Goal: Task Accomplishment & Management: Manage account settings

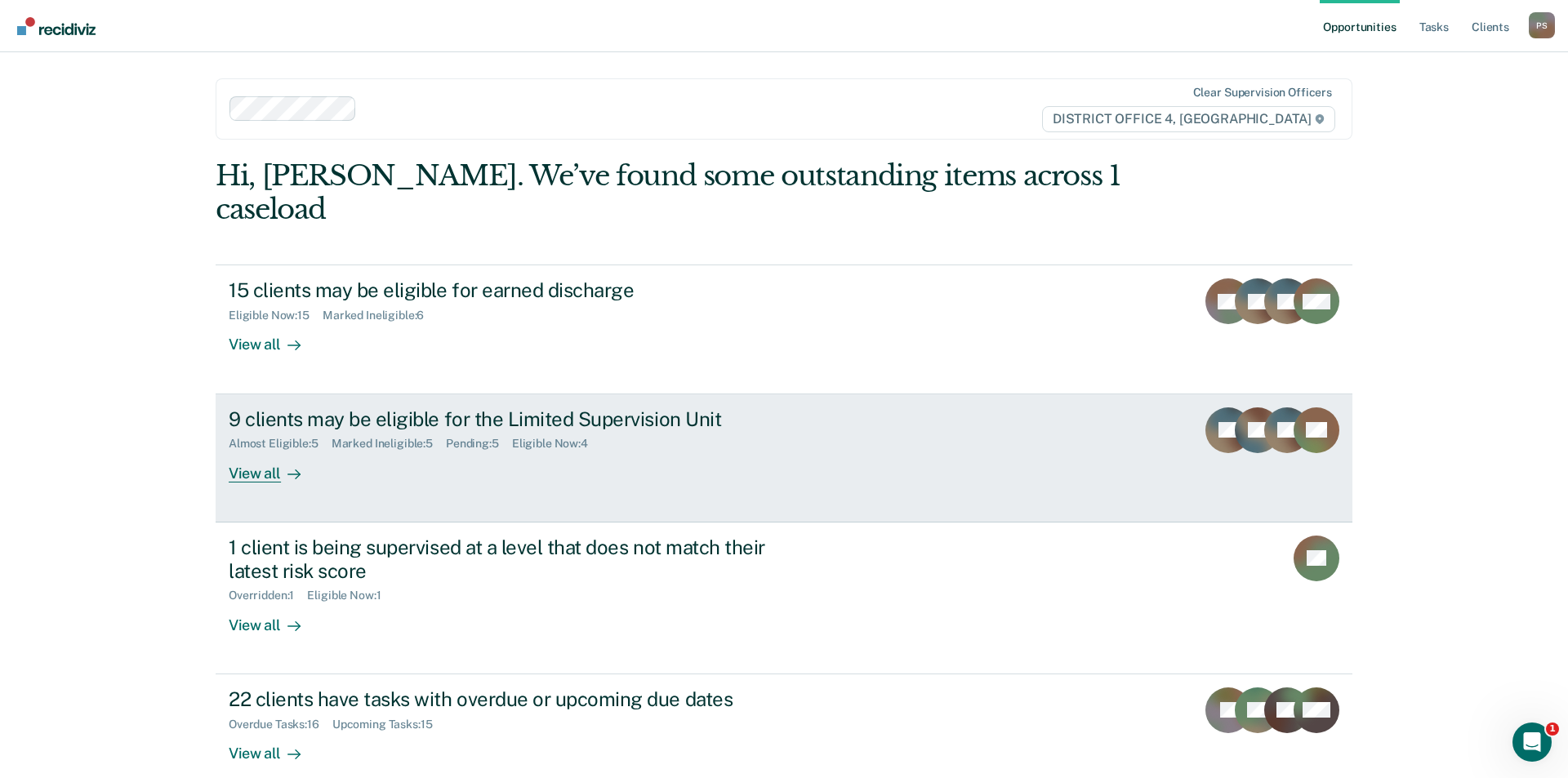
click at [605, 419] on div "9 clients may be eligible for the Limited Supervision Unit Almost Eligible : 5 …" at bounding box center [535, 445] width 613 height 75
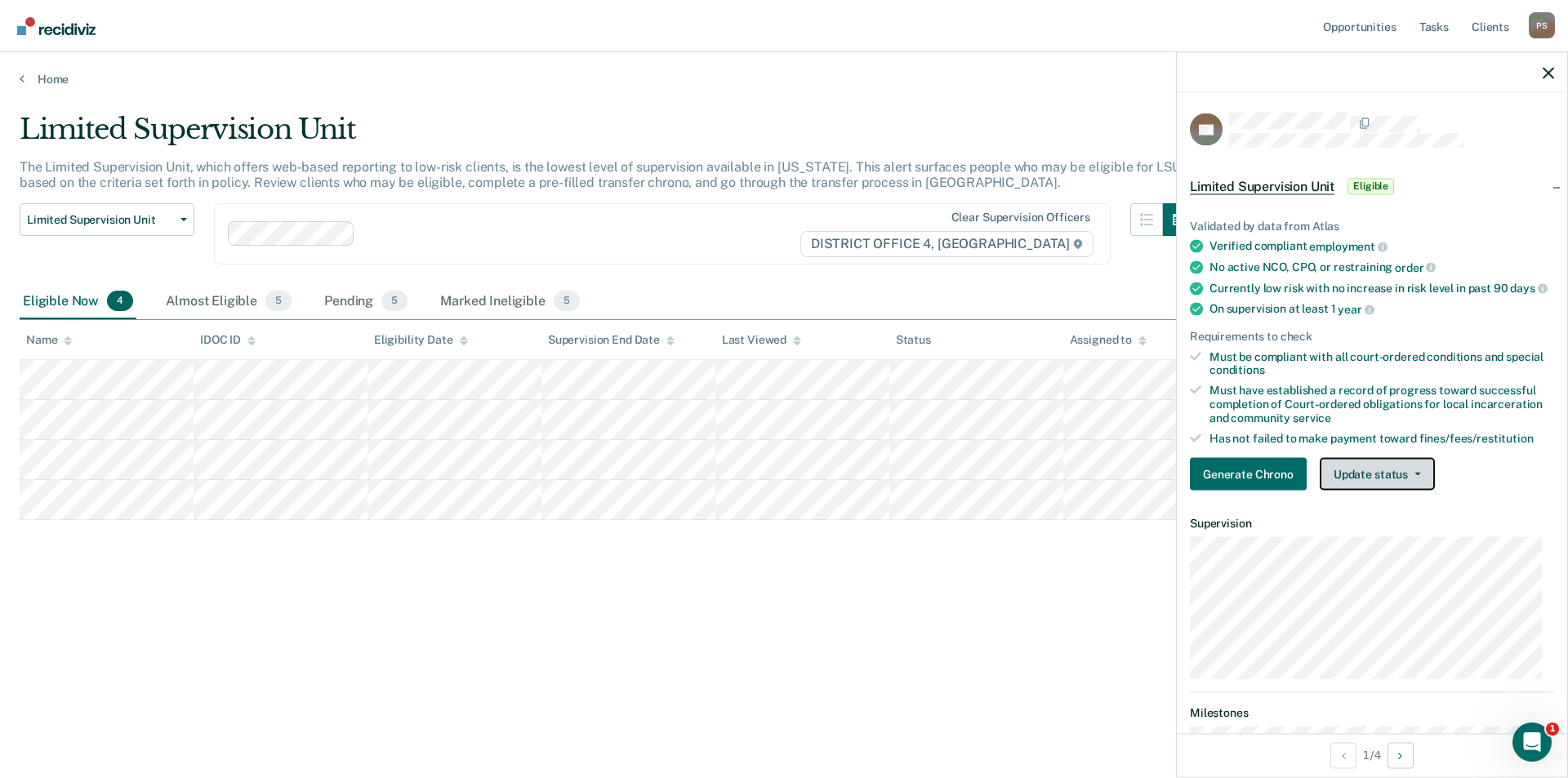
click at [1369, 481] on button "Update status" at bounding box center [1377, 475] width 115 height 33
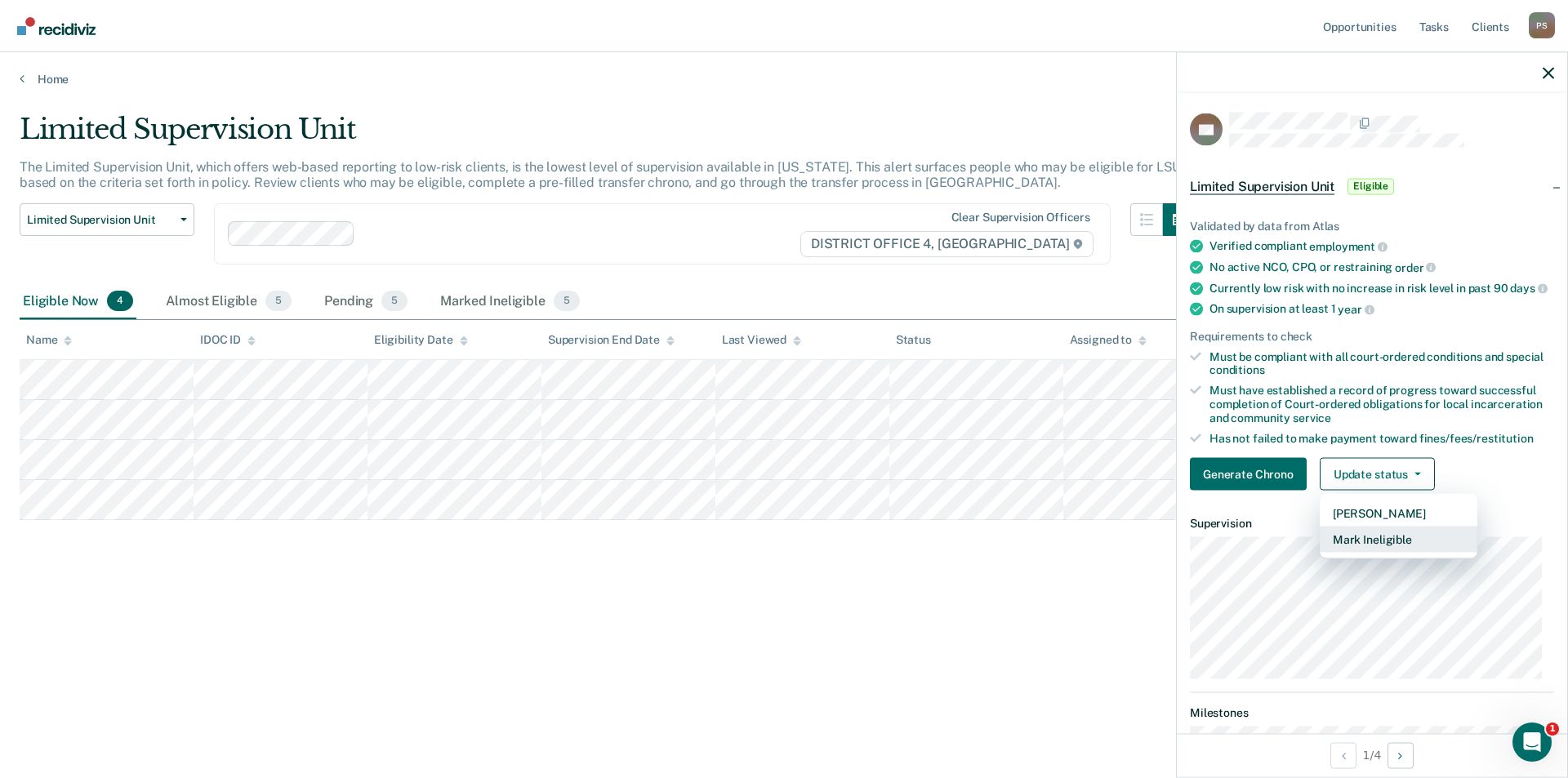
click at [1381, 550] on button "Mark Ineligible" at bounding box center [1398, 540] width 157 height 26
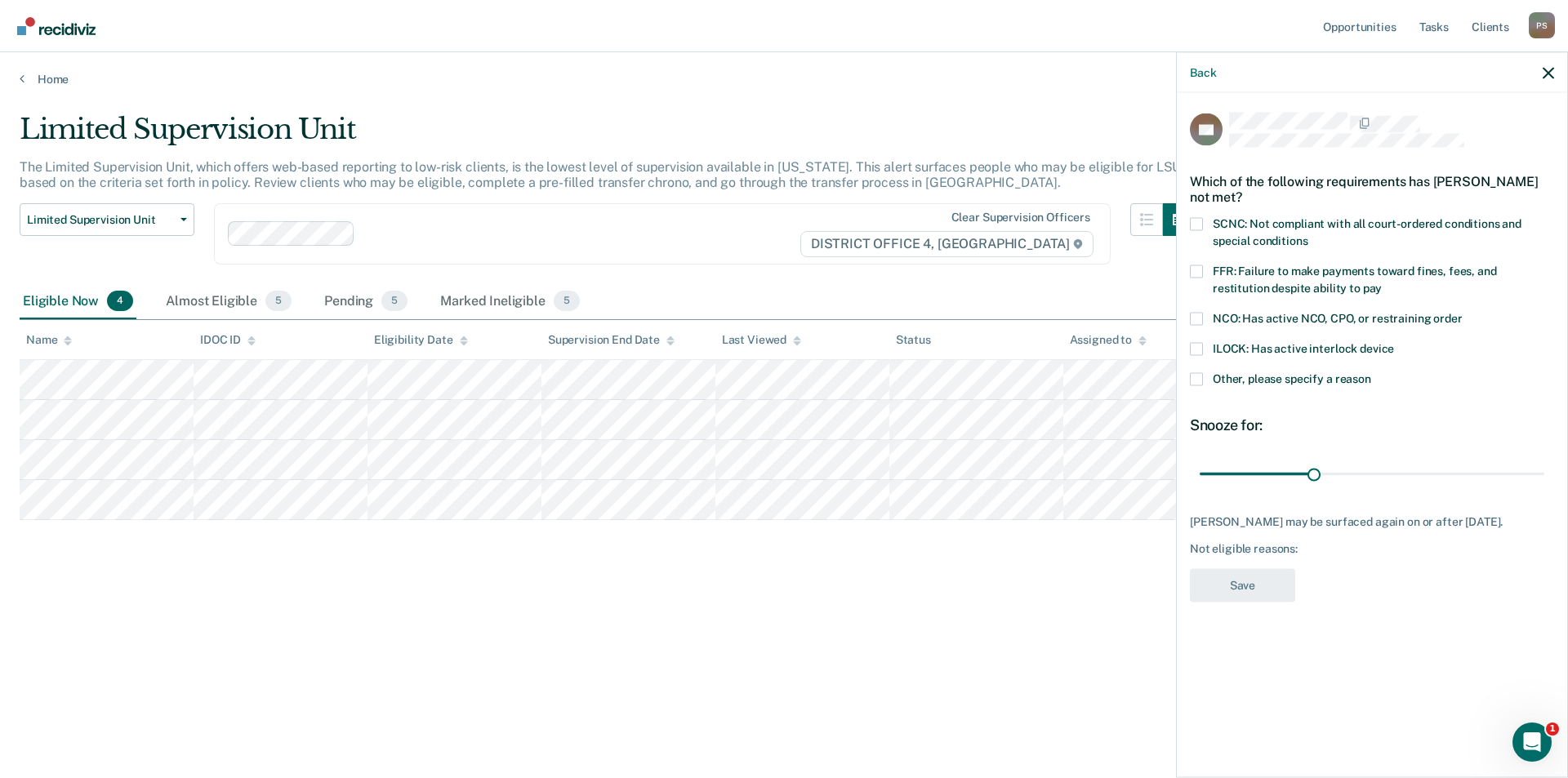
click at [1204, 269] on label "FFR: Failure to make payments toward fines, fees, and restitution despite abili…" at bounding box center [1372, 282] width 364 height 35
click at [1383, 282] on input "FFR: Failure to make payments toward fines, fees, and restitution despite abili…" at bounding box center [1383, 282] width 0 height 0
click at [1192, 384] on label "Other, please specify a reason" at bounding box center [1372, 381] width 364 height 17
click at [1372, 373] on input "Other, please specify a reason" at bounding box center [1372, 373] width 0 height 0
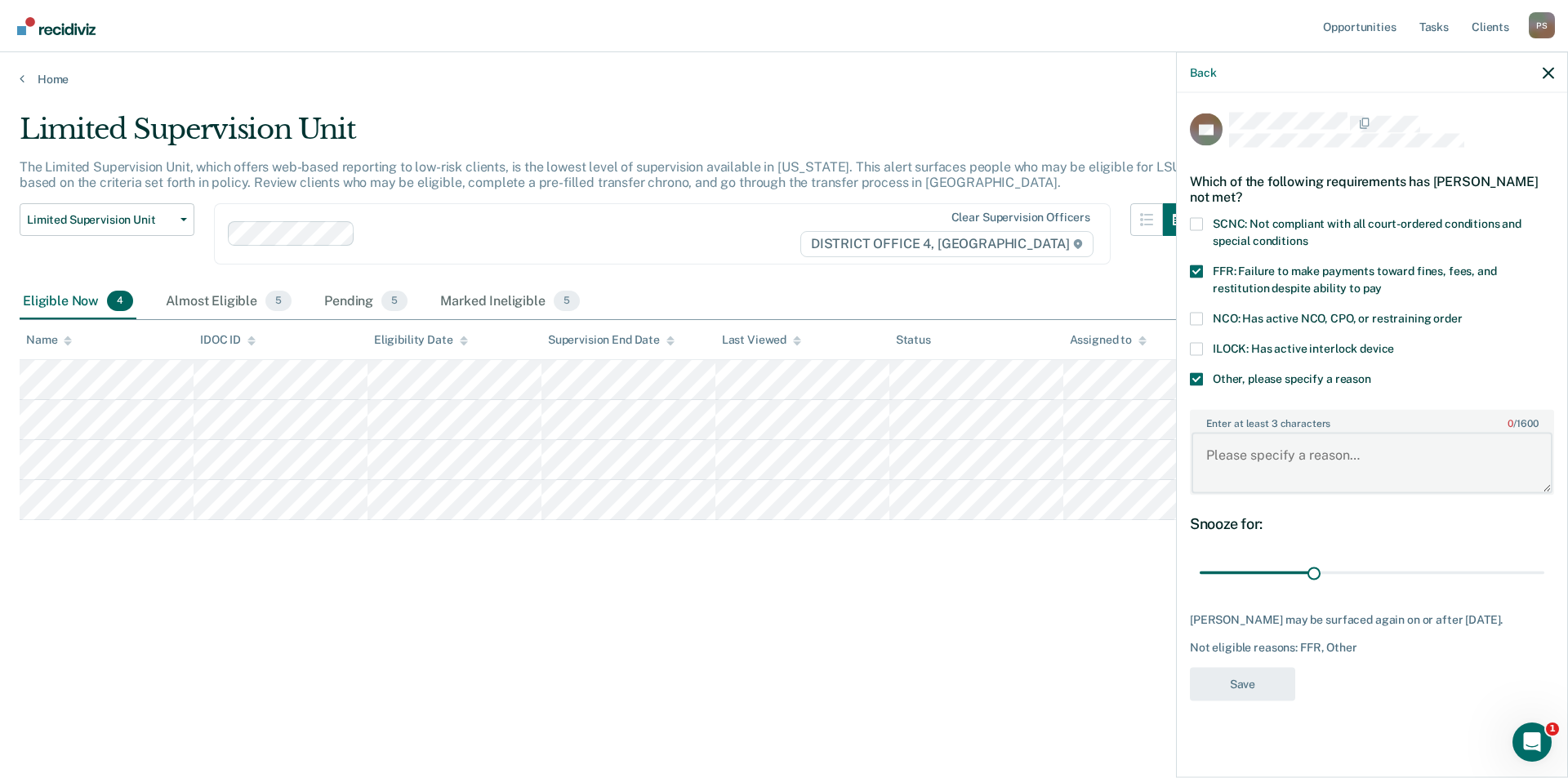
click at [1263, 456] on textarea "Enter at least 3 characters 0 / 1600" at bounding box center [1372, 462] width 361 height 61
type textarea "Currently in Violation Status."
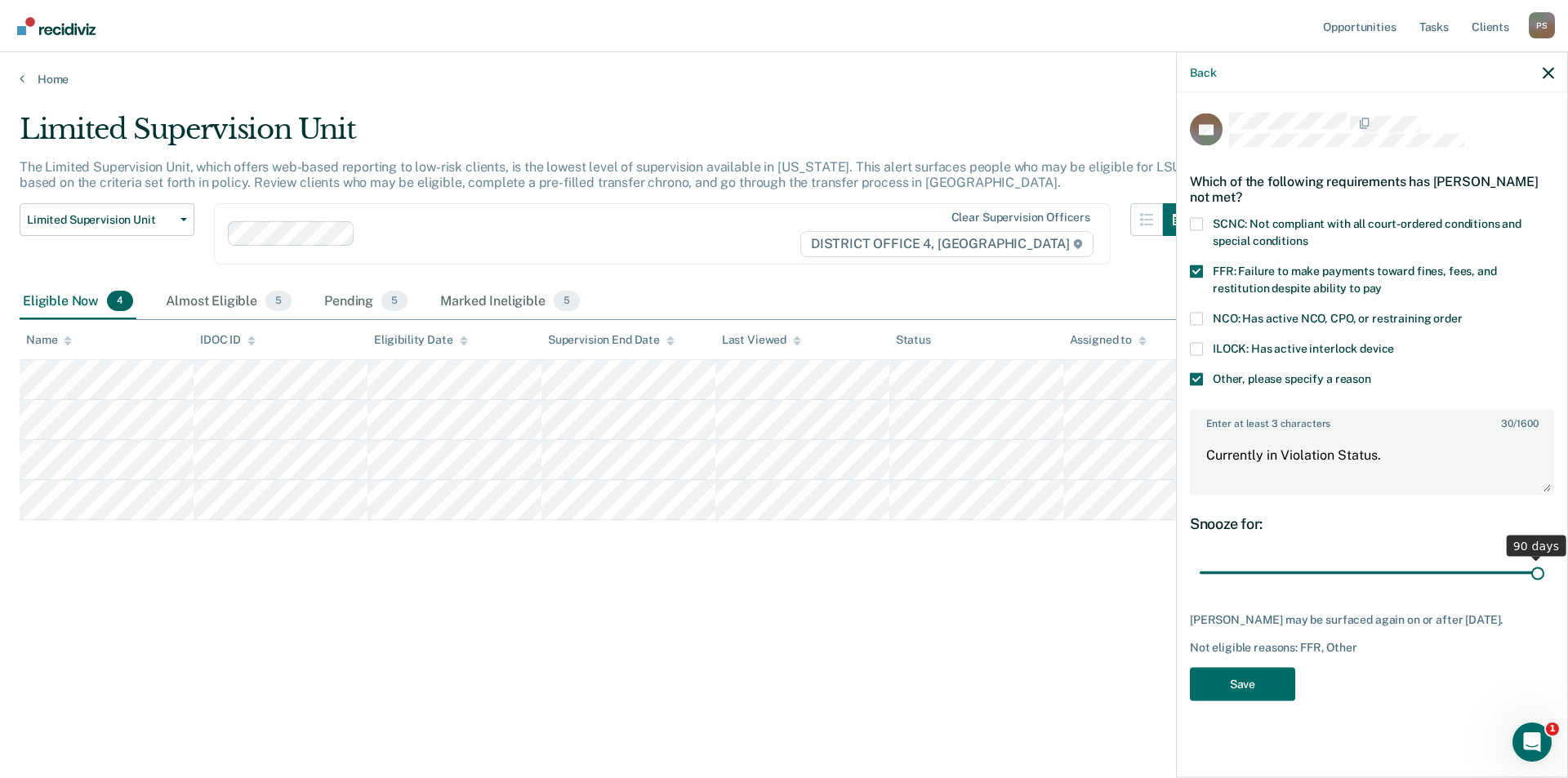
drag, startPoint x: 1321, startPoint y: 571, endPoint x: 1568, endPoint y: 570, distance: 247.0
type input "90"
click at [1545, 570] on input "range" at bounding box center [1372, 573] width 345 height 29
click at [1409, 451] on textarea "Currently in Violation Status." at bounding box center [1372, 462] width 361 height 61
type textarea "Currently in Violation Status for FFR and CS hours."
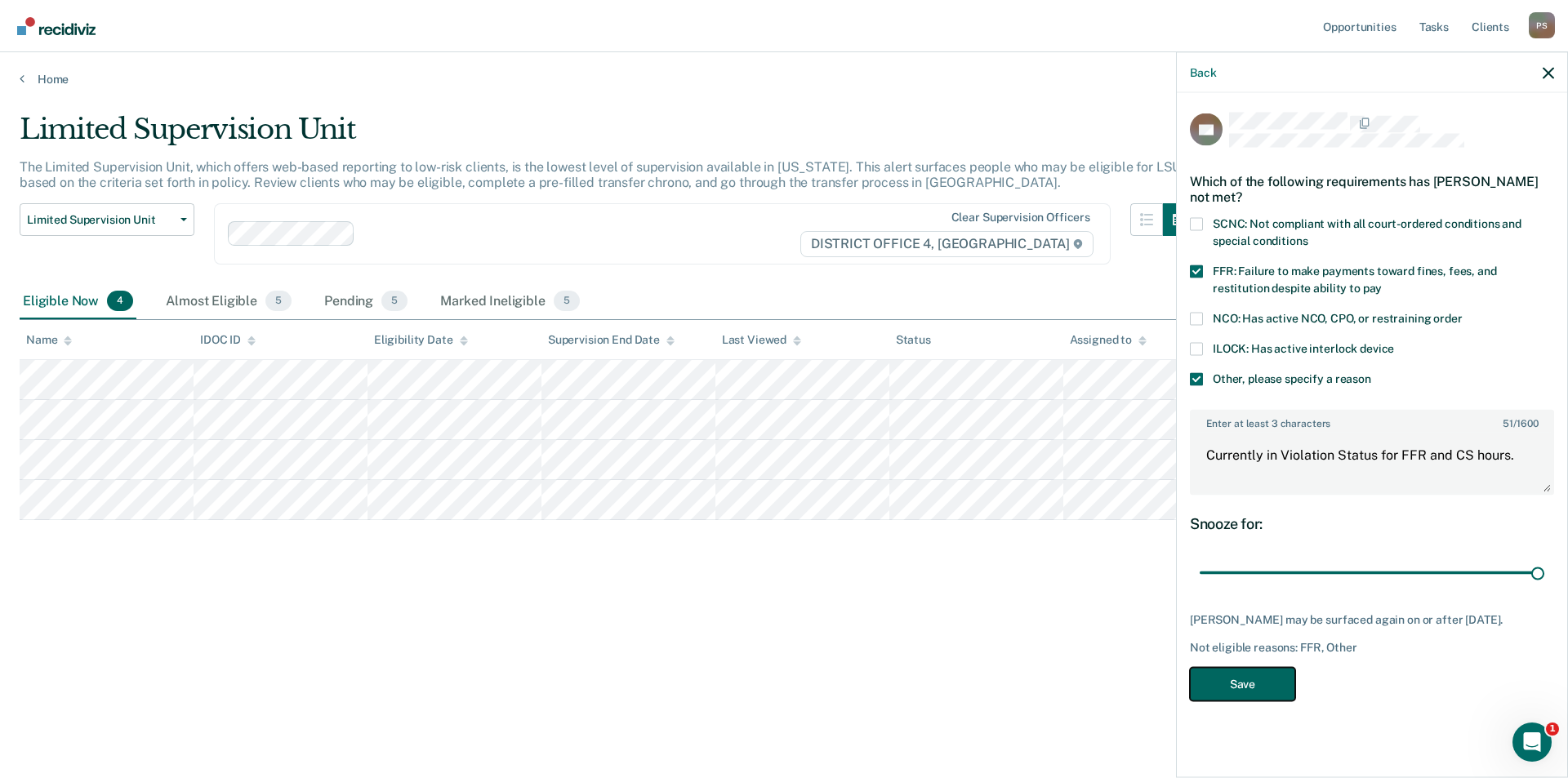
click at [1271, 693] on button "Save" at bounding box center [1243, 683] width 105 height 34
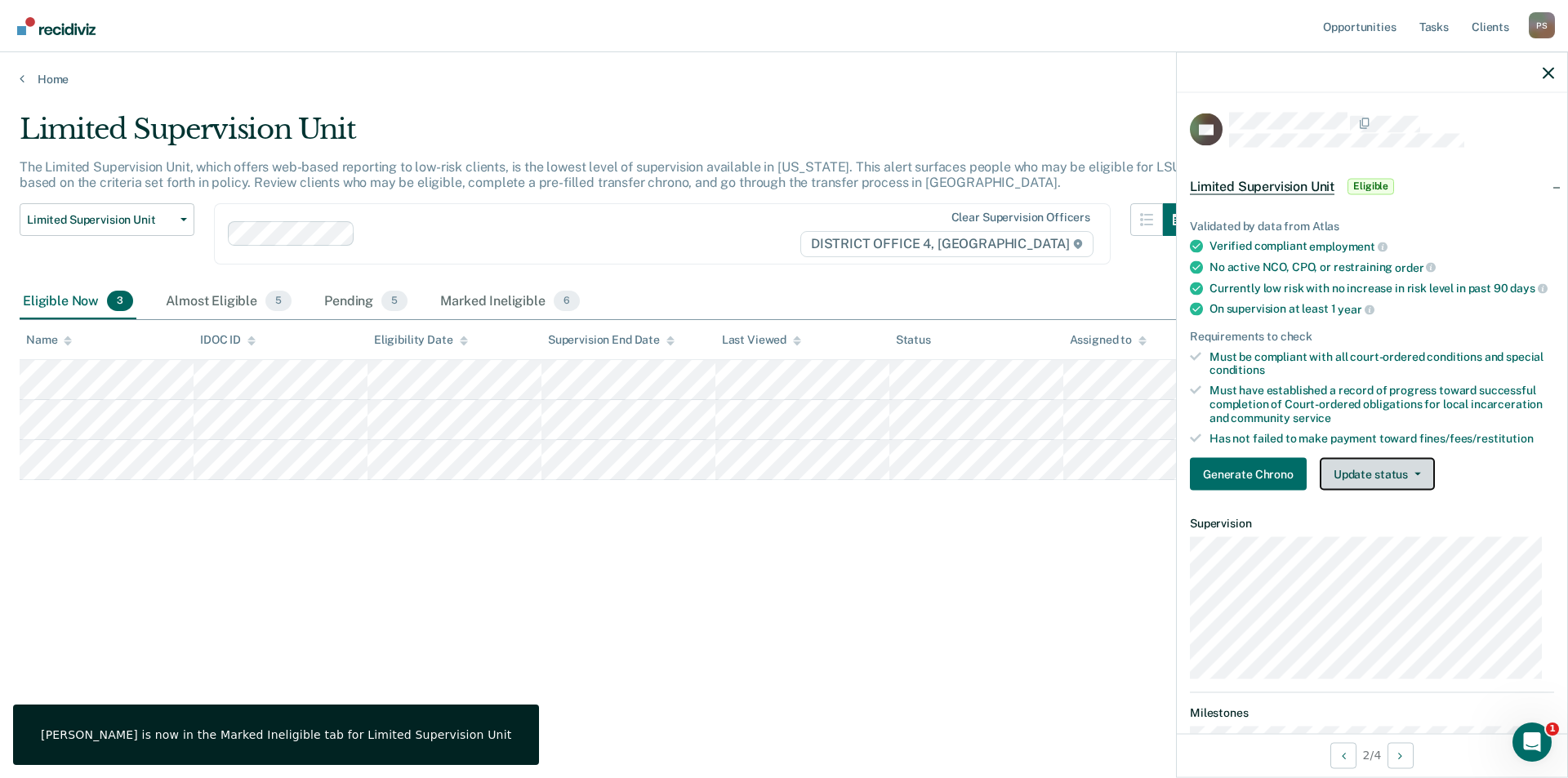
click at [1389, 486] on button "Update status" at bounding box center [1377, 475] width 115 height 33
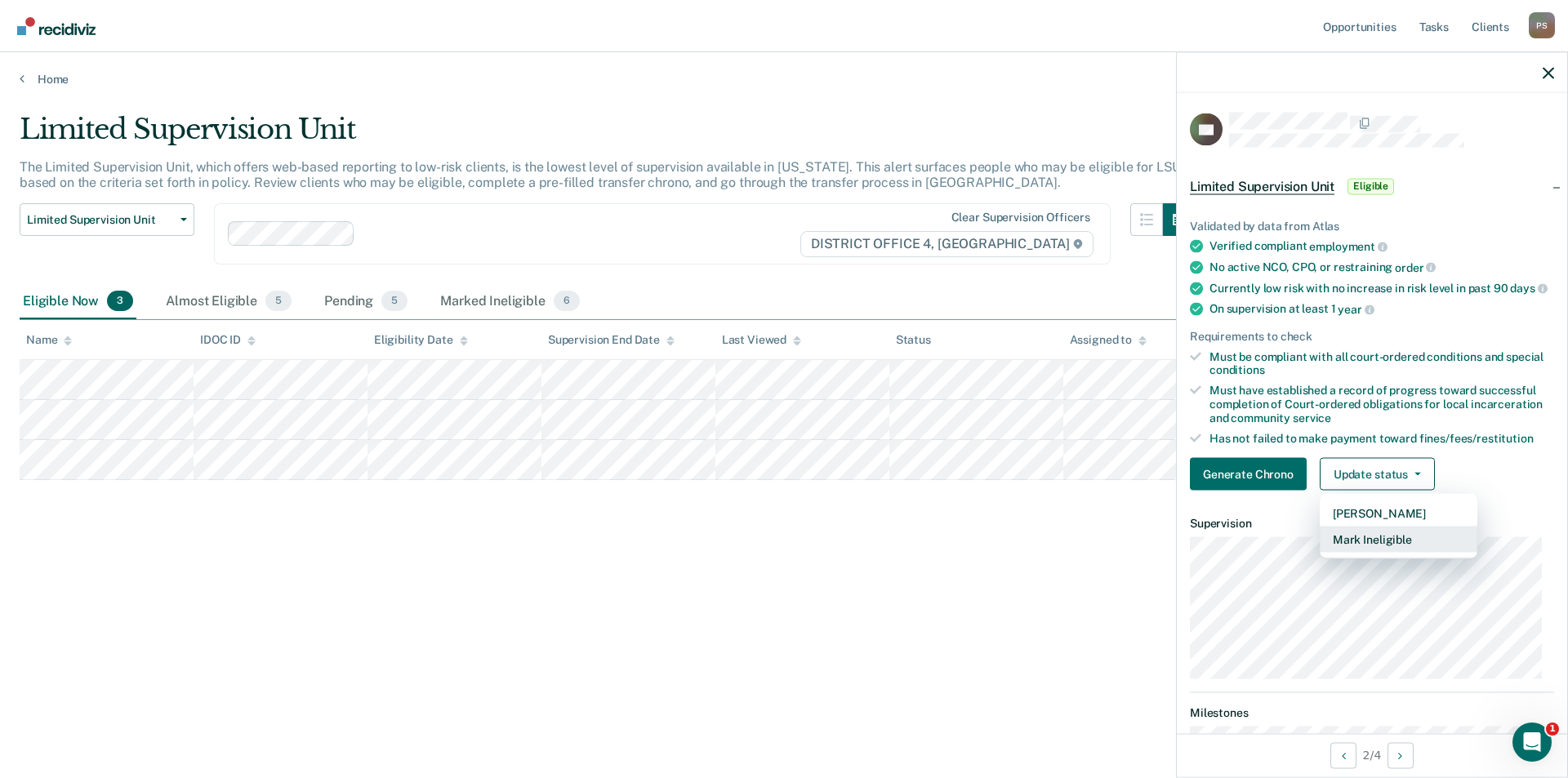
click at [1399, 553] on button "Mark Ineligible" at bounding box center [1398, 540] width 157 height 26
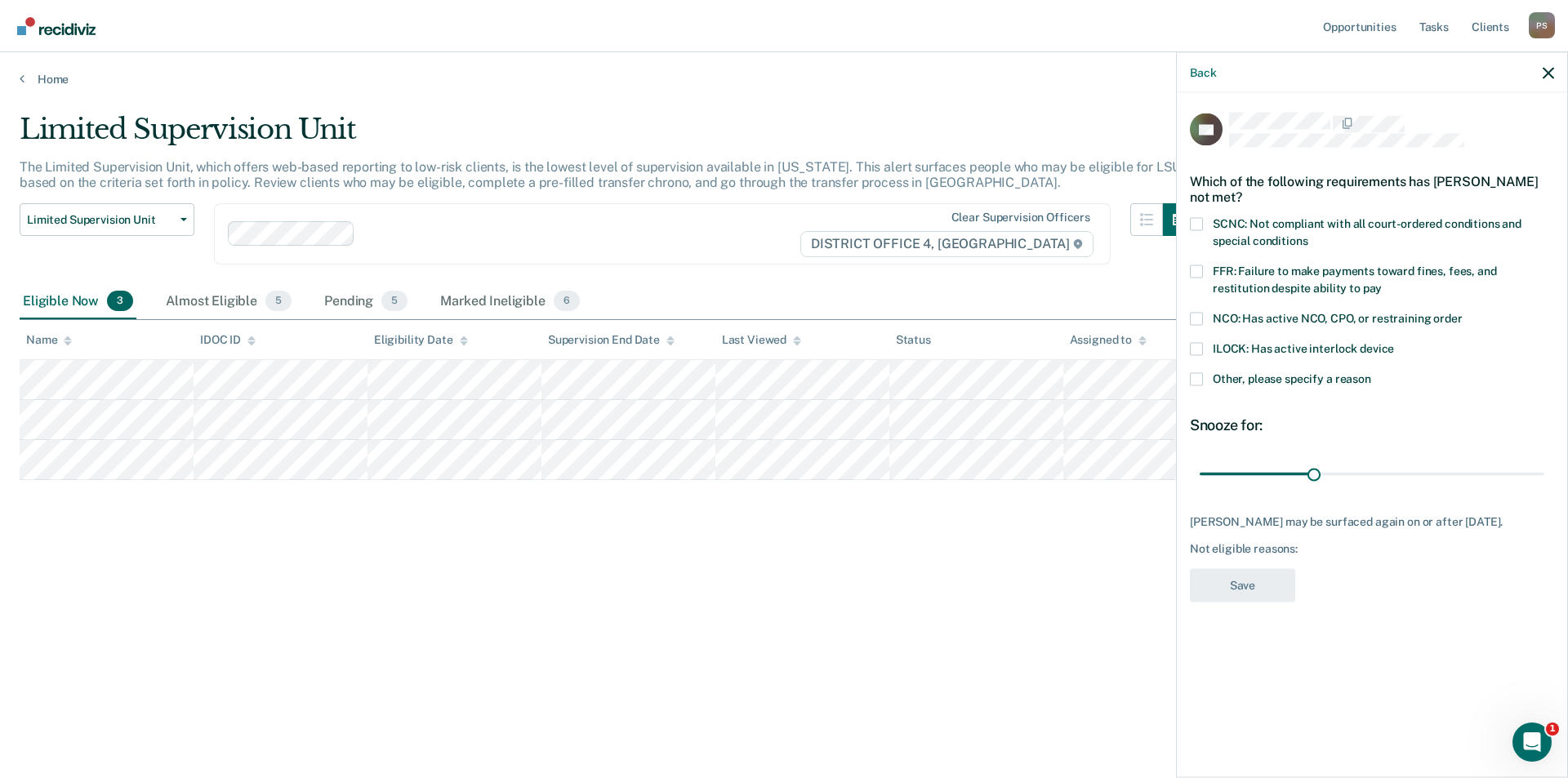
drag, startPoint x: 1197, startPoint y: 264, endPoint x: 1216, endPoint y: 284, distance: 27.6
click at [1199, 264] on span at bounding box center [1197, 271] width 14 height 14
click at [1383, 282] on input "FFR: Failure to make payments toward fines, fees, and restitution despite abili…" at bounding box center [1383, 282] width 0 height 0
drag, startPoint x: 1319, startPoint y: 475, endPoint x: 1405, endPoint y: 481, distance: 86.2
type input "54"
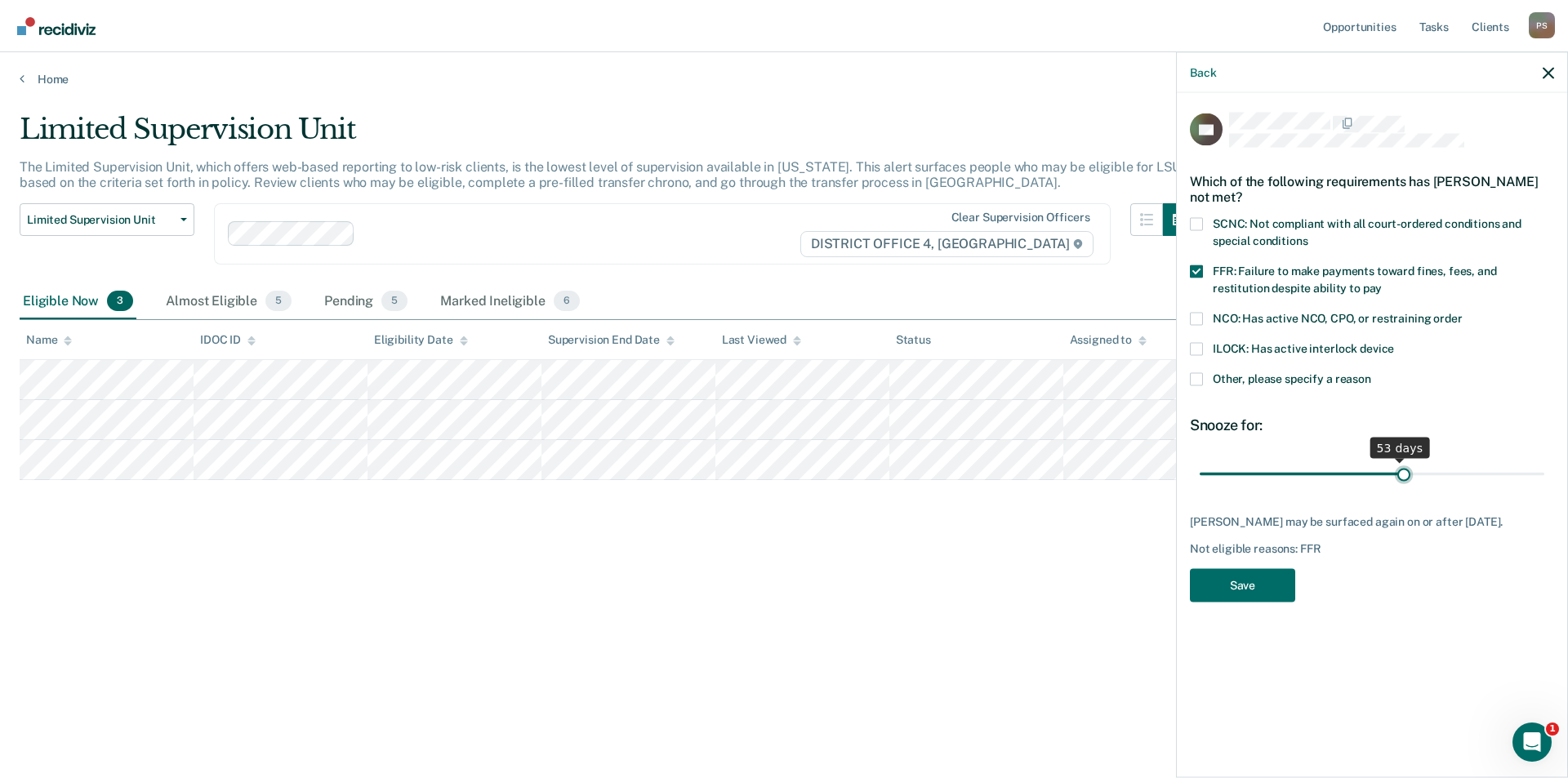
click at [1405, 481] on input "range" at bounding box center [1372, 474] width 345 height 29
click at [1202, 265] on span at bounding box center [1197, 271] width 14 height 14
click at [1383, 282] on input "FFR: Failure to make payments toward fines, fees, and restitution despite abili…" at bounding box center [1383, 282] width 0 height 0
click at [1197, 373] on span at bounding box center [1197, 379] width 14 height 14
click at [1372, 373] on input "Other, please specify a reason" at bounding box center [1372, 373] width 0 height 0
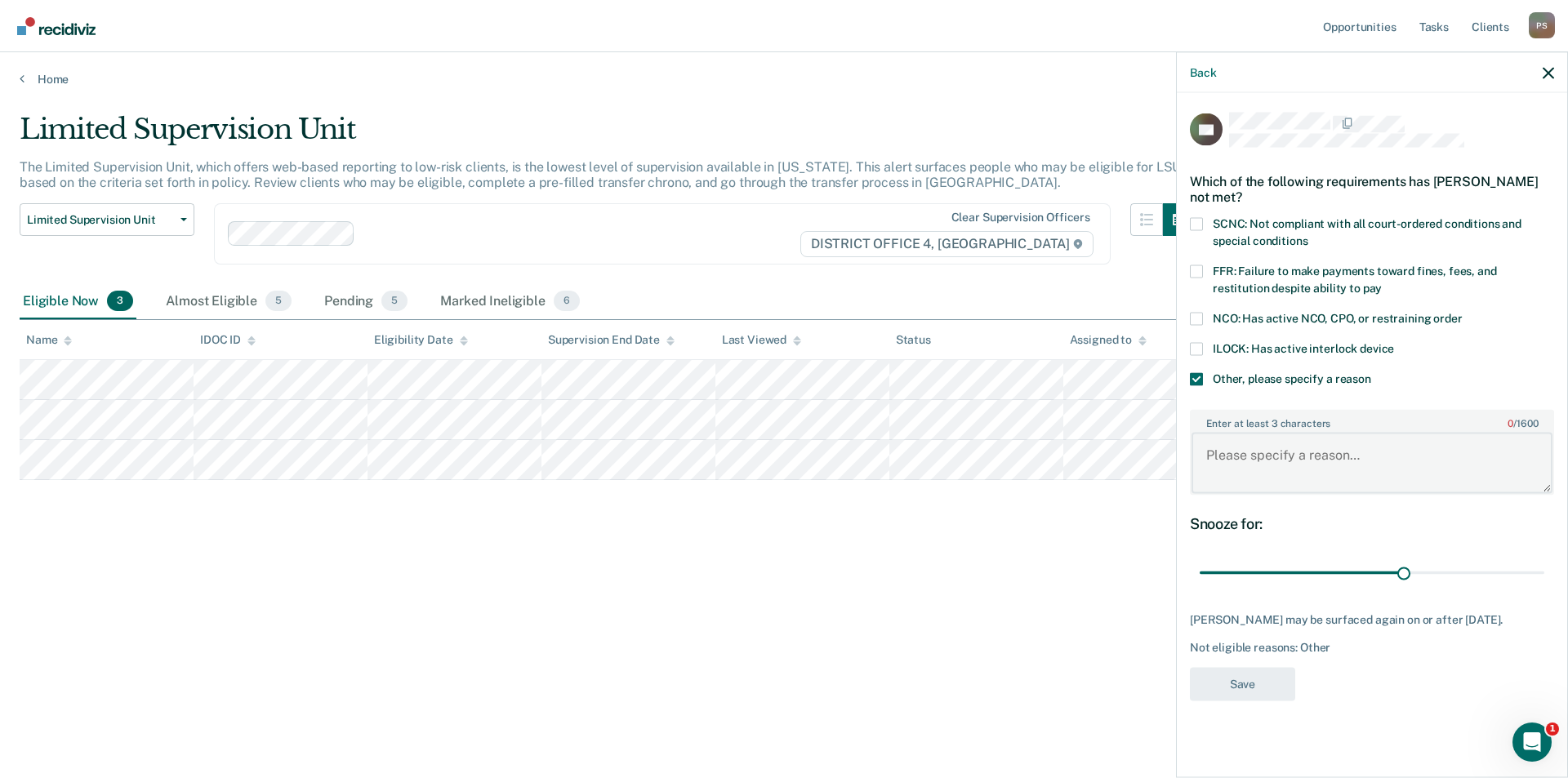
click at [1254, 471] on textarea "Enter at least 3 characters 0 / 1600" at bounding box center [1372, 462] width 361 height 61
type textarea "Has not provided verification of treatment or completed CS Hours."
click at [1266, 683] on button "Save" at bounding box center [1243, 683] width 105 height 34
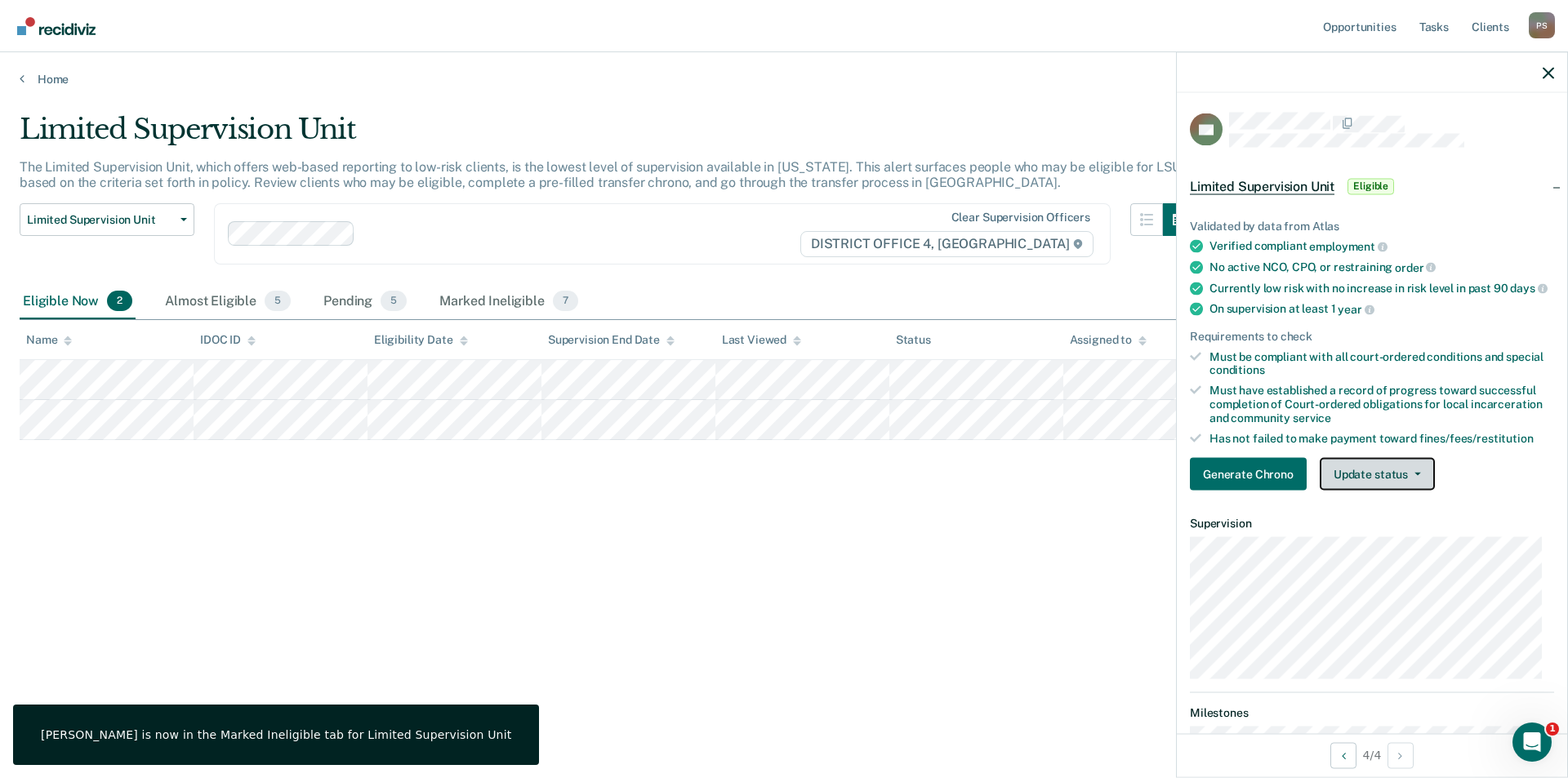
click at [1371, 483] on button "Update status" at bounding box center [1377, 475] width 115 height 33
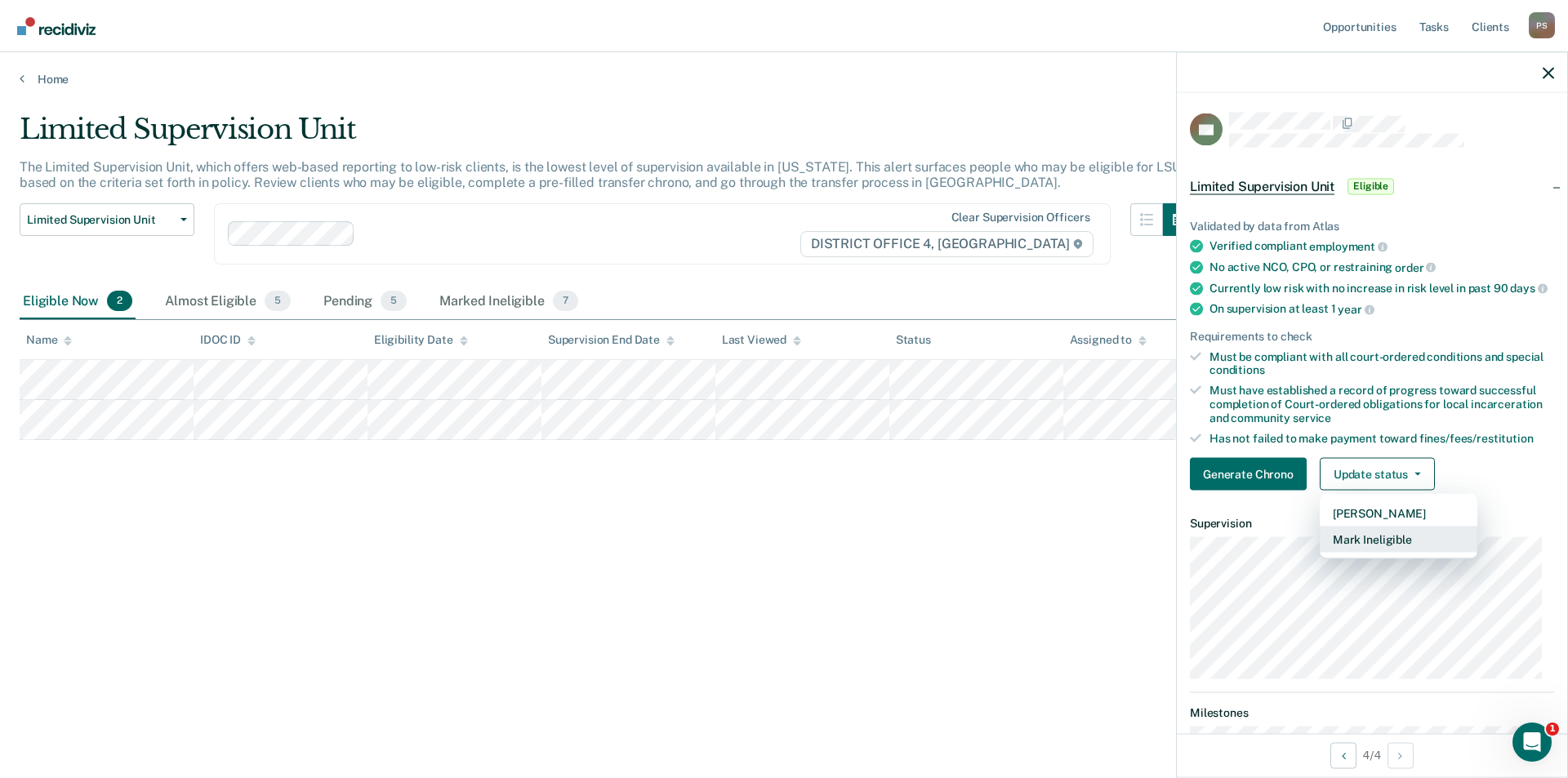
click at [1372, 553] on button "Mark Ineligible" at bounding box center [1398, 540] width 157 height 26
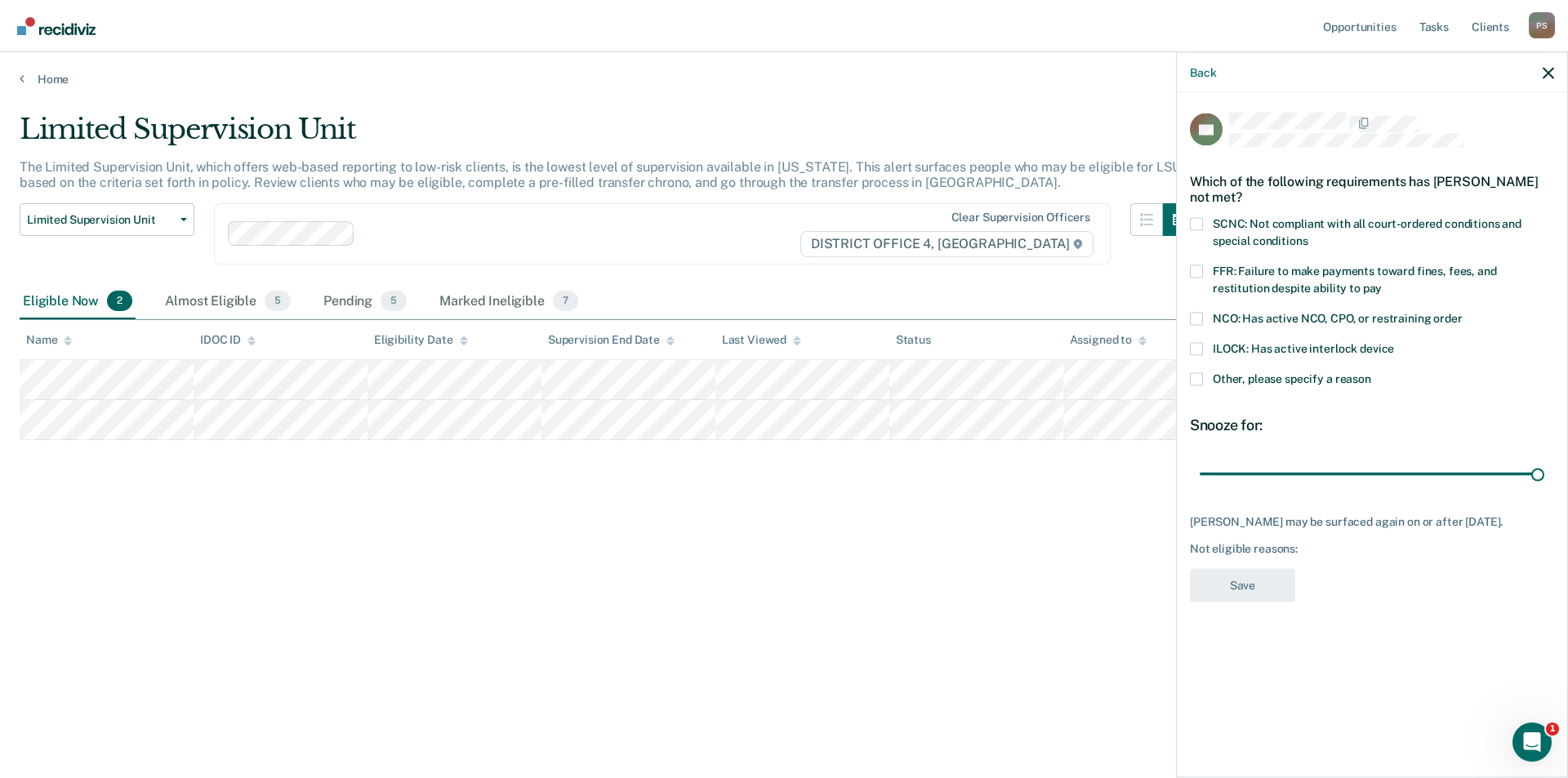
drag, startPoint x: 1310, startPoint y: 473, endPoint x: 1543, endPoint y: 487, distance: 233.4
type input "90"
click at [1545, 488] on input "range" at bounding box center [1372, 474] width 345 height 29
click at [1195, 373] on span at bounding box center [1197, 379] width 14 height 14
click at [1372, 373] on input "Other, please specify a reason" at bounding box center [1372, 373] width 0 height 0
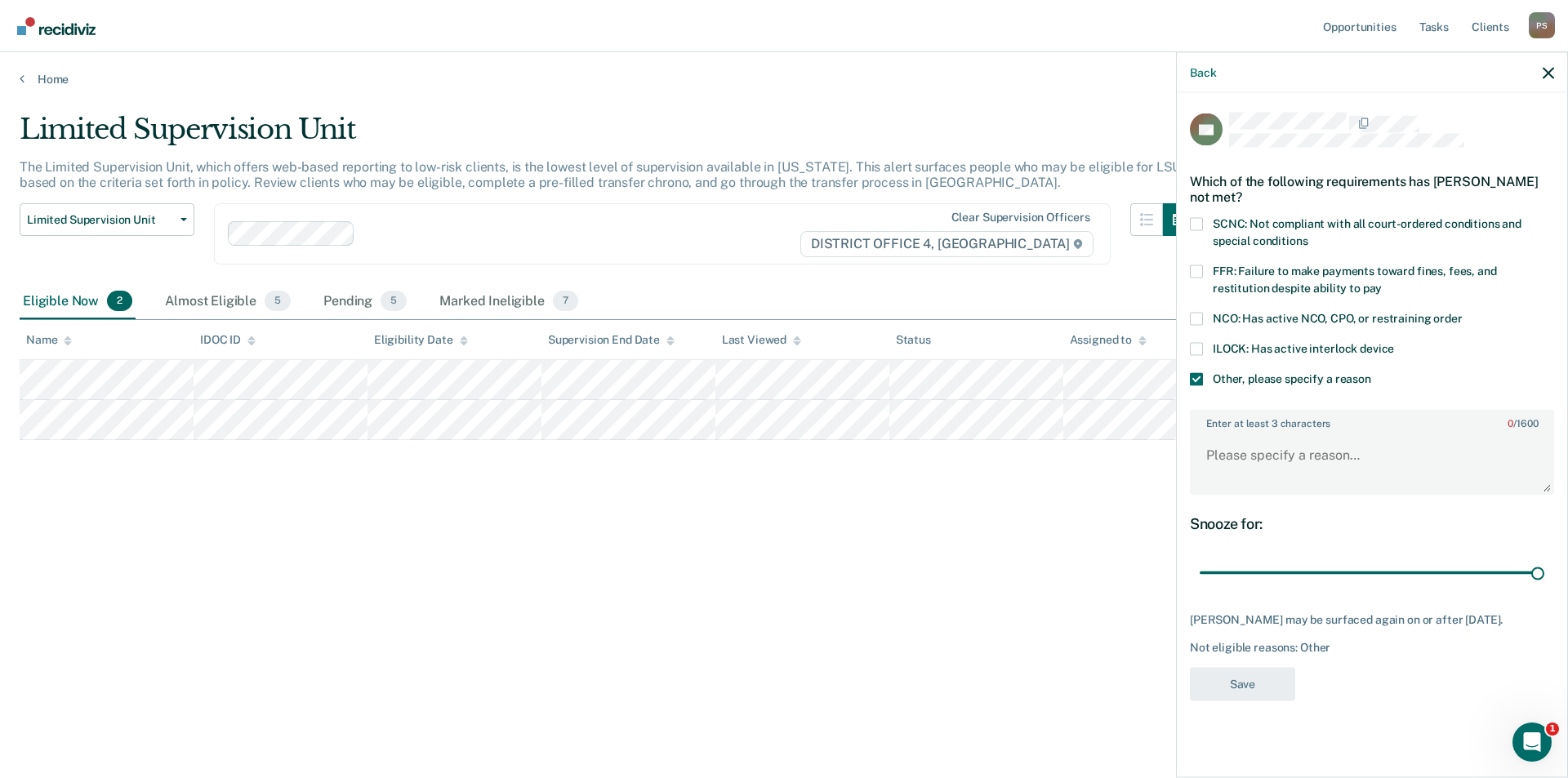
click at [1203, 348] on label "ILOCK: Has active interlock device" at bounding box center [1372, 351] width 364 height 17
click at [1394, 343] on input "ILOCK: Has active interlock device" at bounding box center [1394, 343] width 0 height 0
click at [1281, 455] on textarea "Enter at least 3 characters 0 / 1600" at bounding box center [1372, 462] width 361 height 61
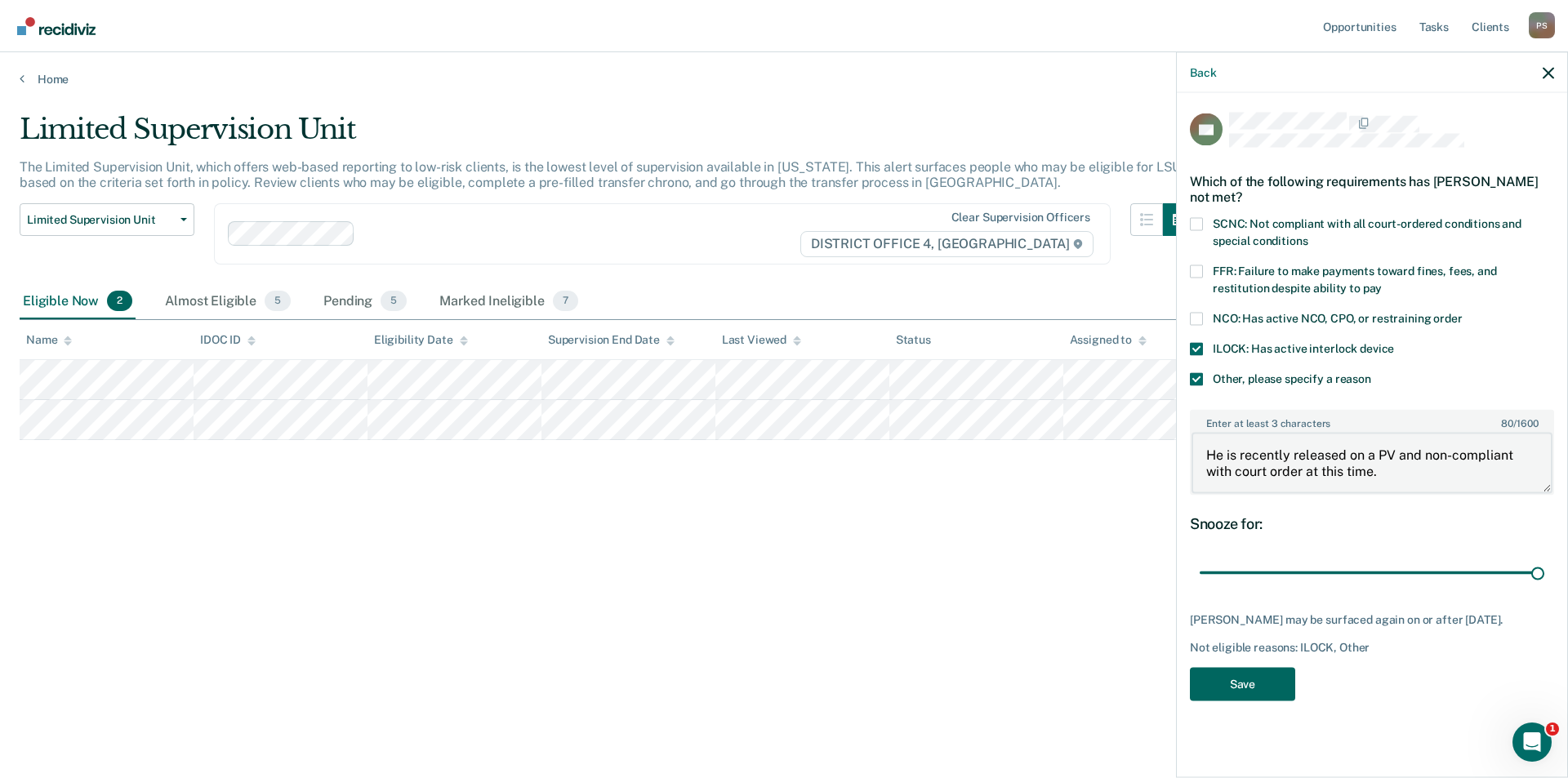
type textarea "He is recently released on a PV and non-compliant with court order at this time."
click at [1238, 693] on button "Save" at bounding box center [1243, 683] width 105 height 34
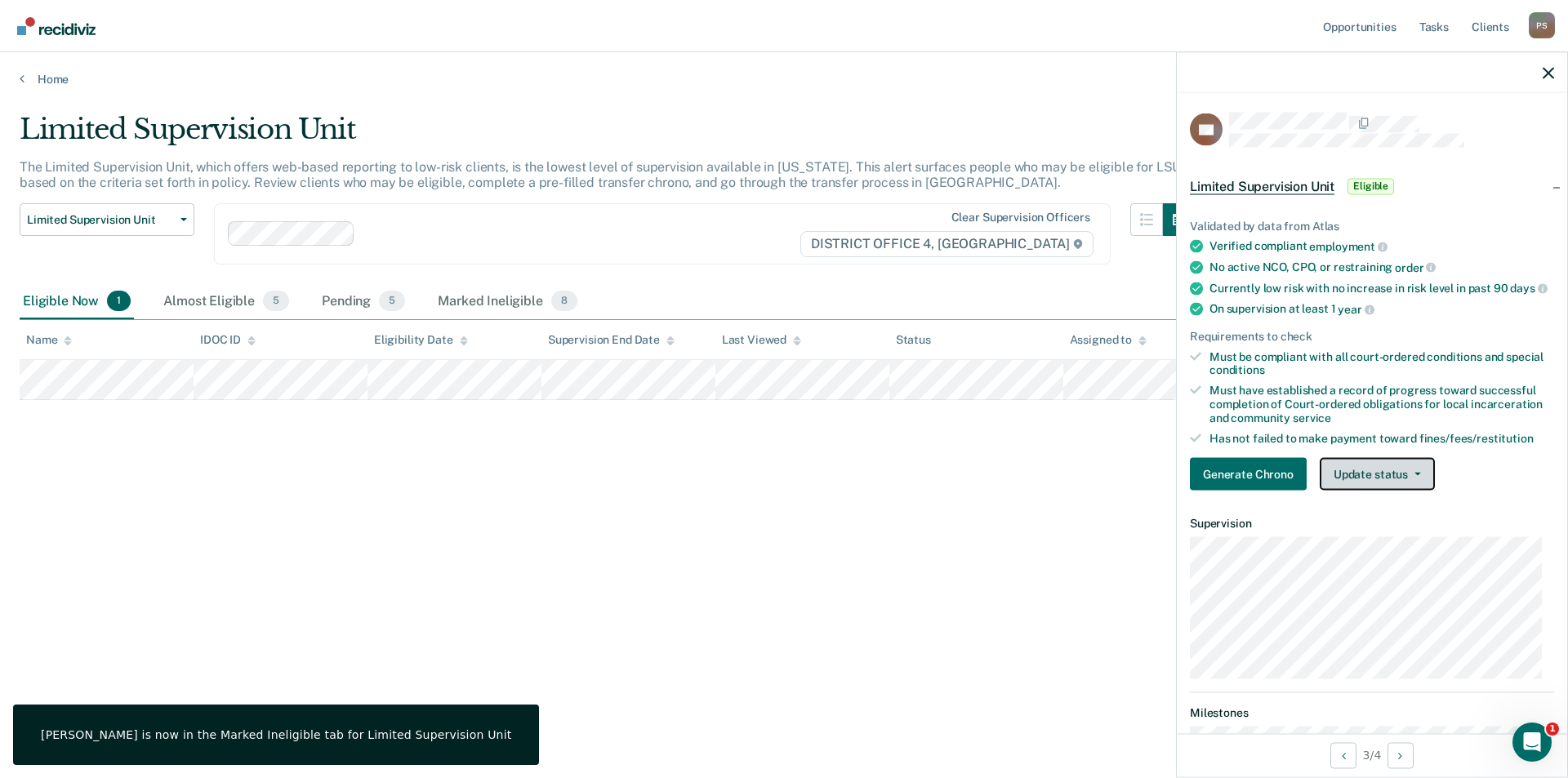
click at [1401, 477] on button "Update status" at bounding box center [1377, 475] width 115 height 33
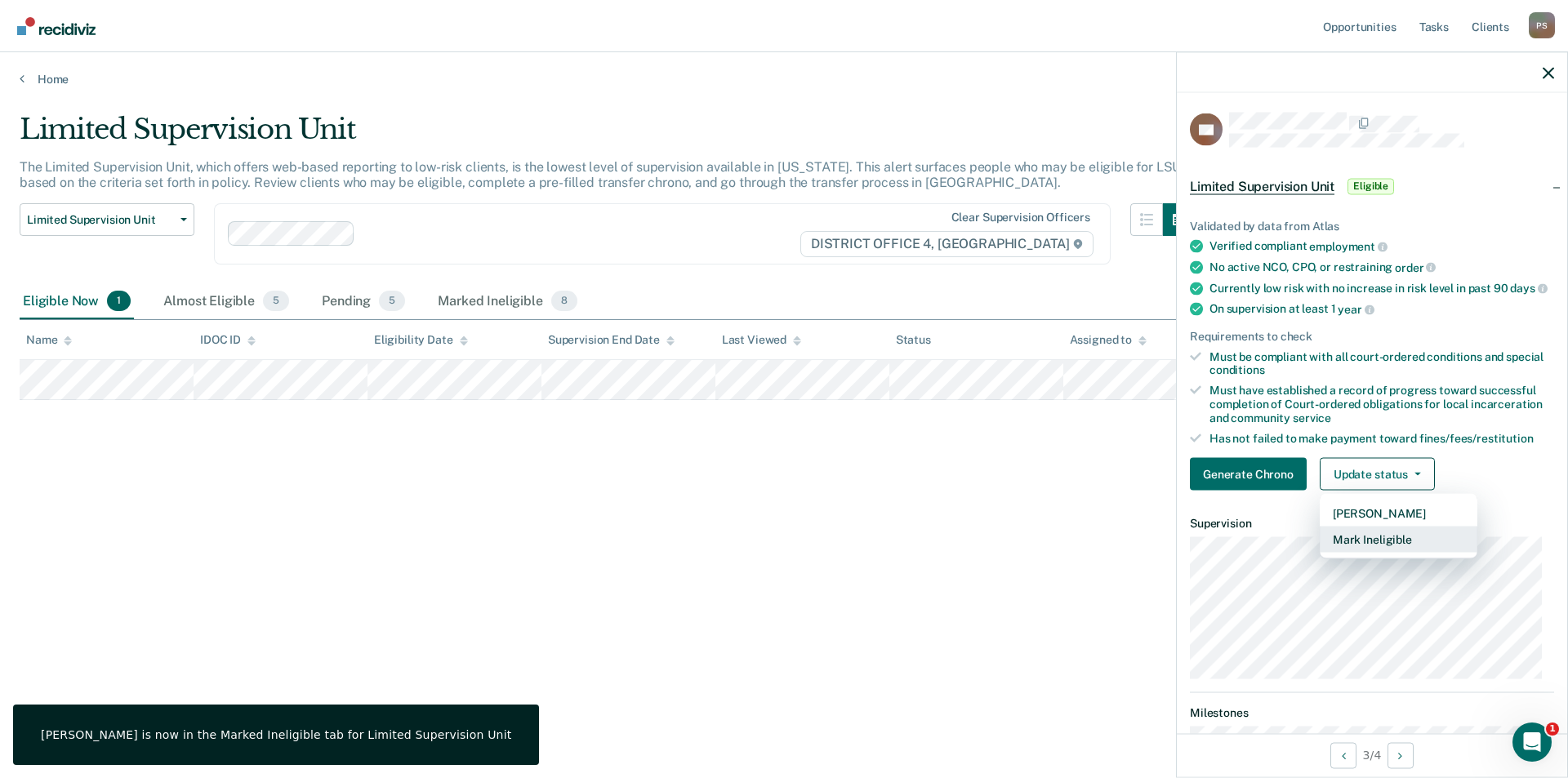
click at [1393, 549] on button "Mark Ineligible" at bounding box center [1398, 540] width 157 height 26
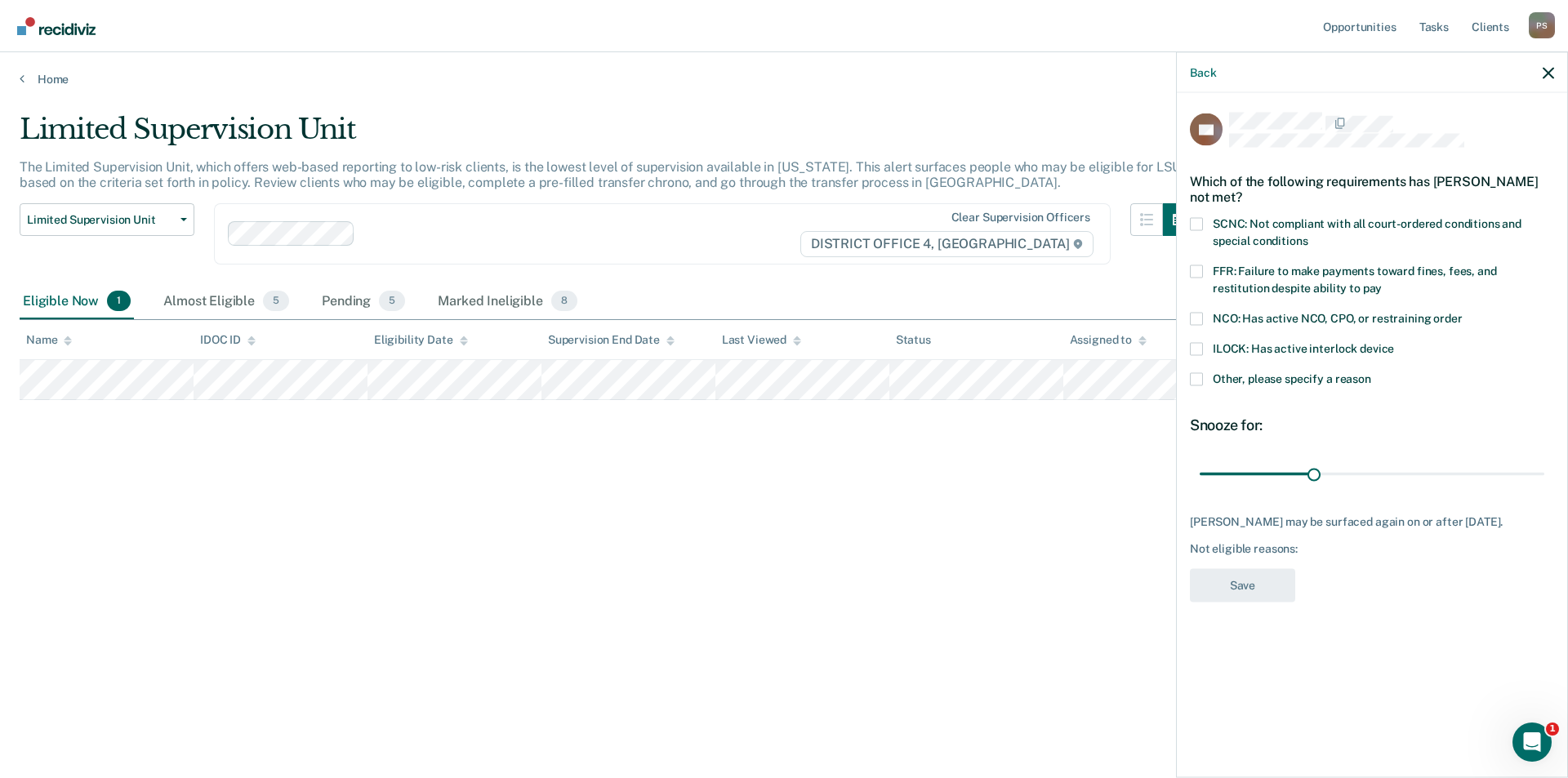
click at [1207, 384] on label "Other, please specify a reason" at bounding box center [1372, 381] width 364 height 17
click at [1372, 373] on input "Other, please specify a reason" at bounding box center [1372, 373] width 0 height 0
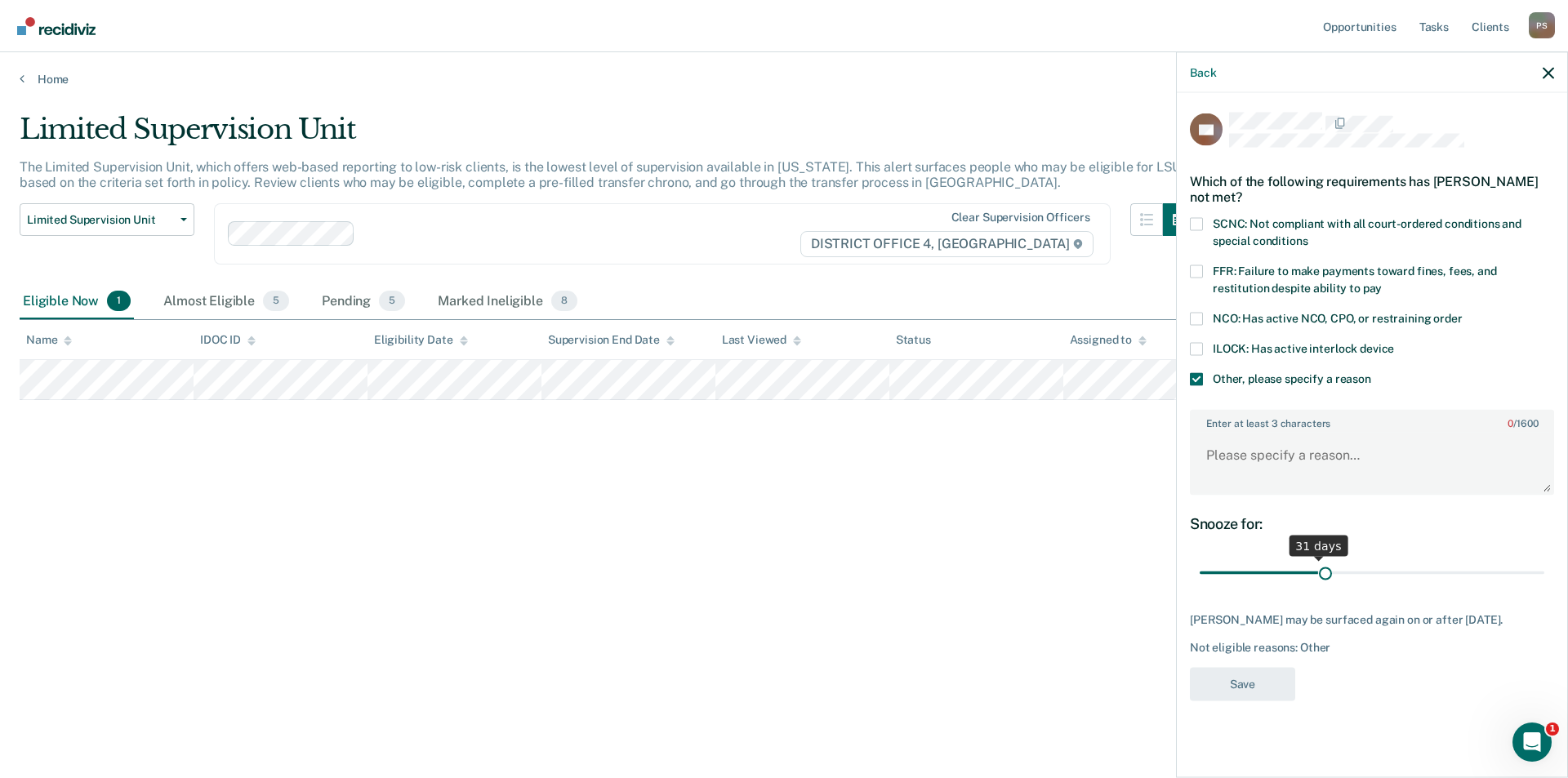
click at [1326, 577] on input "range" at bounding box center [1372, 573] width 345 height 29
drag, startPoint x: 1327, startPoint y: 575, endPoint x: 1562, endPoint y: 570, distance: 235.1
type input "90"
click at [1545, 570] on input "range" at bounding box center [1372, 573] width 345 height 29
drag, startPoint x: 1334, startPoint y: 454, endPoint x: 1342, endPoint y: 461, distance: 10.6
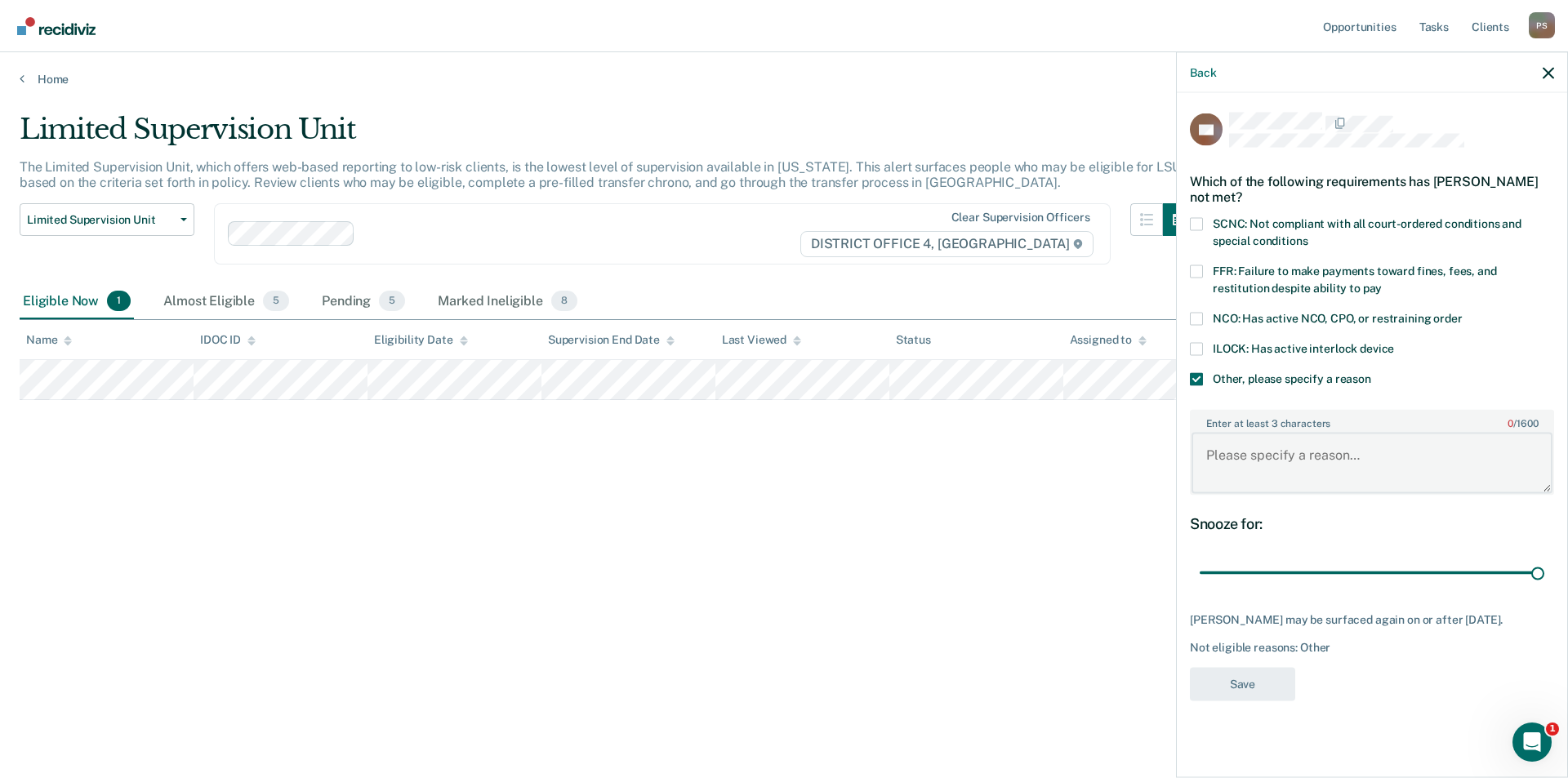
click at [1334, 454] on textarea "Enter at least 3 characters 0 / 1600" at bounding box center [1372, 462] width 361 height 61
type textarea "Still working on CS hours, not eligible at this time."
click at [1269, 679] on button "Save" at bounding box center [1243, 683] width 105 height 34
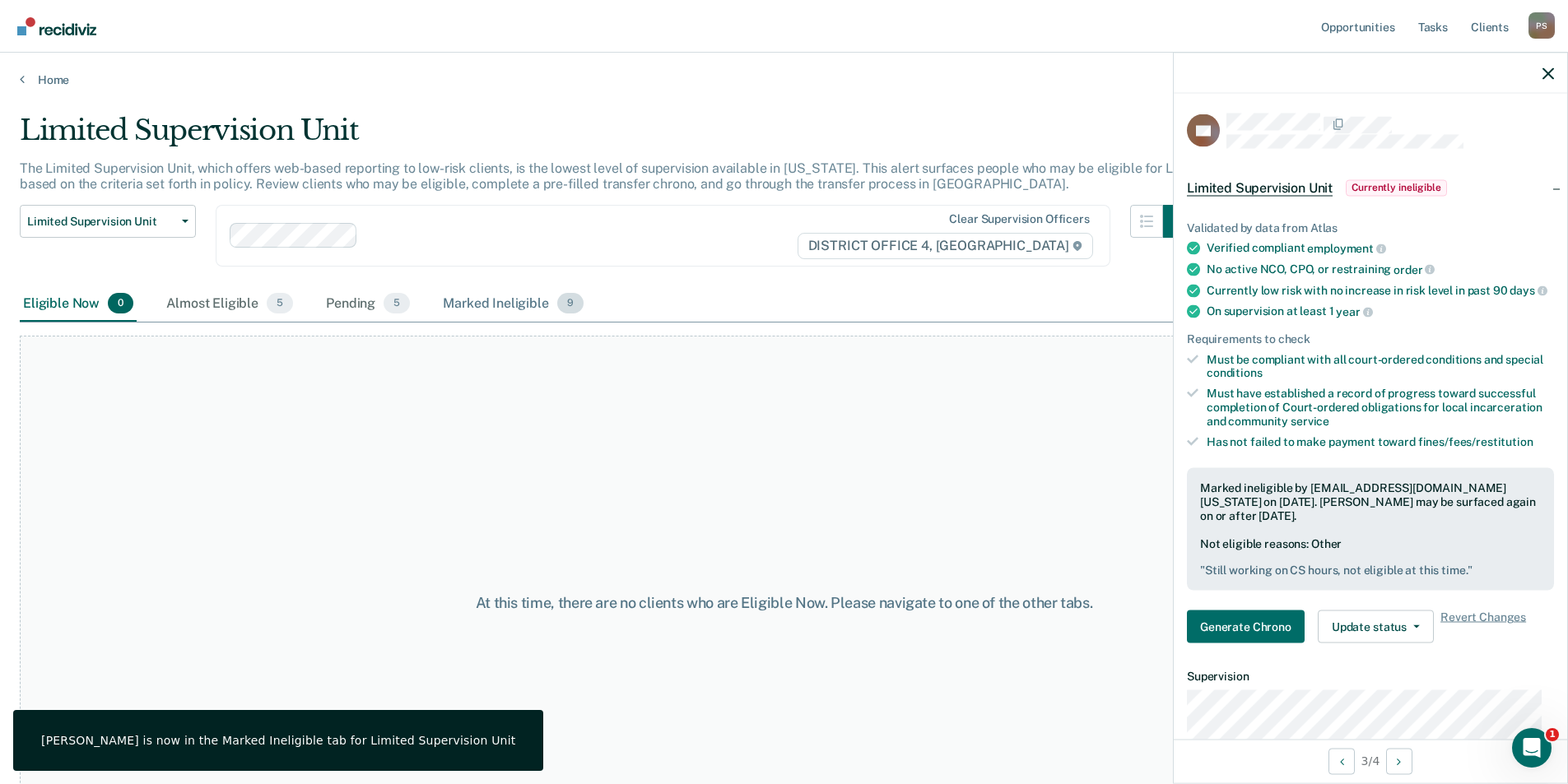
click at [493, 311] on div "Marked Ineligible 9" at bounding box center [513, 303] width 147 height 36
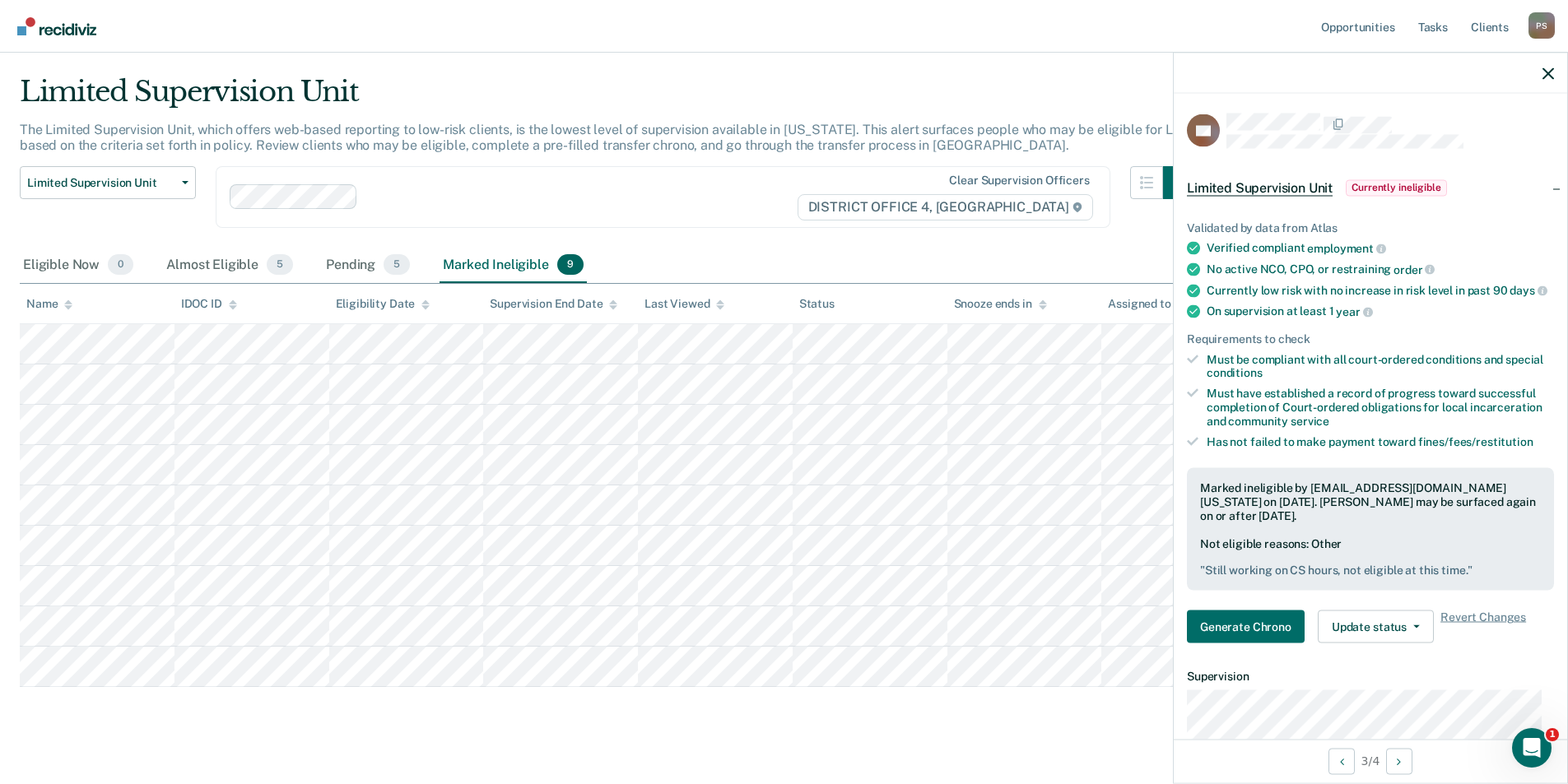
scroll to position [60, 0]
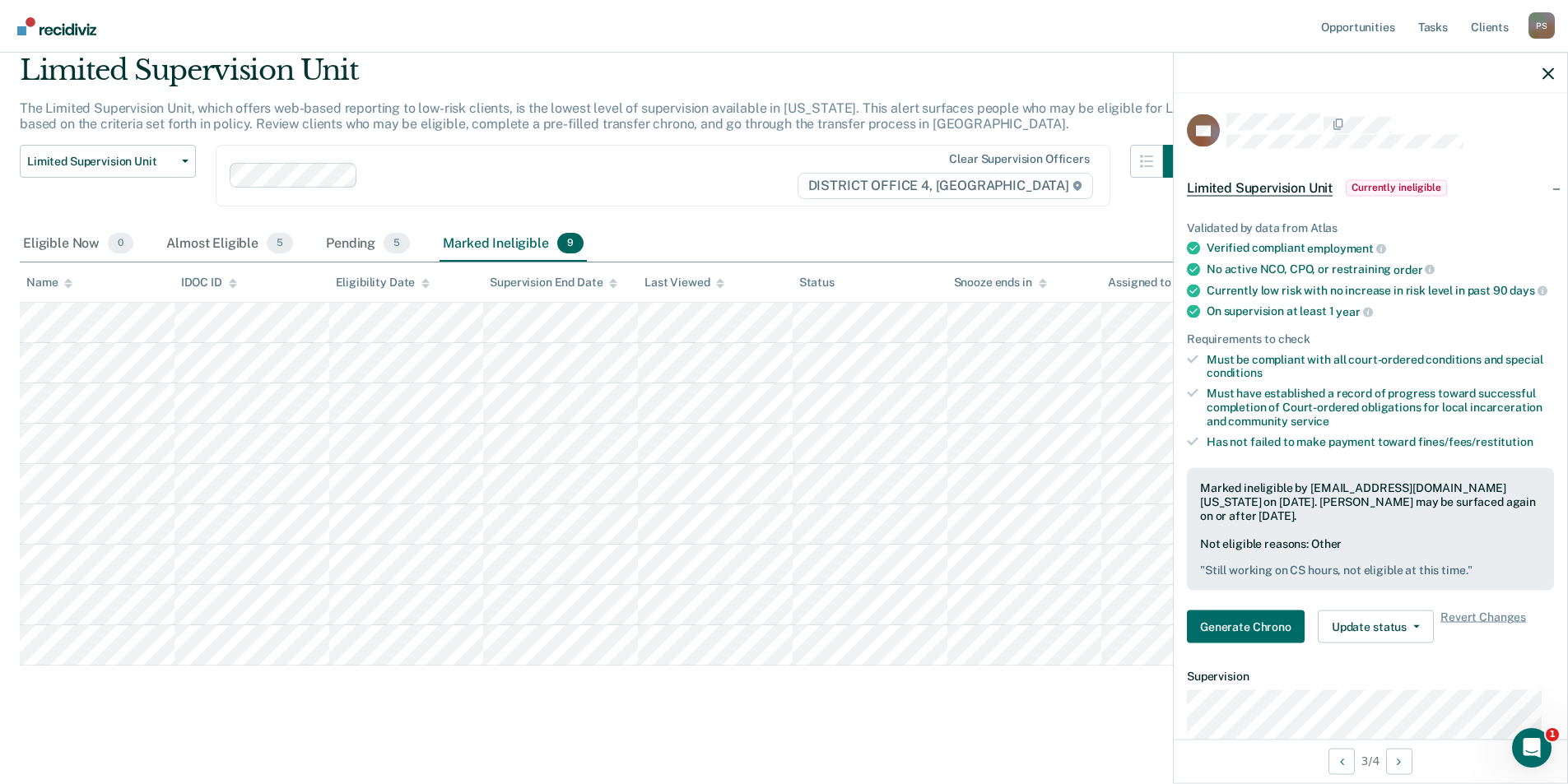
drag, startPoint x: 1072, startPoint y: 72, endPoint x: 1103, endPoint y: 82, distance: 32.6
click at [1077, 72] on div "Limited Supervision Unit" at bounding box center [607, 77] width 1176 height 47
click at [1323, 35] on nav "Opportunities Tasks Client s [PERSON_NAME] Profile How it works Log Out" at bounding box center [784, 26] width 1568 height 53
click at [1331, 34] on link "Opportunities" at bounding box center [1358, 26] width 80 height 53
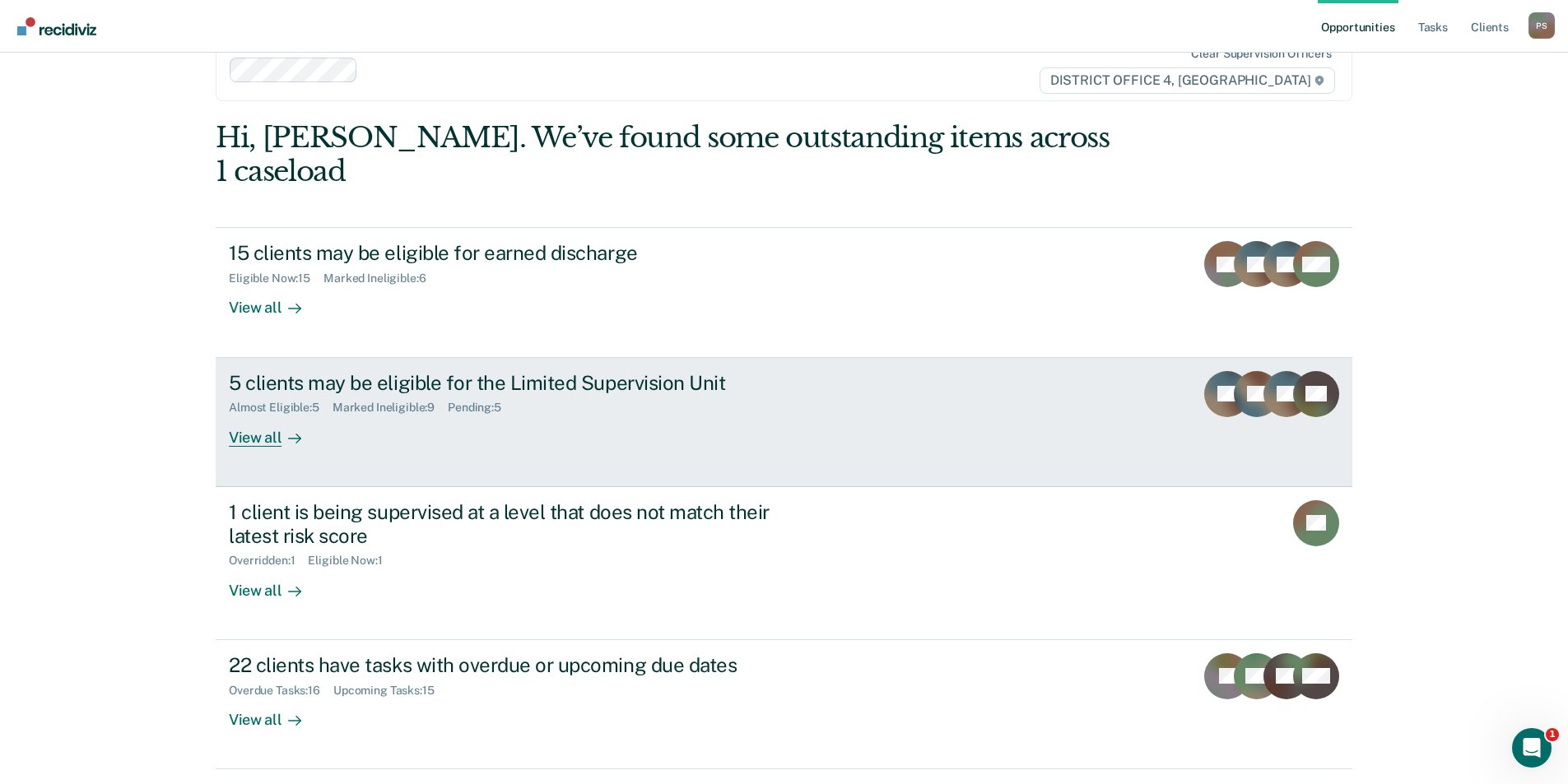
scroll to position [56, 0]
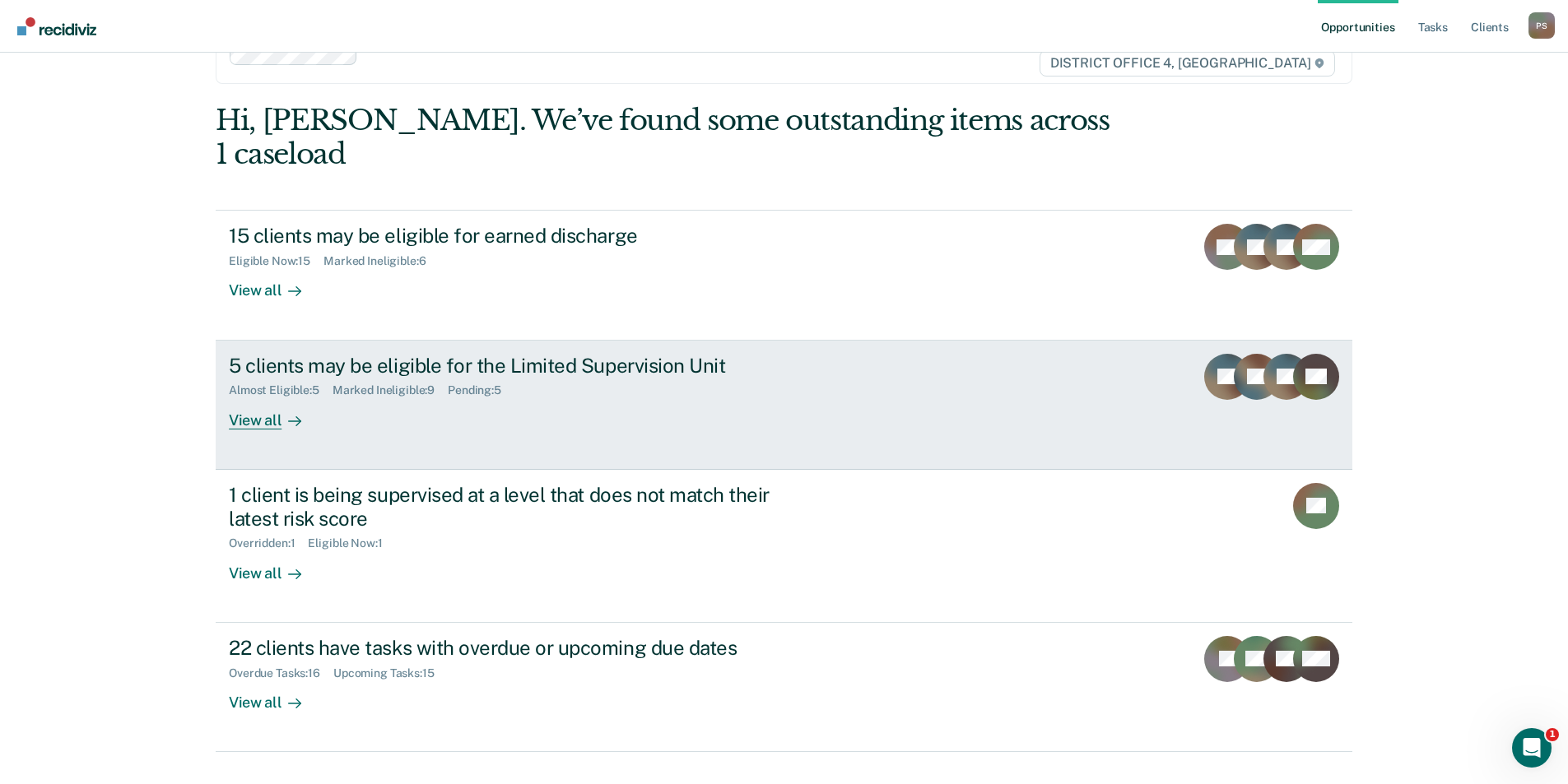
click at [495, 370] on div "5 clients may be eligible for the Limited Supervision Unit Almost Eligible : 5 …" at bounding box center [537, 392] width 618 height 76
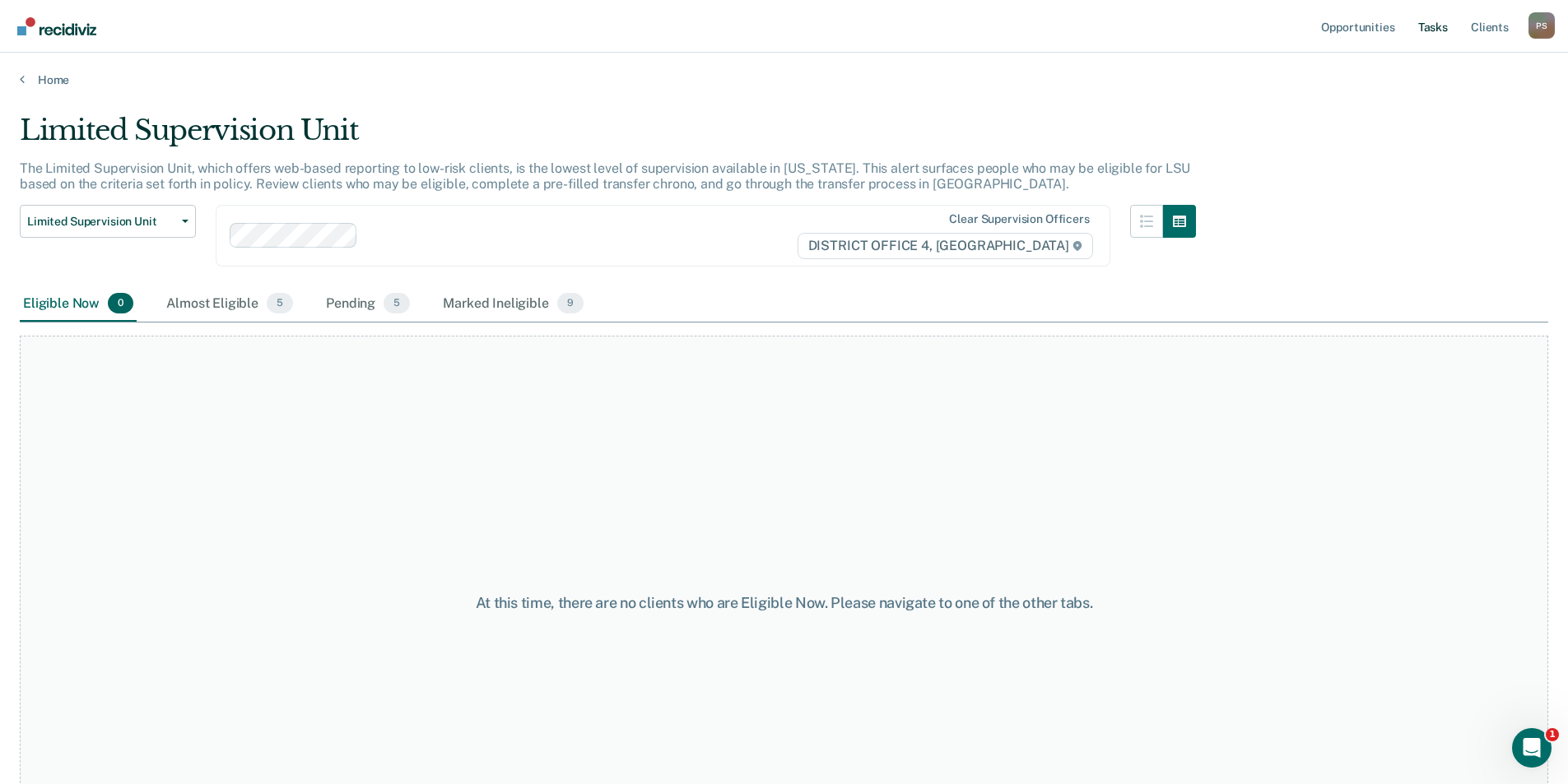
click at [1440, 21] on link "Tasks" at bounding box center [1432, 26] width 36 height 53
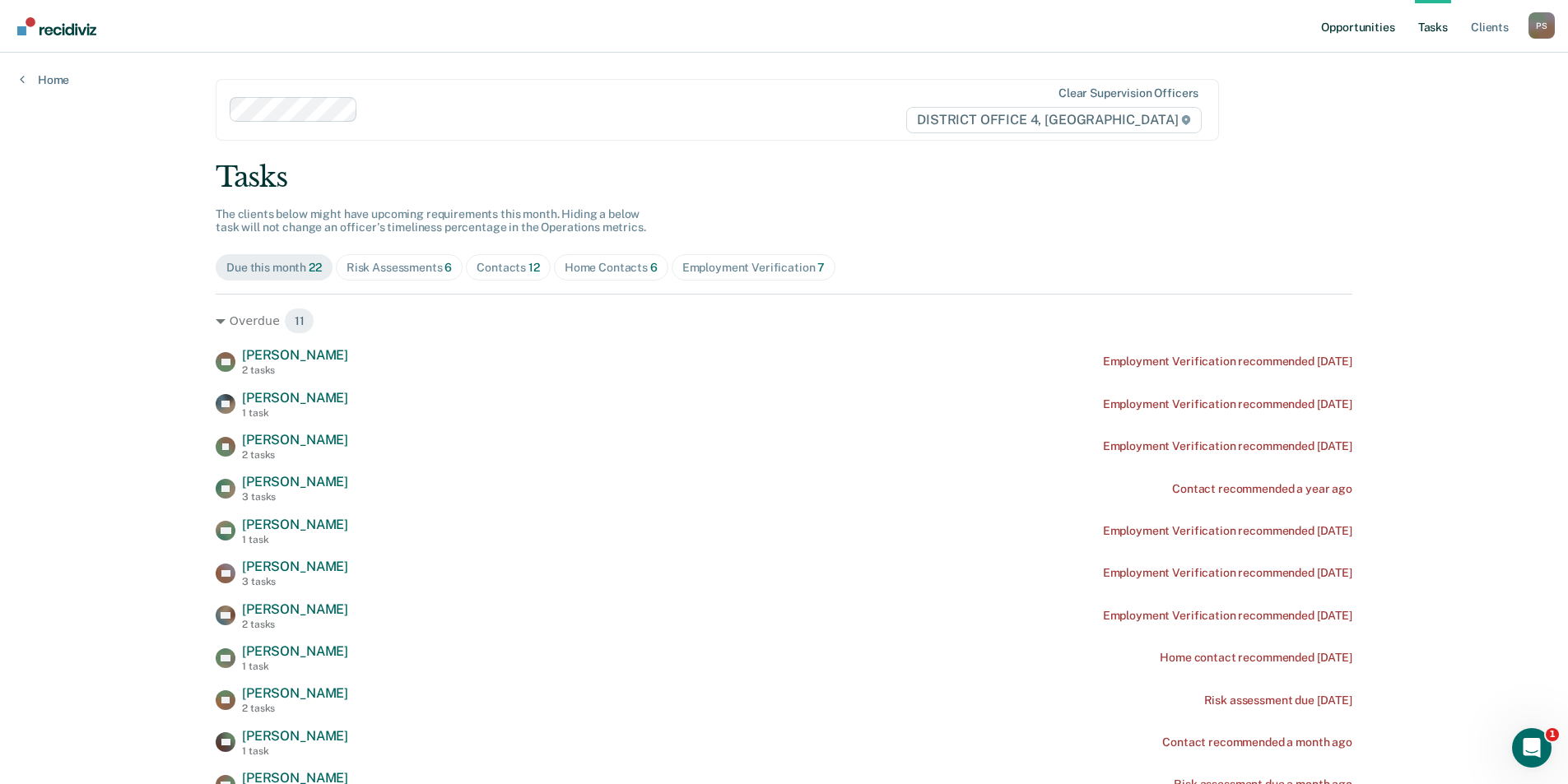
click at [1387, 33] on link "Opportunities" at bounding box center [1358, 26] width 80 height 53
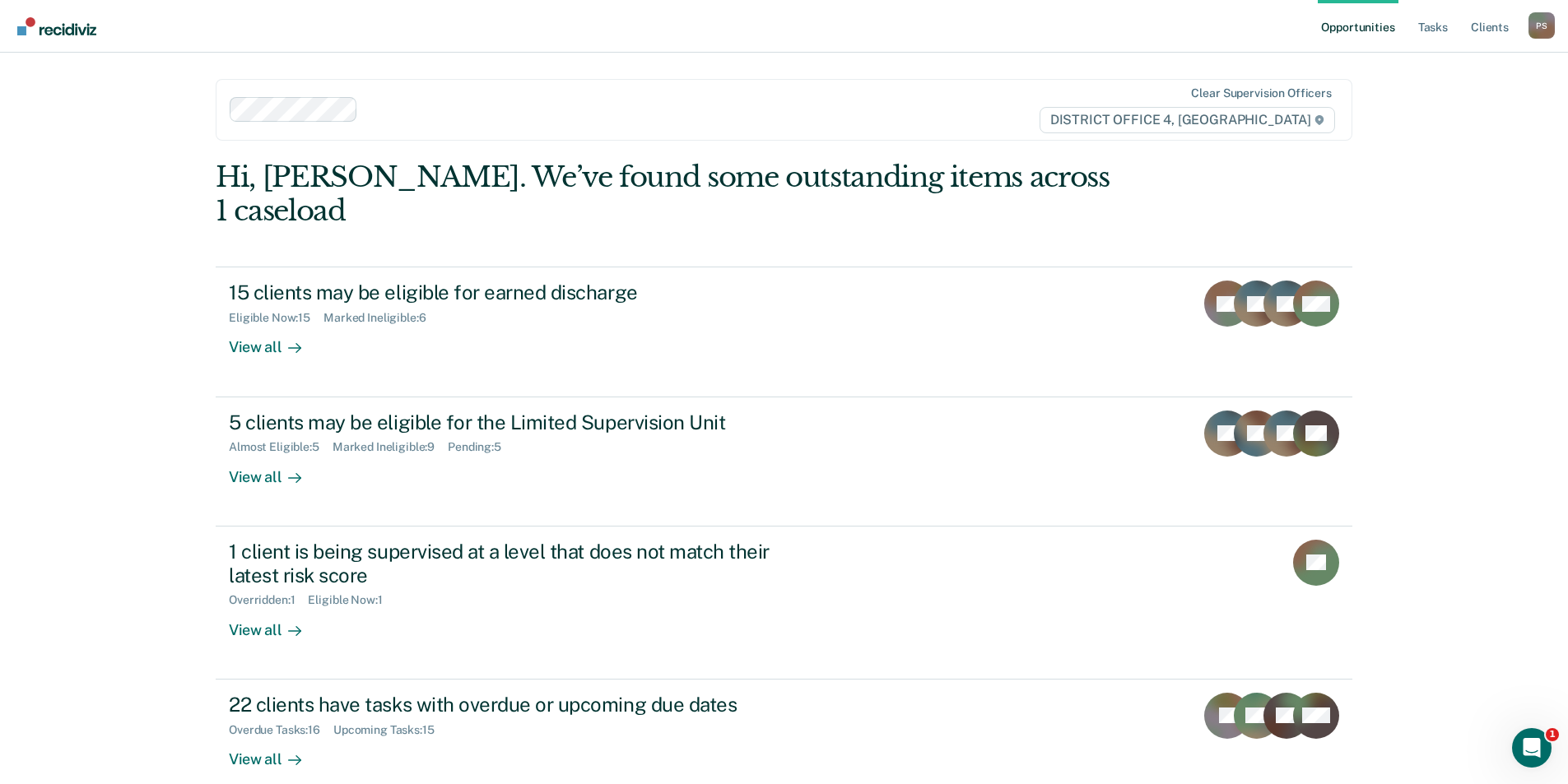
scroll to position [56, 0]
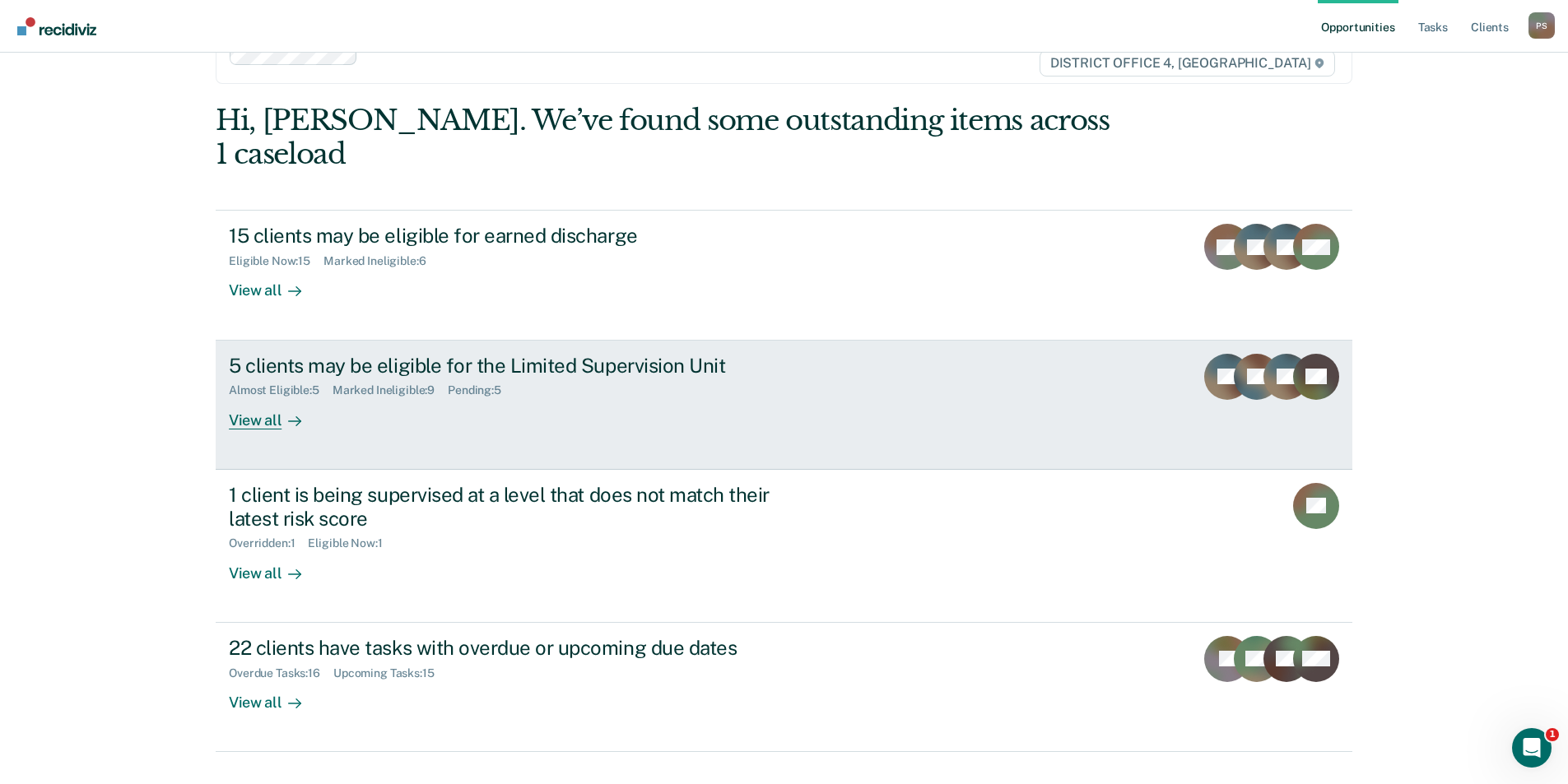
click at [319, 378] on div "5 clients may be eligible for the Limited Supervision Unit Almost Eligible : 5 …" at bounding box center [537, 392] width 618 height 76
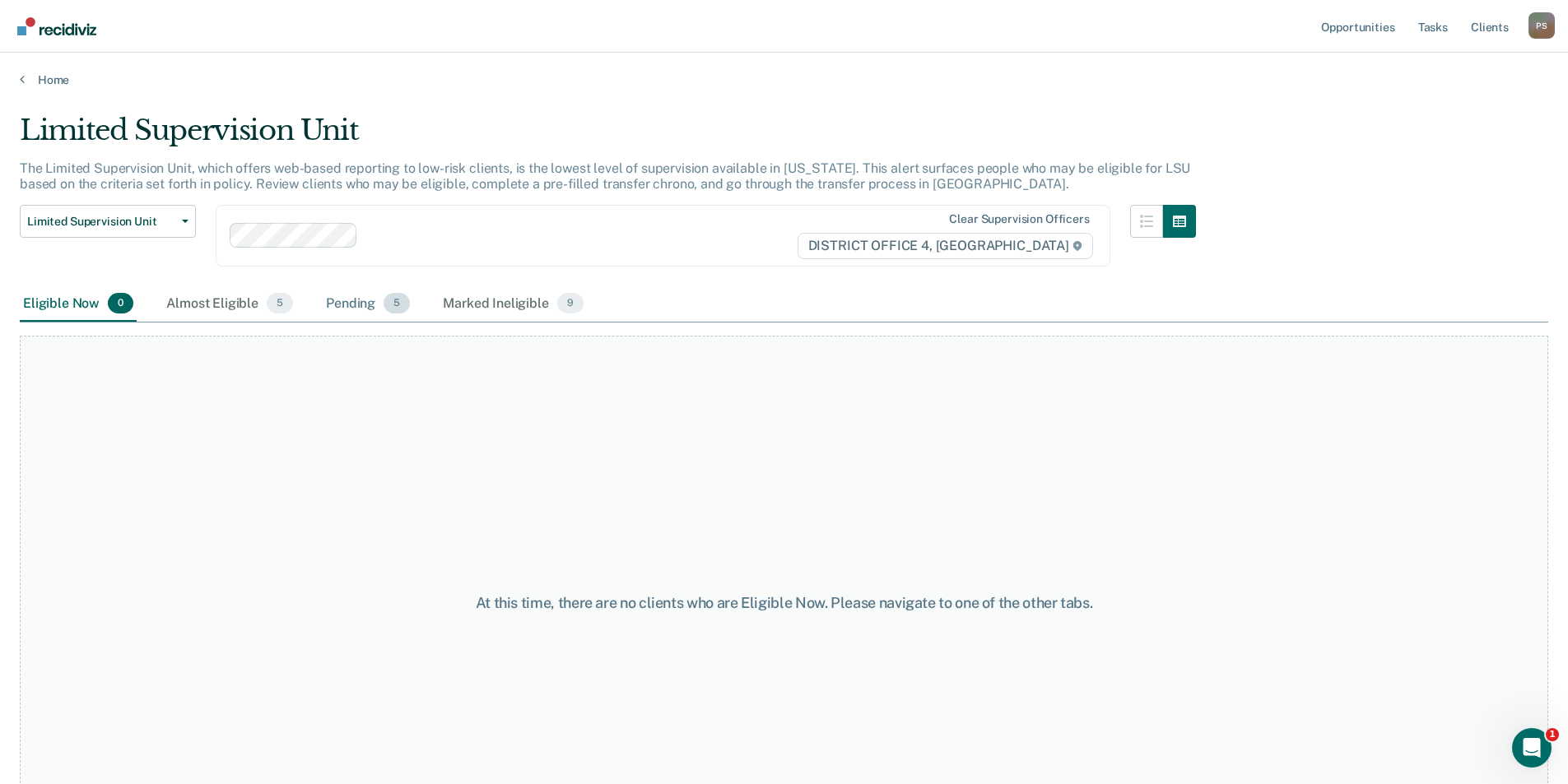
click at [383, 318] on div "Pending 5" at bounding box center [368, 303] width 90 height 36
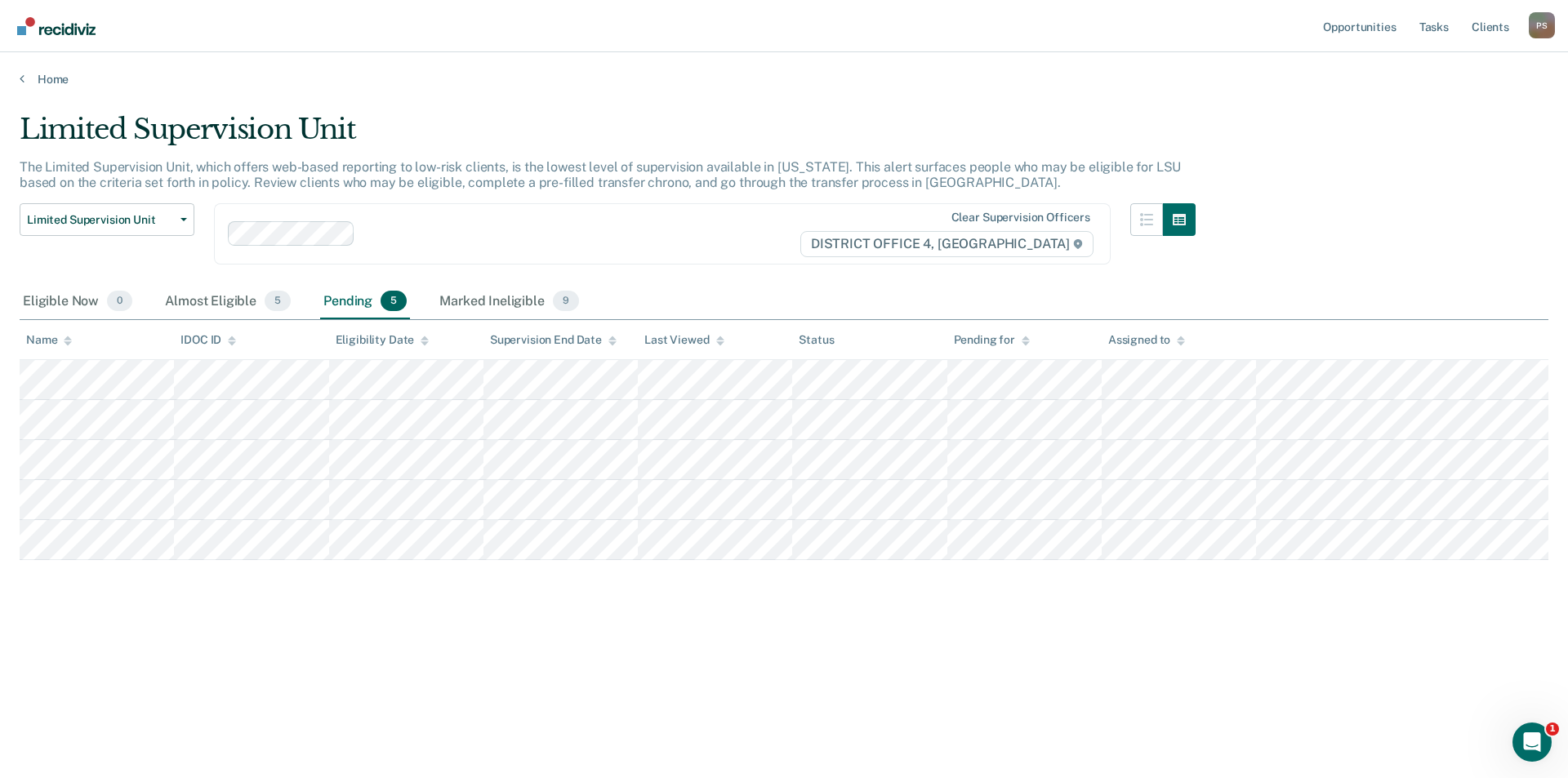
click at [1403, 27] on ul "Opportunities Tasks Client s" at bounding box center [1424, 26] width 210 height 52
click at [1375, 30] on link "Opportunities" at bounding box center [1359, 26] width 79 height 52
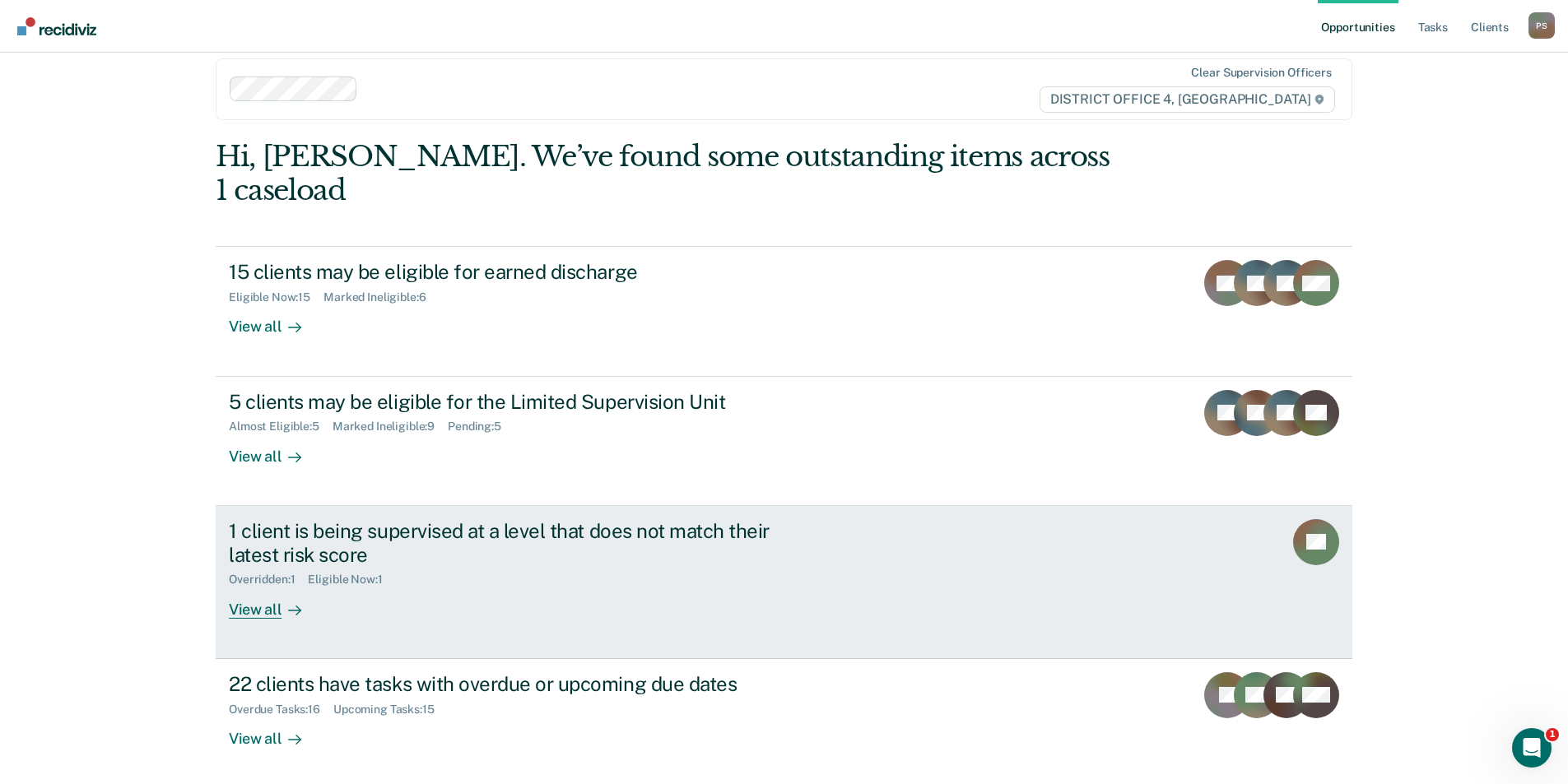
scroll to position [56, 0]
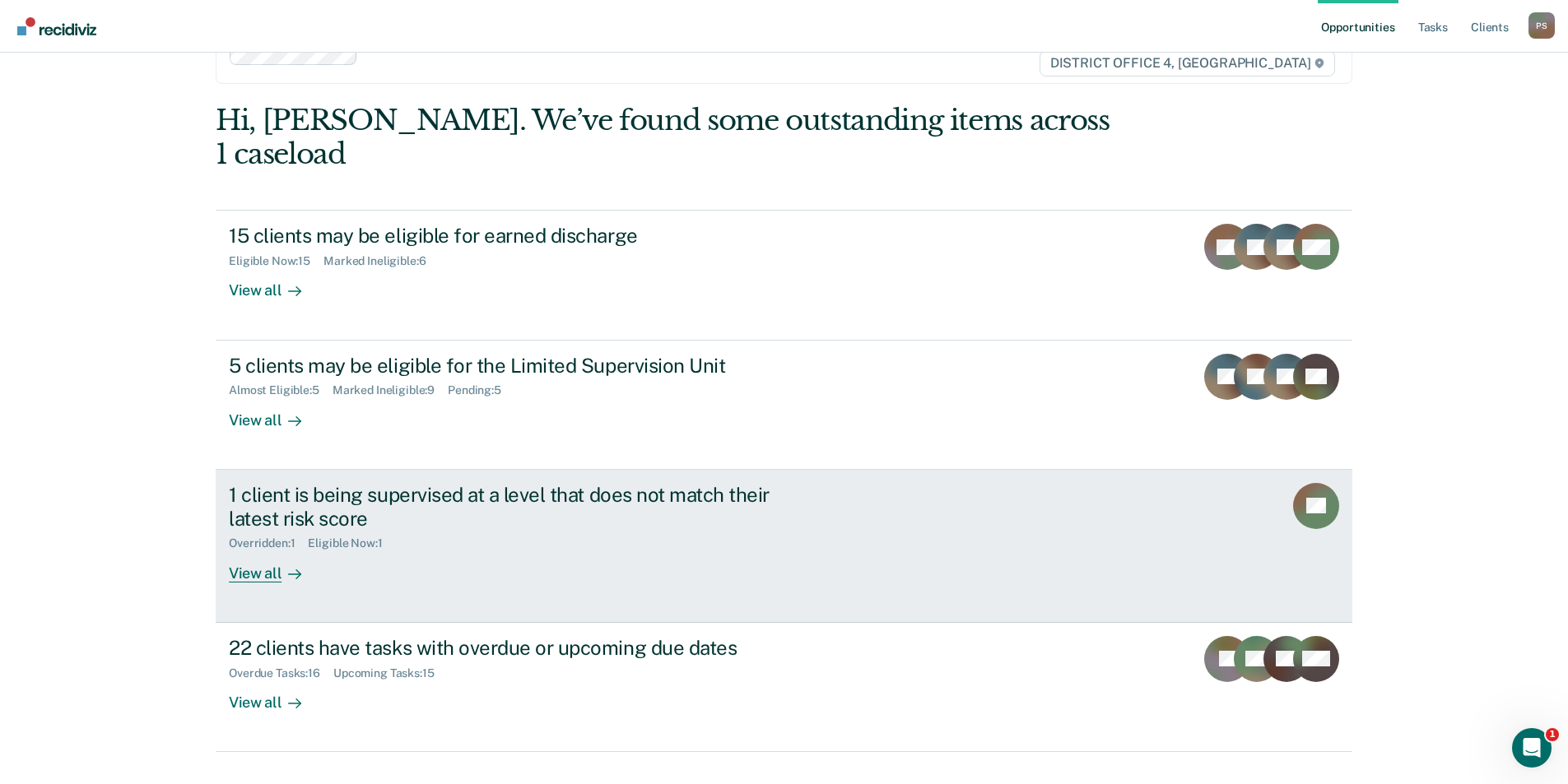
click at [536, 487] on div "1 client is being supervised at a level that does not match their latest risk s…" at bounding box center [517, 507] width 578 height 48
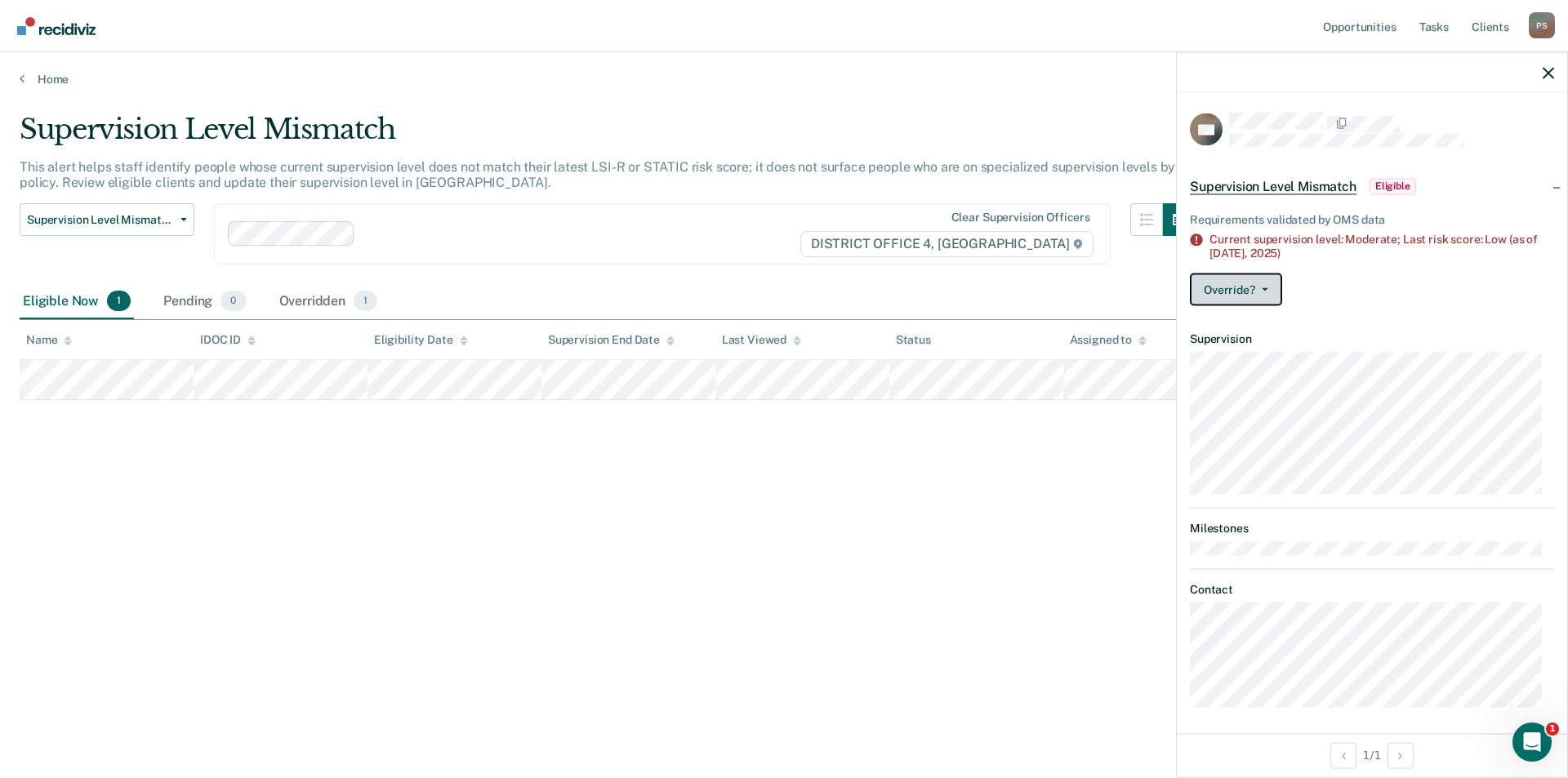
drag, startPoint x: 1258, startPoint y: 290, endPoint x: 1256, endPoint y: 297, distance: 7.3
click at [1256, 290] on span "button" at bounding box center [1262, 289] width 14 height 3
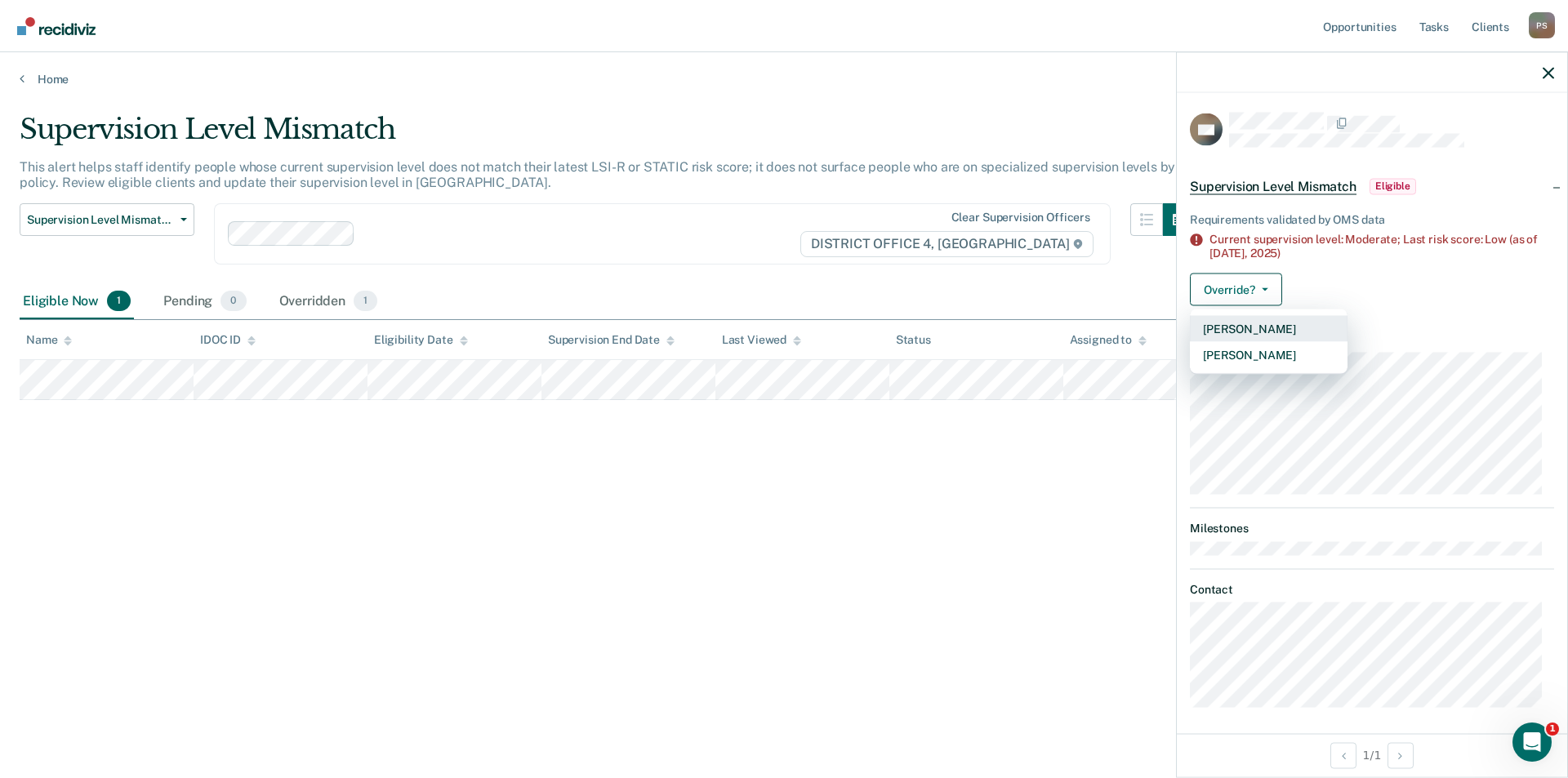
click at [1264, 335] on button "[PERSON_NAME]" at bounding box center [1269, 328] width 157 height 26
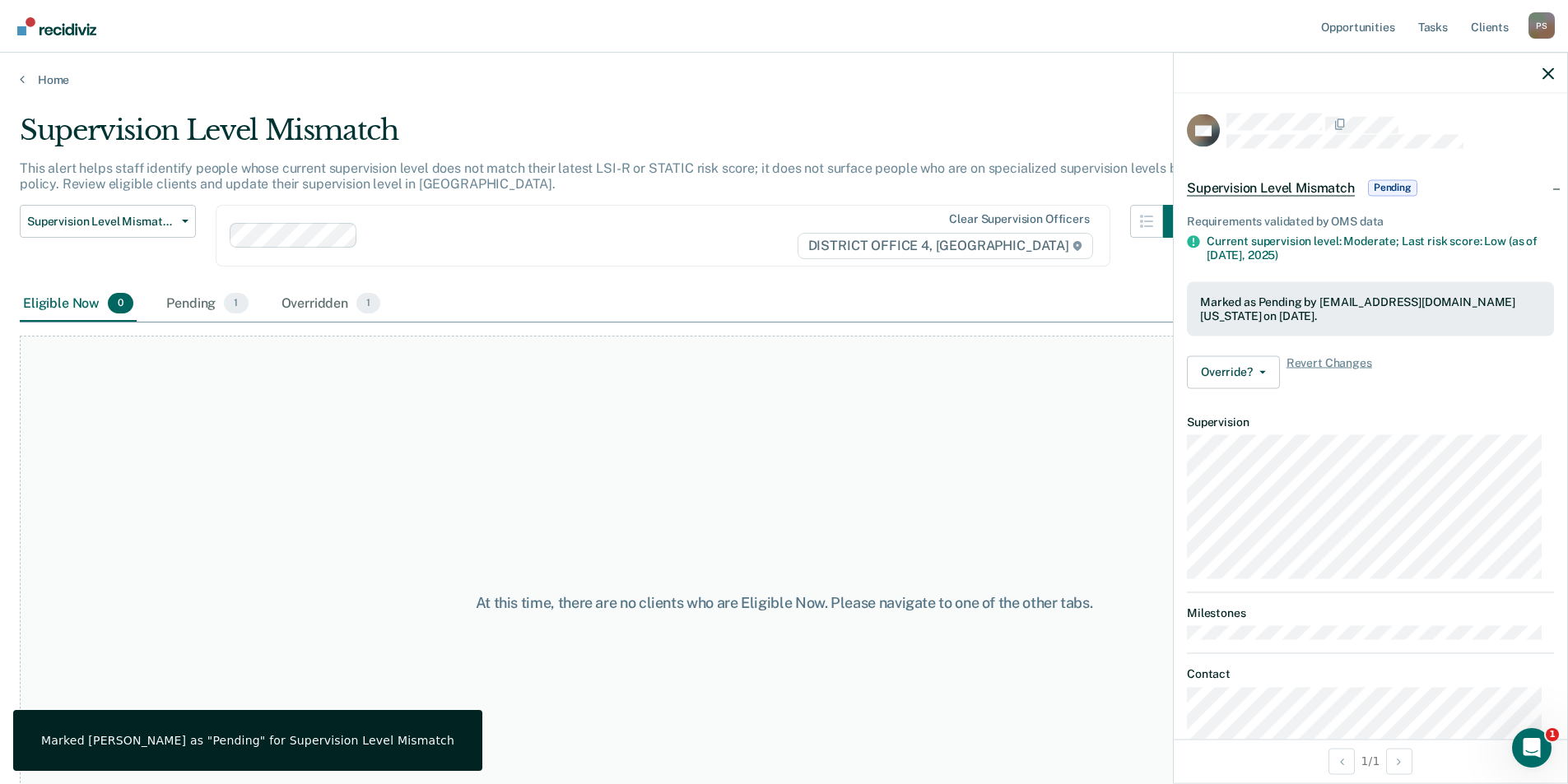
click at [516, 368] on div "At this time, there are no clients who are Eligible Now. Please navigate to one…" at bounding box center [783, 602] width 1528 height 534
click at [345, 312] on div "Overridden 1" at bounding box center [331, 303] width 106 height 36
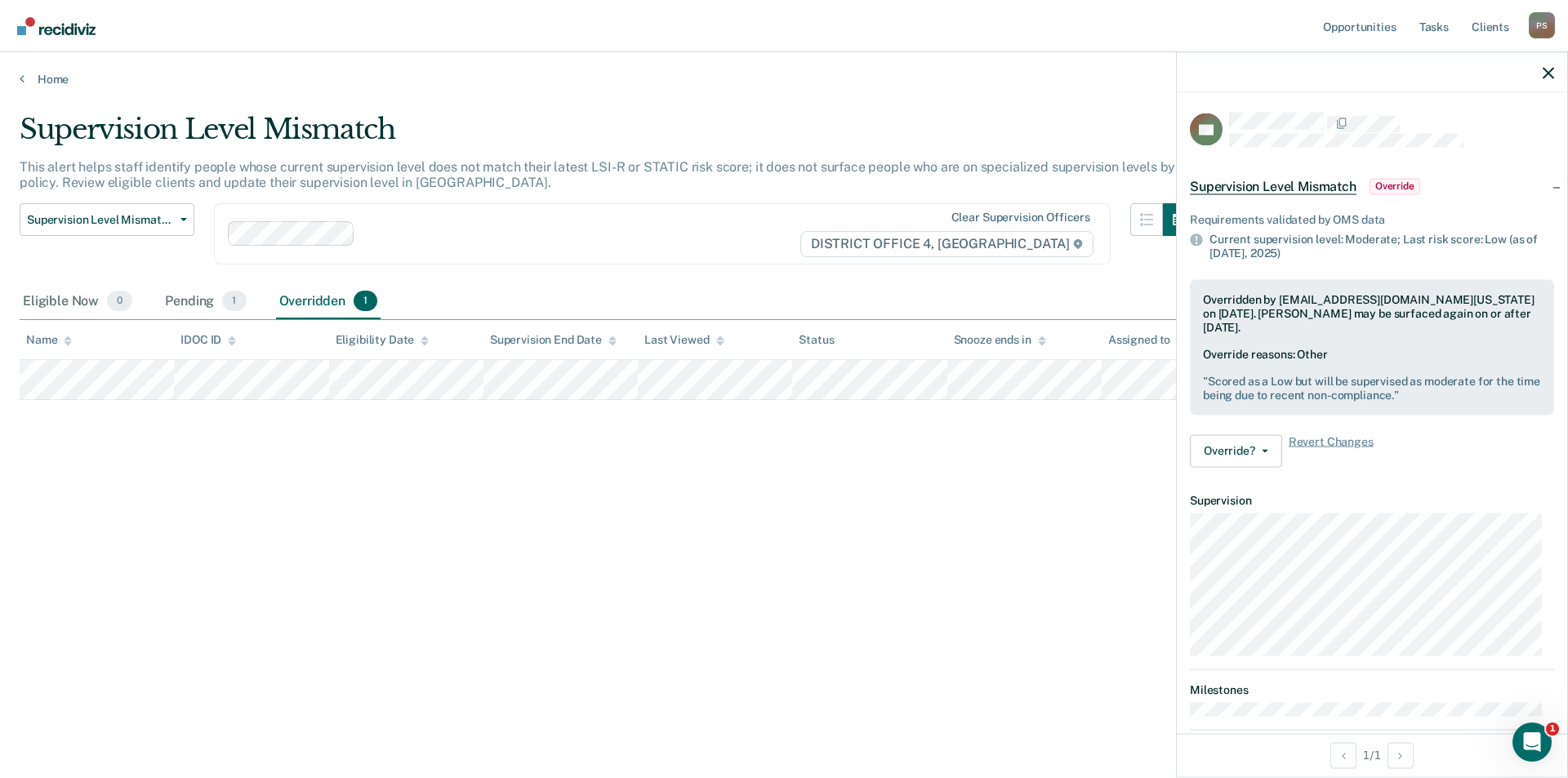
click at [496, 265] on div "Supervision Level Mismatch Release from Supervision Earned Discharge Limited Su…" at bounding box center [607, 244] width 1176 height 81
click at [86, 294] on div "Eligible Now 0" at bounding box center [77, 301] width 116 height 36
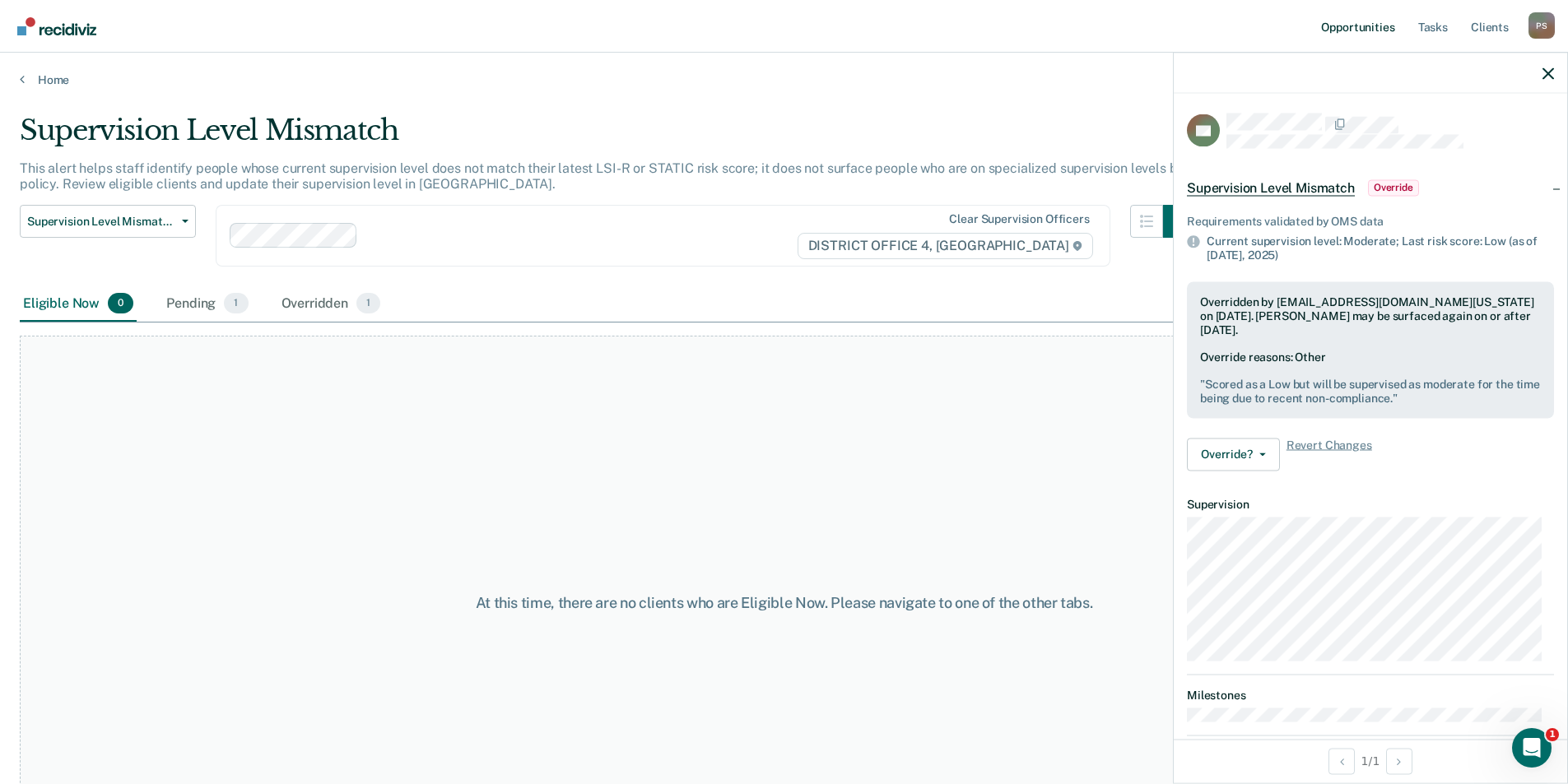
click at [1372, 21] on link "Opportunities" at bounding box center [1358, 26] width 80 height 53
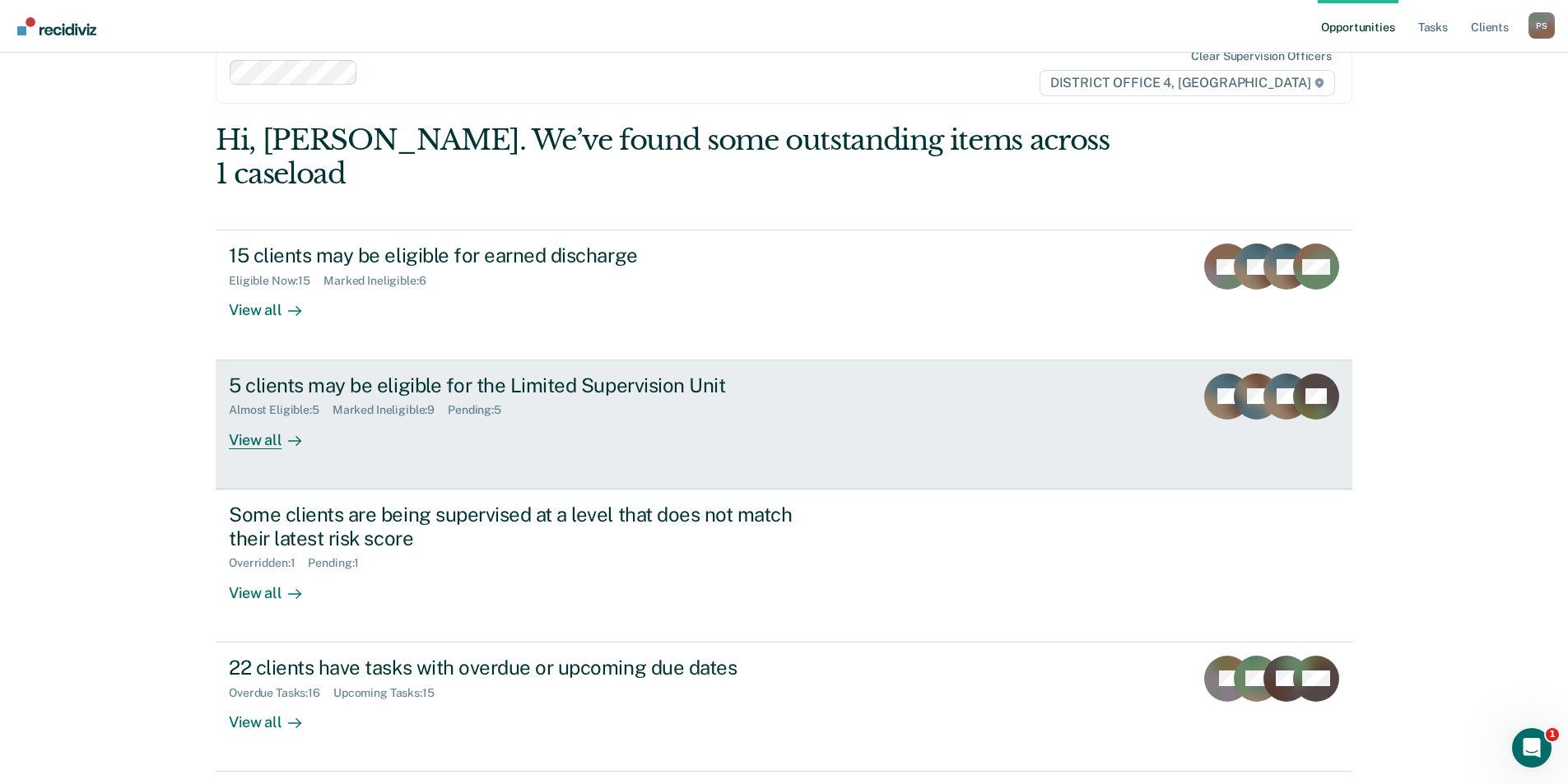
scroll to position [56, 0]
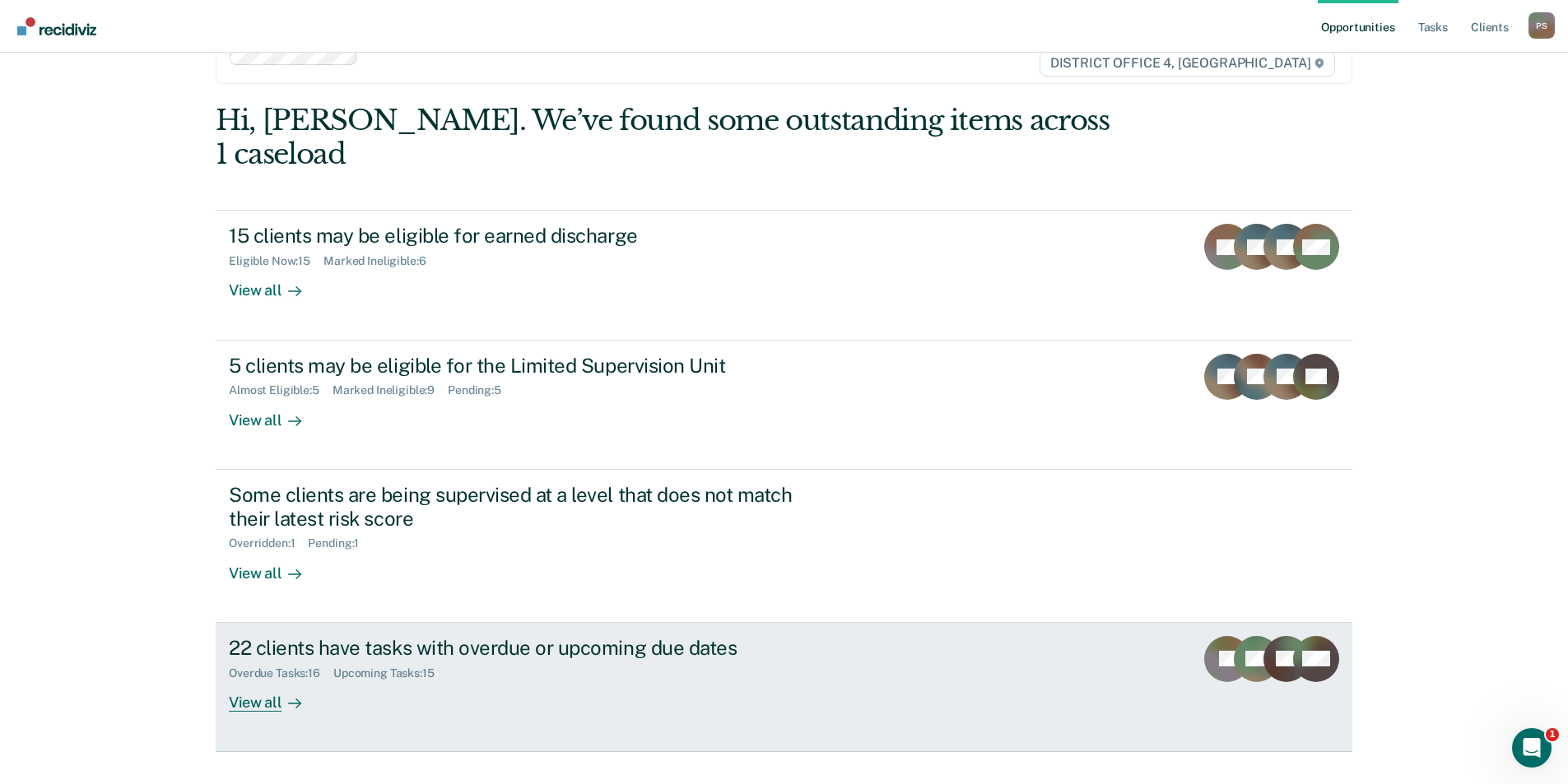
click at [549, 636] on div "22 clients have tasks with overdue or upcoming due dates" at bounding box center [517, 648] width 578 height 24
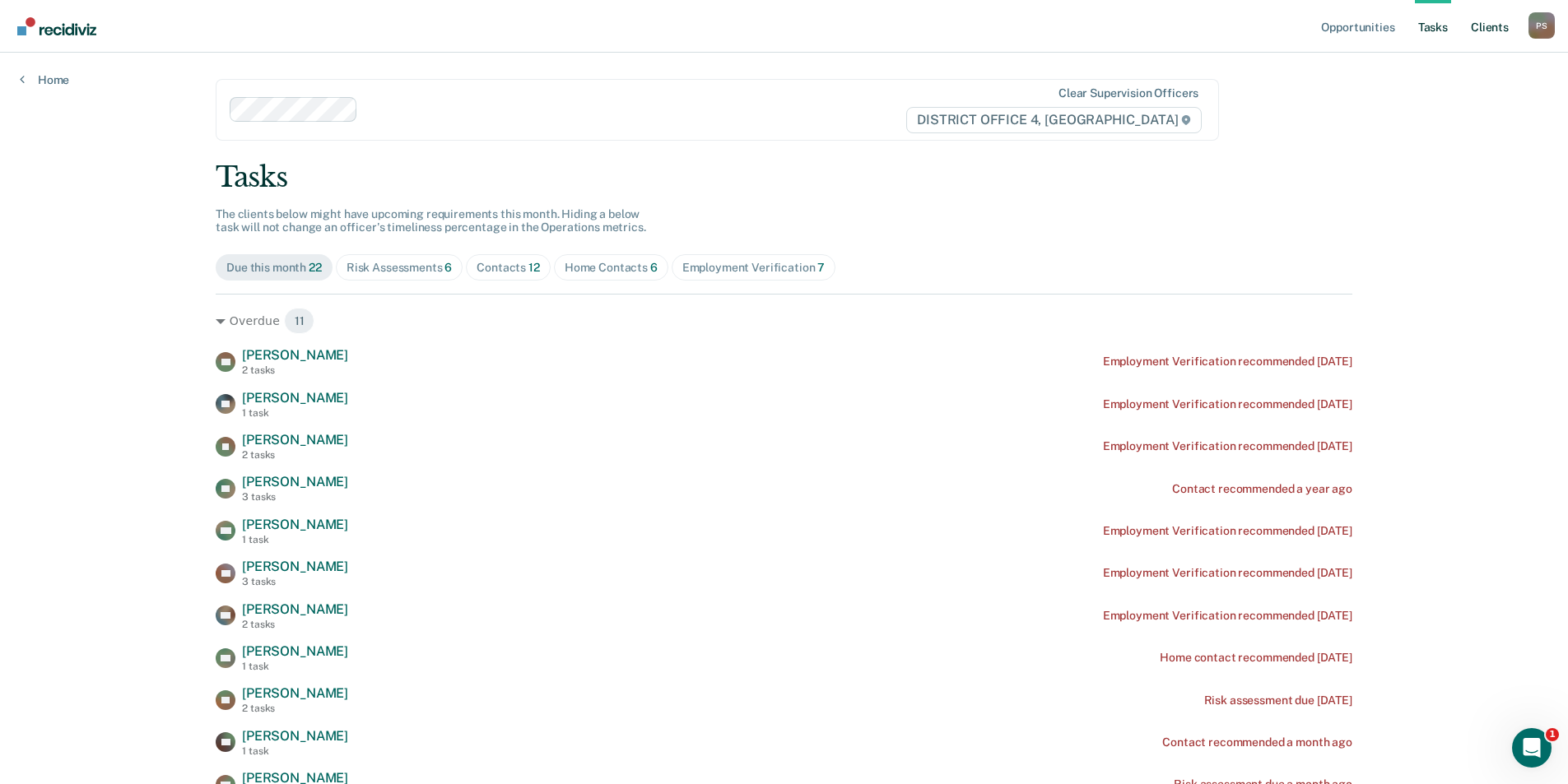
click at [1495, 38] on link "Client s" at bounding box center [1490, 26] width 45 height 53
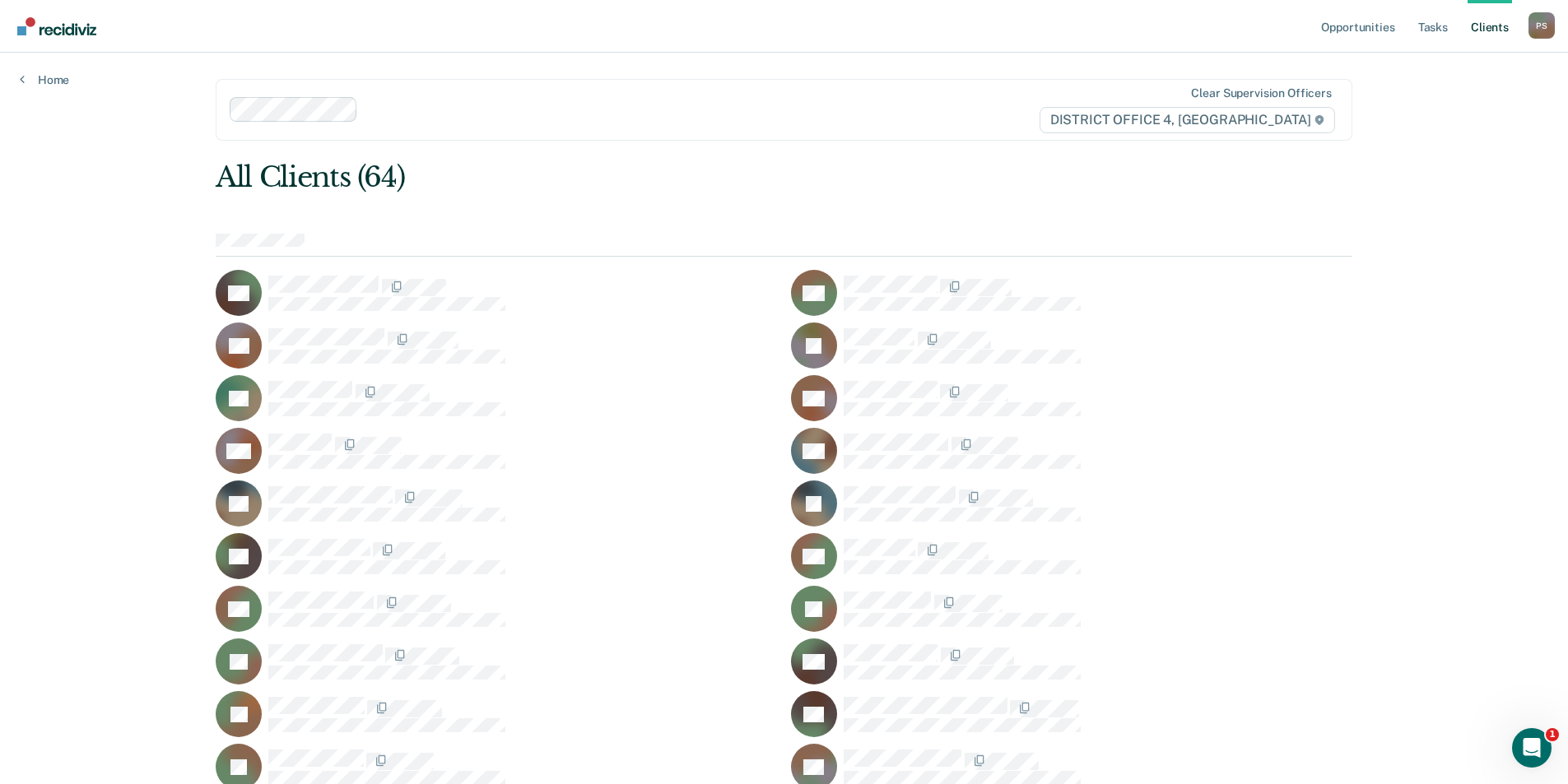
click at [1460, 38] on ul "Opportunities Tasks Client s" at bounding box center [1423, 26] width 211 height 53
click at [1444, 38] on link "Tasks" at bounding box center [1432, 26] width 36 height 53
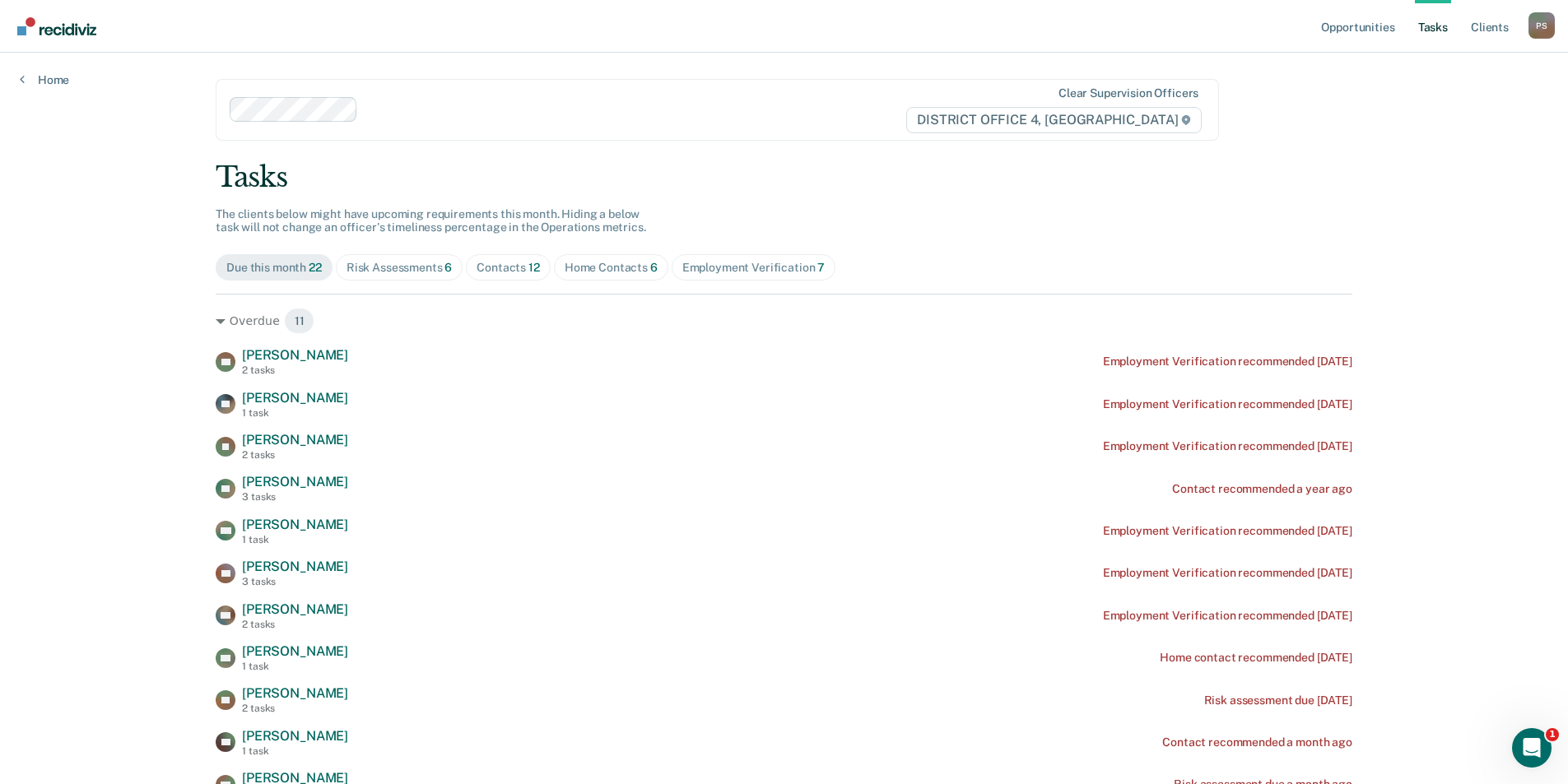
click at [415, 264] on div "Risk Assessments 6" at bounding box center [399, 267] width 106 height 14
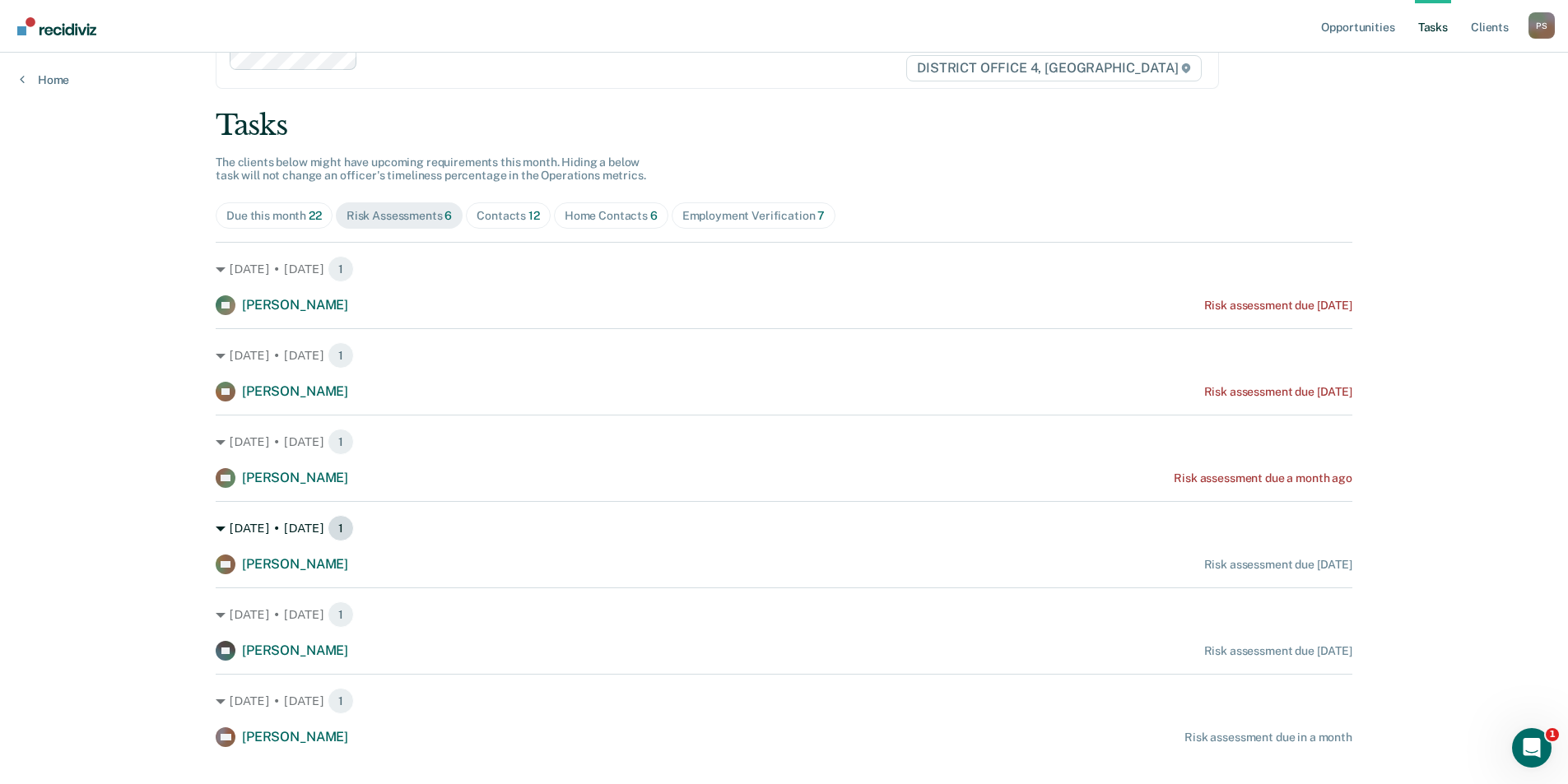
scroll to position [81, 0]
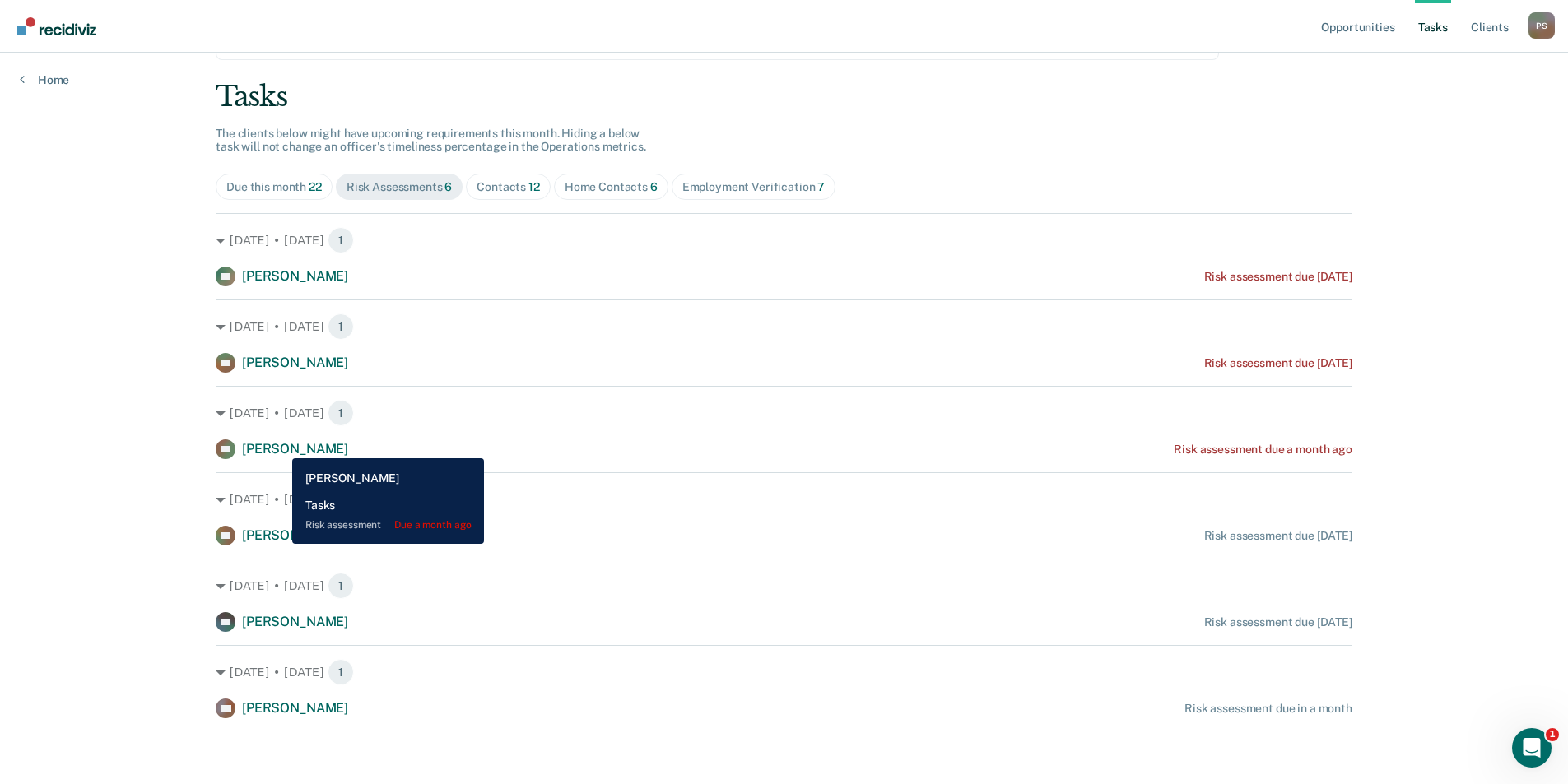
click at [280, 446] on span "[PERSON_NAME]" at bounding box center [295, 449] width 106 height 16
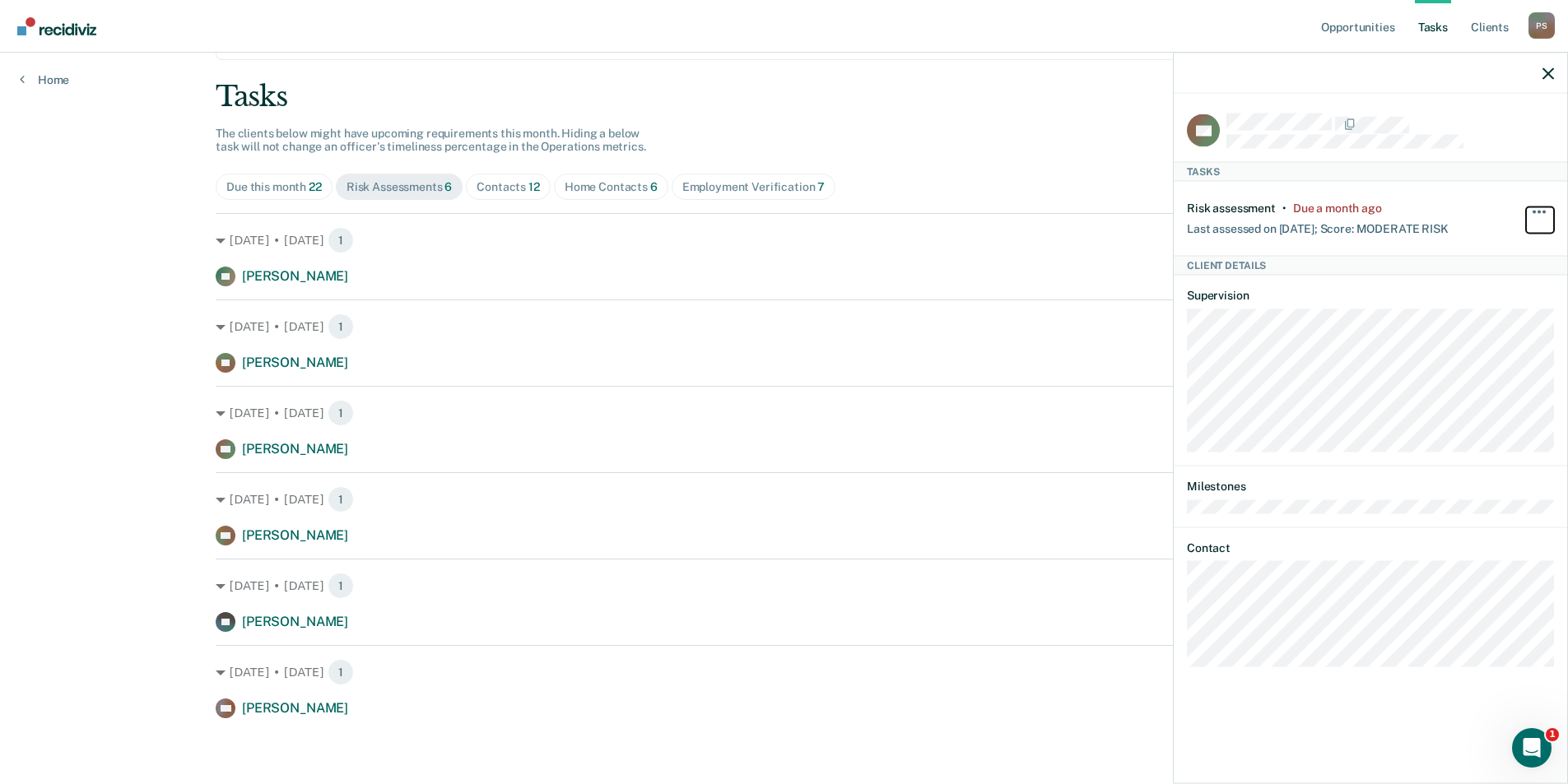
click at [1536, 209] on button "button" at bounding box center [1540, 219] width 28 height 26
click at [1412, 217] on div "Last assessed on [DATE]; Score: MODERATE RISK" at bounding box center [1317, 225] width 262 height 20
click at [1360, 222] on div "Last assessed on [DATE]; Score: MODERATE RISK" at bounding box center [1317, 225] width 262 height 20
click at [1421, 239] on div "Risk assessment • Due a month ago Last assessed on [DATE]; Score: MODERATE RISK…" at bounding box center [1370, 218] width 367 height 74
click at [1534, 210] on span "button" at bounding box center [1533, 211] width 3 height 3
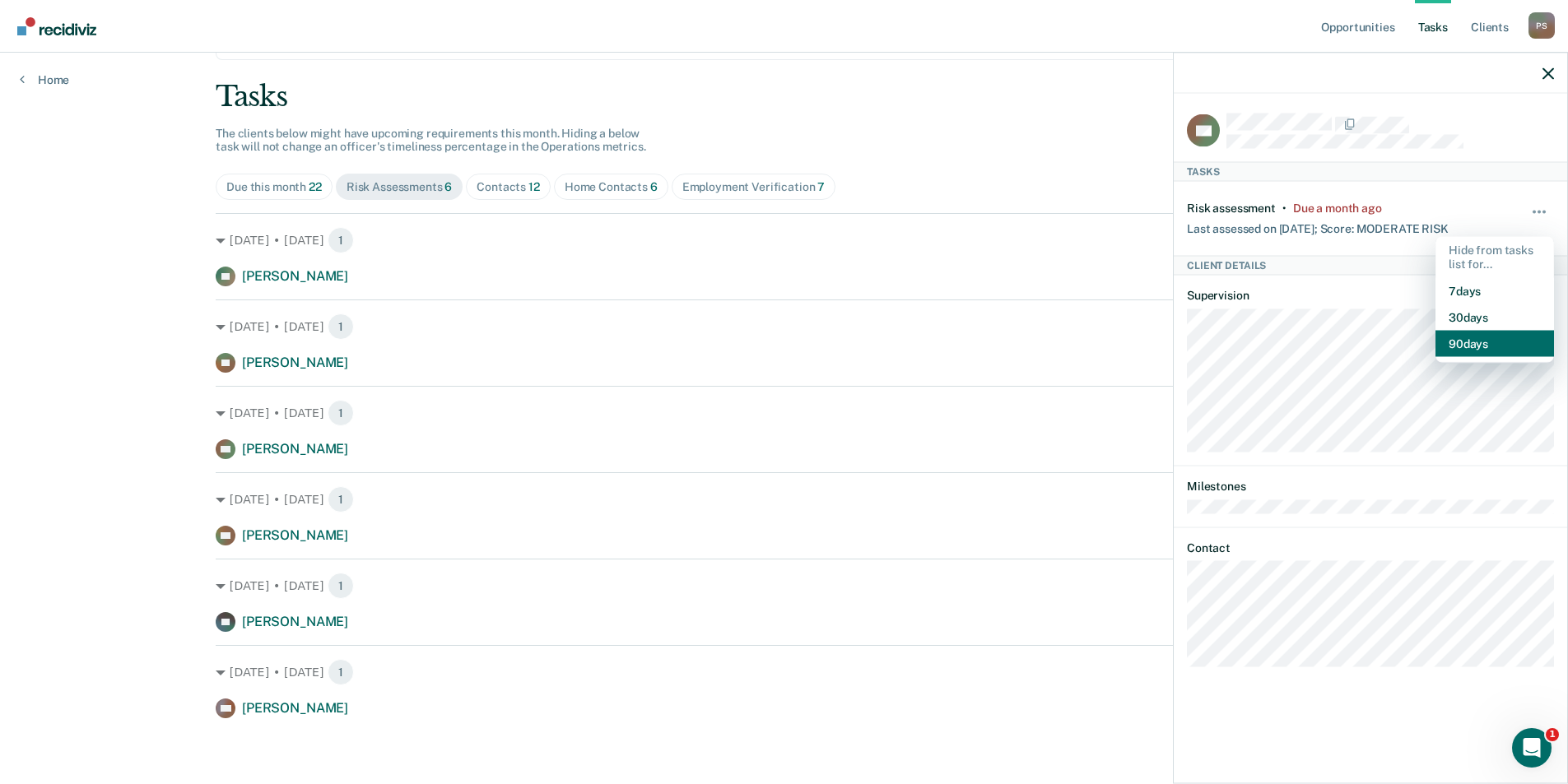
click at [1500, 333] on button "90 days" at bounding box center [1495, 342] width 119 height 26
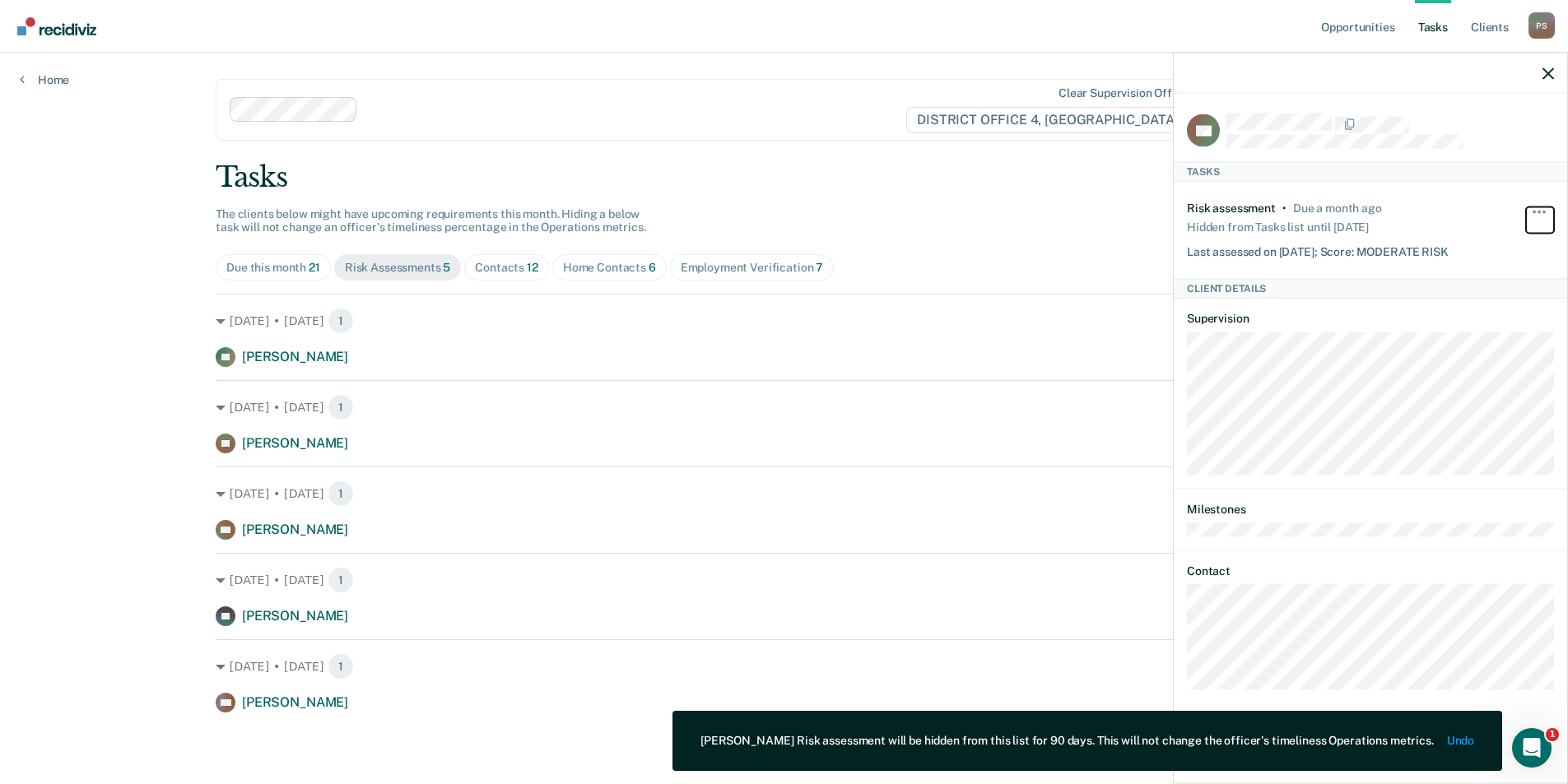
scroll to position [0, 0]
click at [136, 397] on div "Opportunities Tasks Client s [PERSON_NAME] Profile How it works Log Out Home Cl…" at bounding box center [790, 392] width 1580 height 784
click at [512, 267] on div "Contacts 12" at bounding box center [508, 267] width 63 height 14
click at [135, 410] on div "Opportunities Tasks Client s [PERSON_NAME] Profile How it works Log Out Home Cl…" at bounding box center [784, 664] width 1568 height 1330
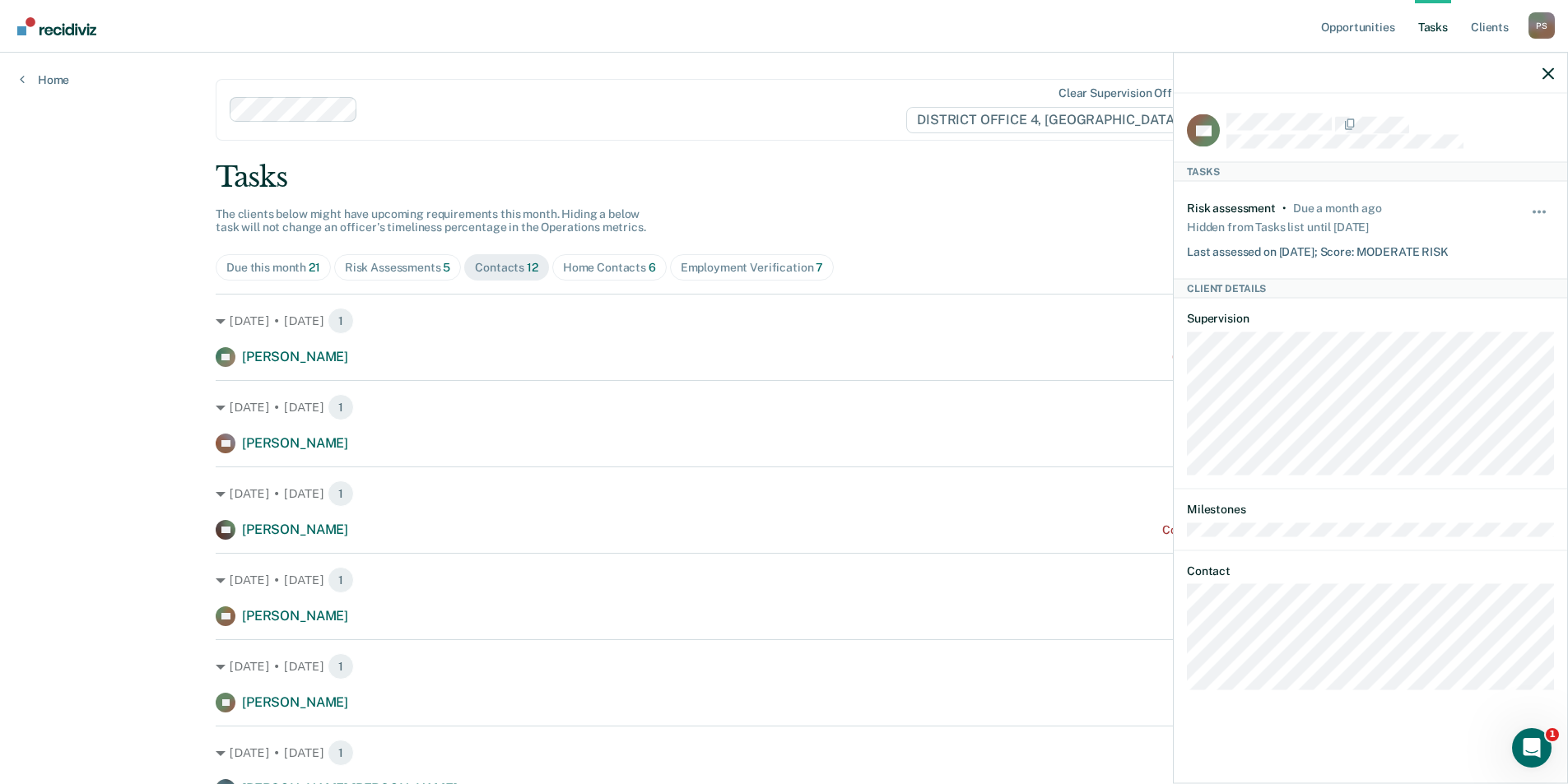
click at [1546, 85] on div at bounding box center [1371, 73] width 393 height 41
click at [1548, 81] on div at bounding box center [1371, 73] width 393 height 41
click at [1557, 78] on div at bounding box center [1371, 73] width 393 height 41
click at [1548, 76] on icon "button" at bounding box center [1549, 73] width 12 height 12
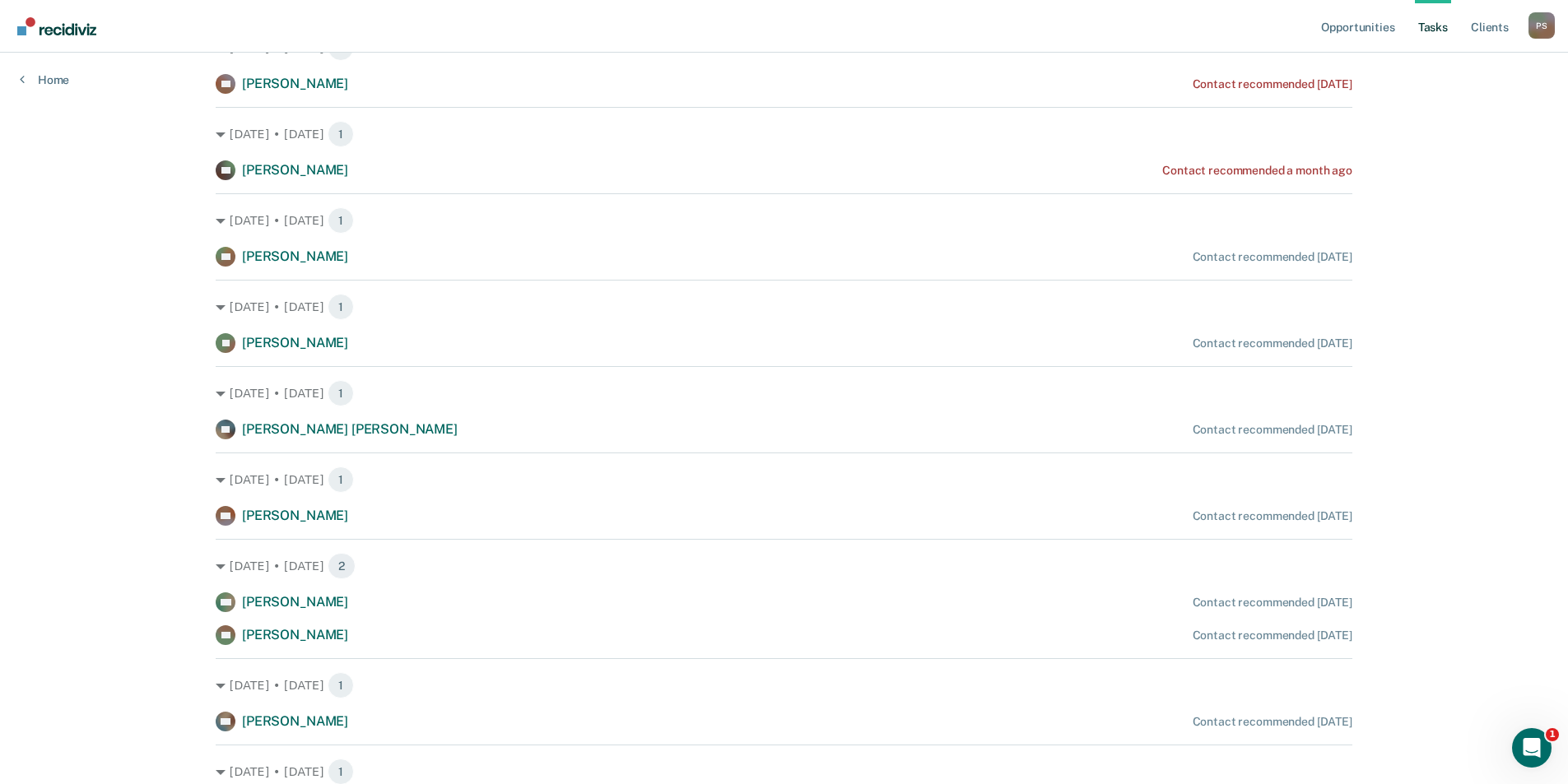
scroll to position [411, 0]
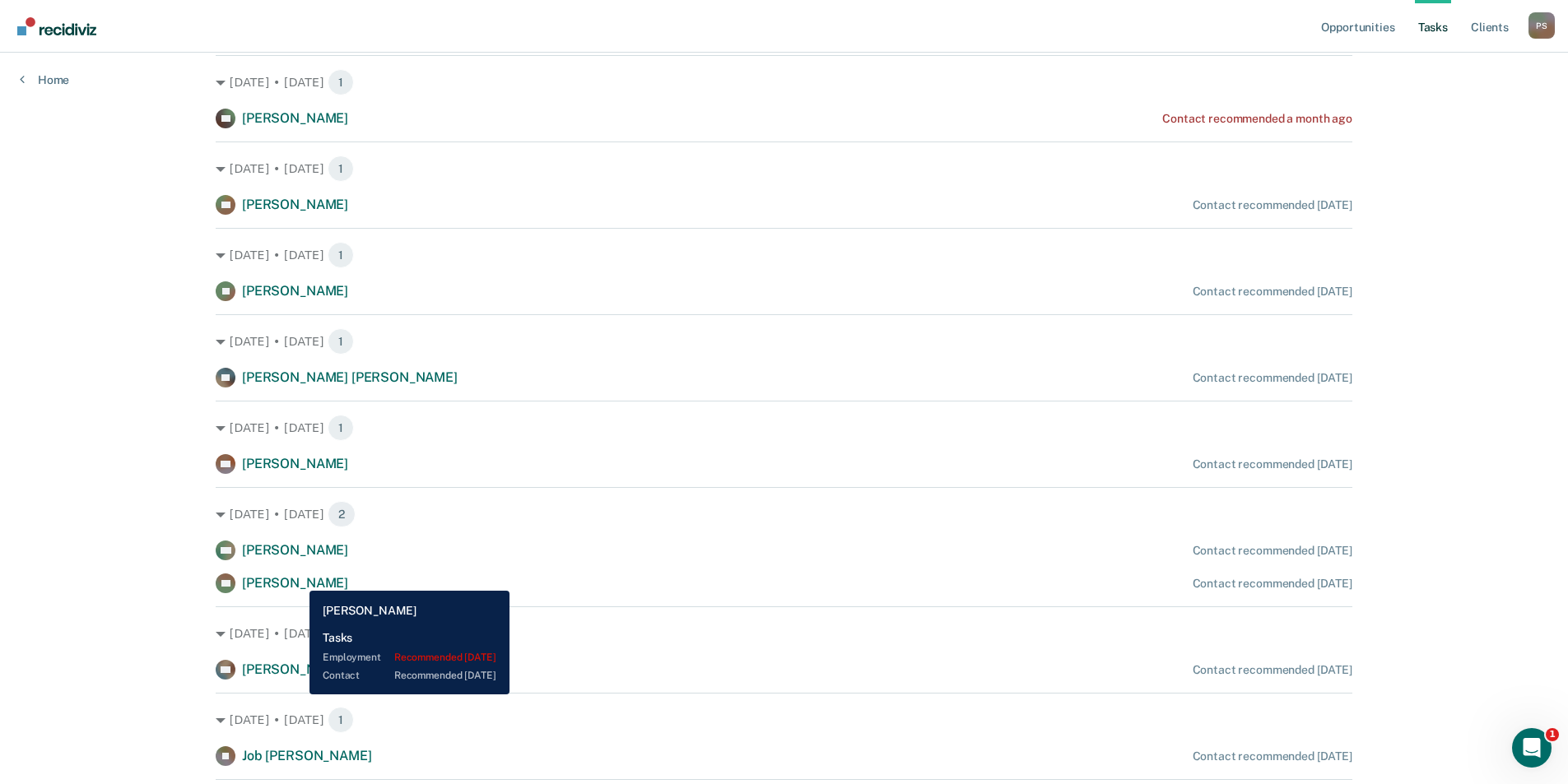
click at [297, 579] on span "[PERSON_NAME]" at bounding box center [295, 583] width 106 height 16
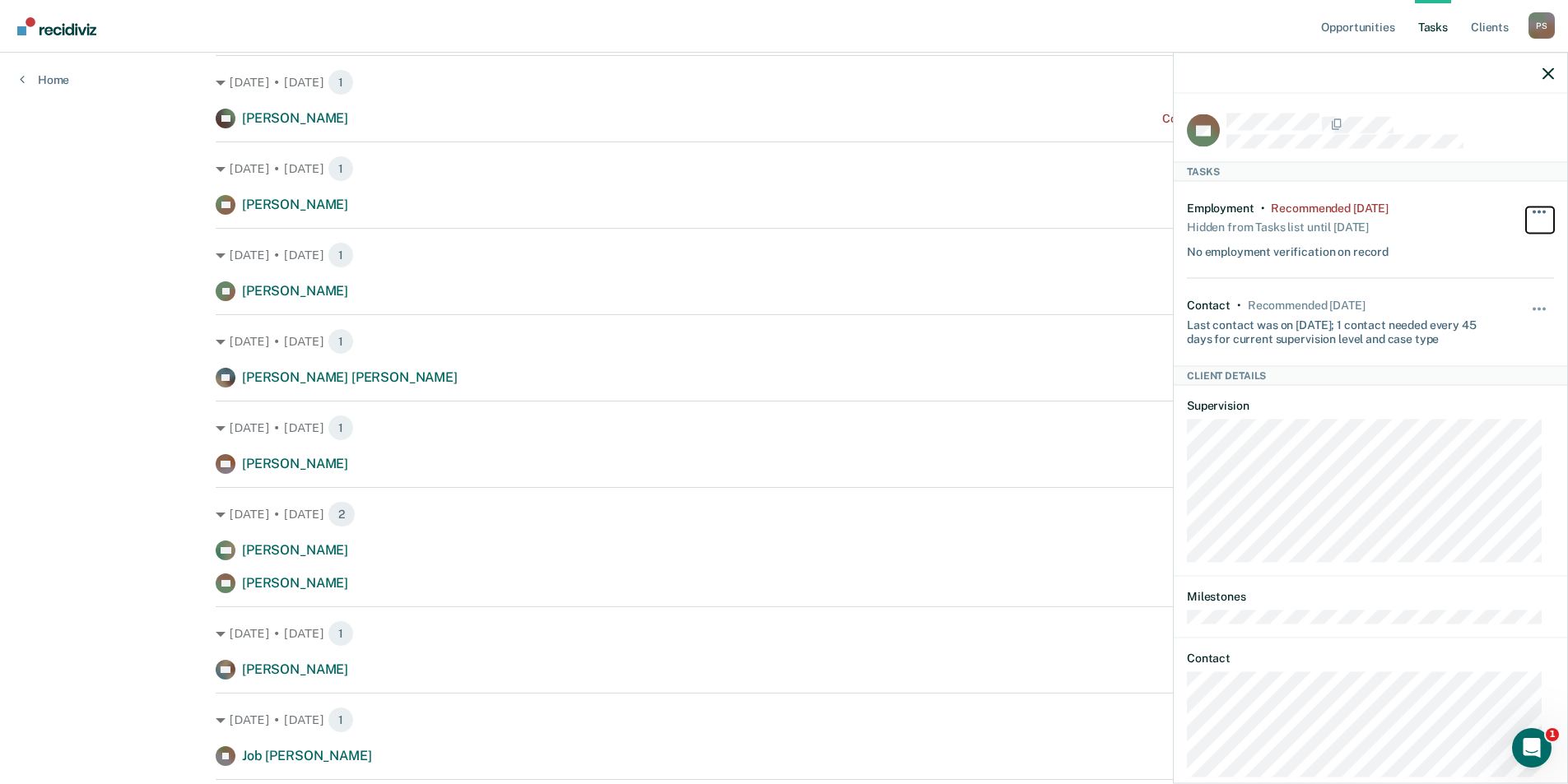
click at [1526, 212] on button "button" at bounding box center [1540, 219] width 28 height 26
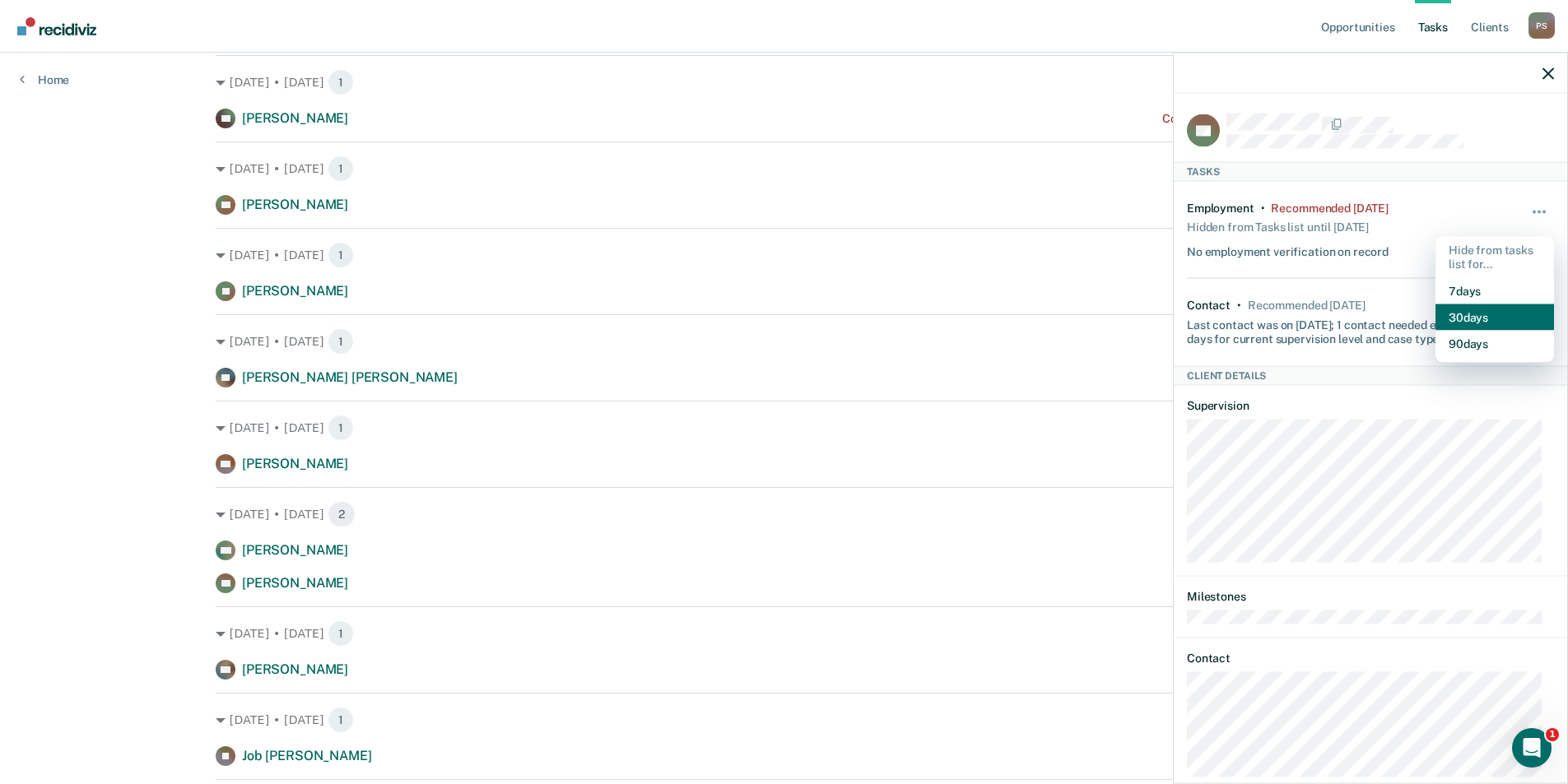
click at [1495, 308] on button "30 days" at bounding box center [1495, 316] width 119 height 26
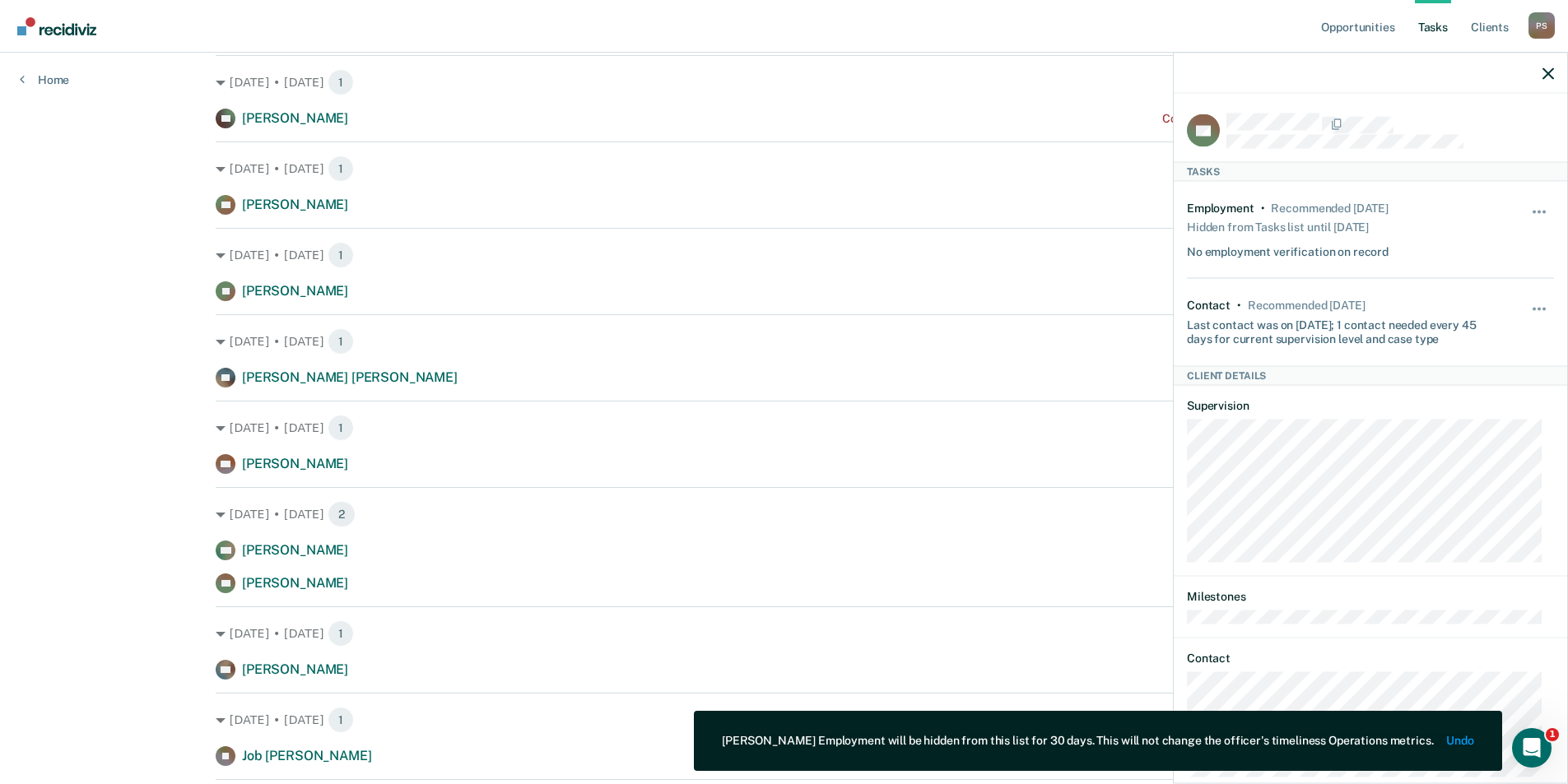
click at [121, 483] on div "Opportunities Tasks Client s [PERSON_NAME] Profile How it works Log Out Home Cl…" at bounding box center [784, 253] width 1568 height 1330
click at [165, 497] on div "Opportunities Tasks Client s [PERSON_NAME] Profile How it works Log Out Home Cl…" at bounding box center [784, 253] width 1568 height 1330
click at [1533, 69] on div at bounding box center [1371, 73] width 393 height 41
click at [1544, 69] on icon "button" at bounding box center [1549, 73] width 12 height 12
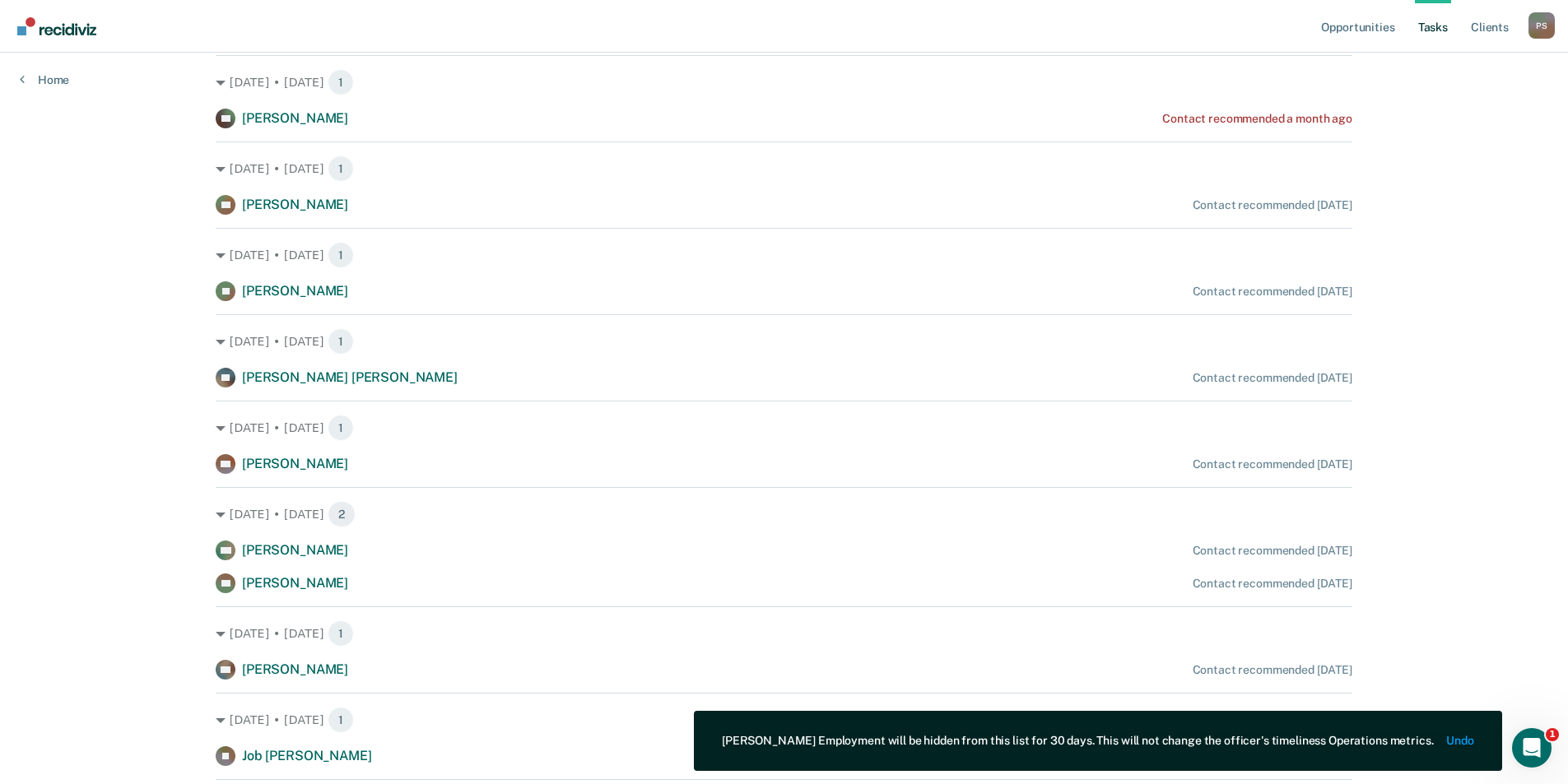
click at [138, 413] on div "Opportunities Tasks Client s [PERSON_NAME] Profile How it works Log Out Home Cl…" at bounding box center [784, 253] width 1568 height 1330
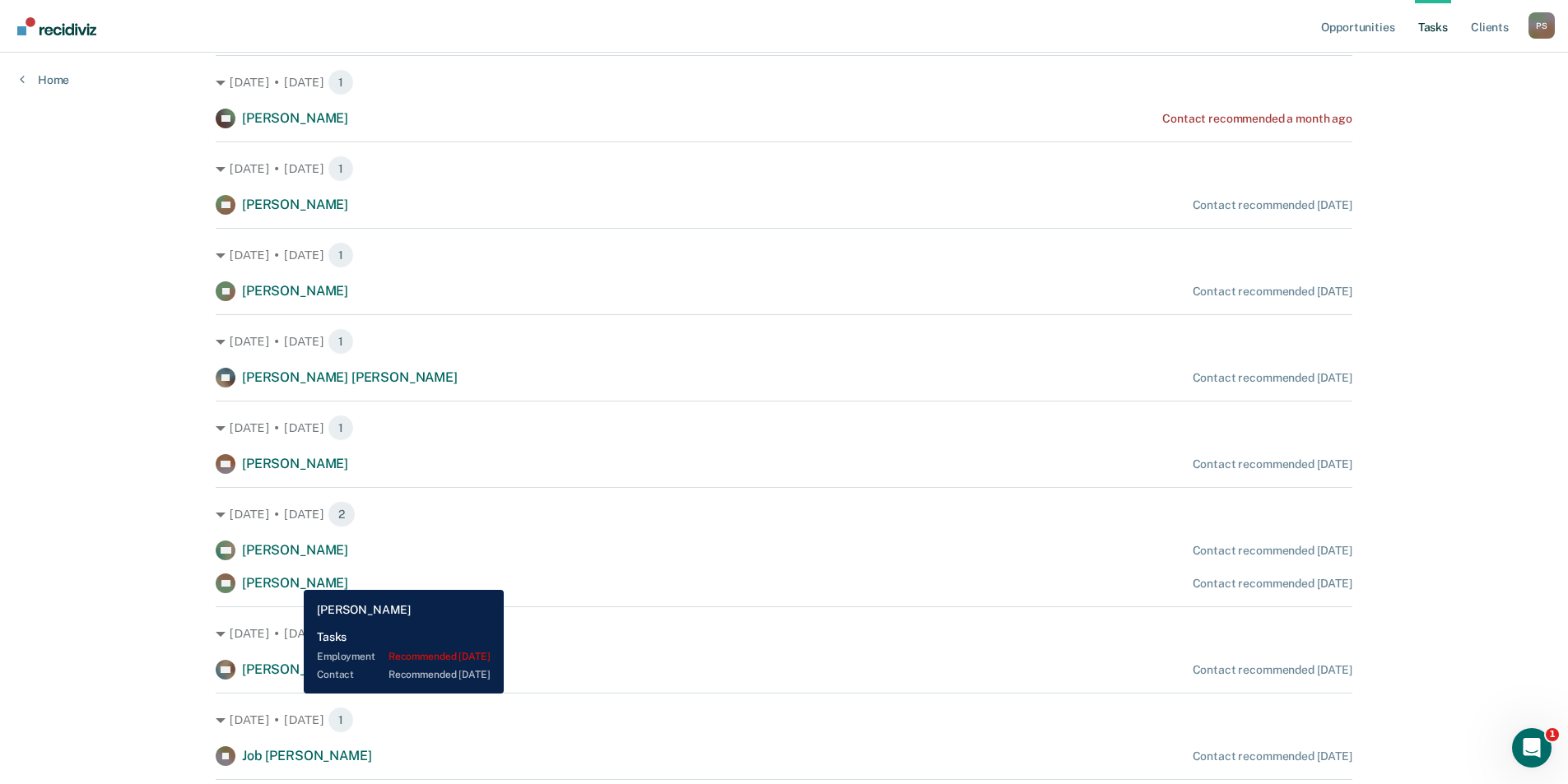
click at [292, 578] on span "[PERSON_NAME]" at bounding box center [295, 583] width 106 height 16
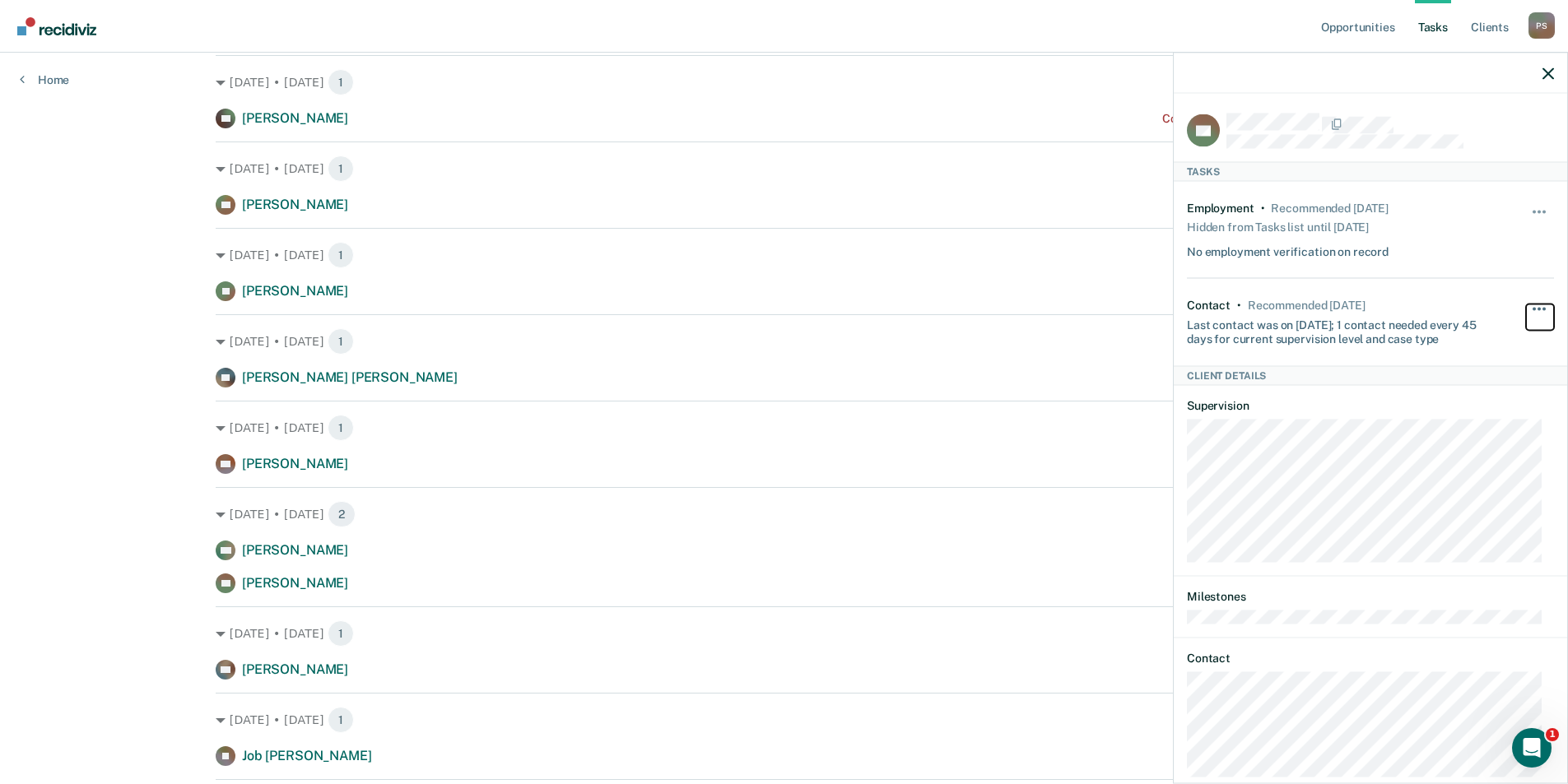
click at [1540, 307] on button "button" at bounding box center [1540, 316] width 28 height 26
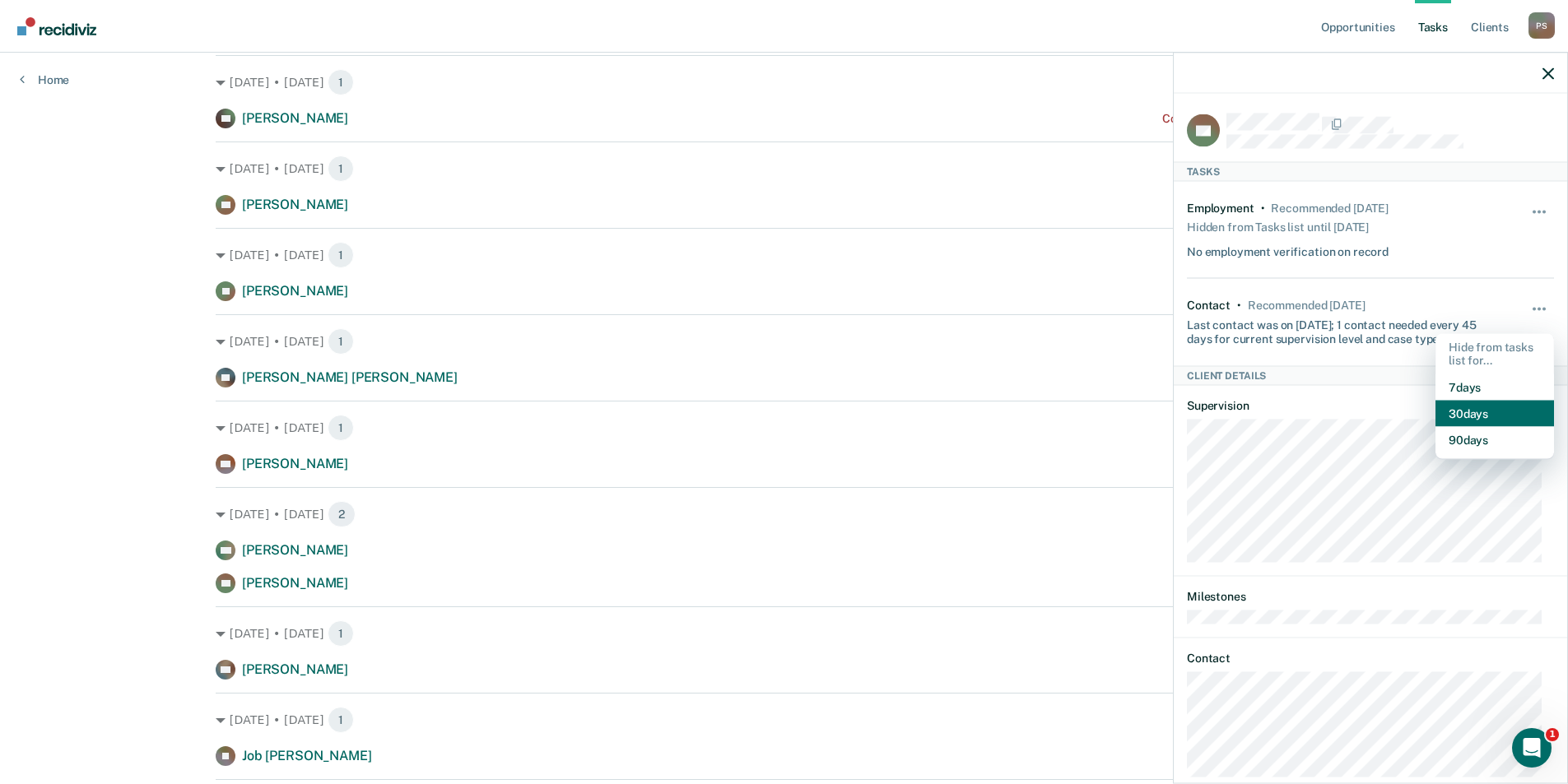
click at [1492, 406] on button "30 days" at bounding box center [1495, 413] width 119 height 26
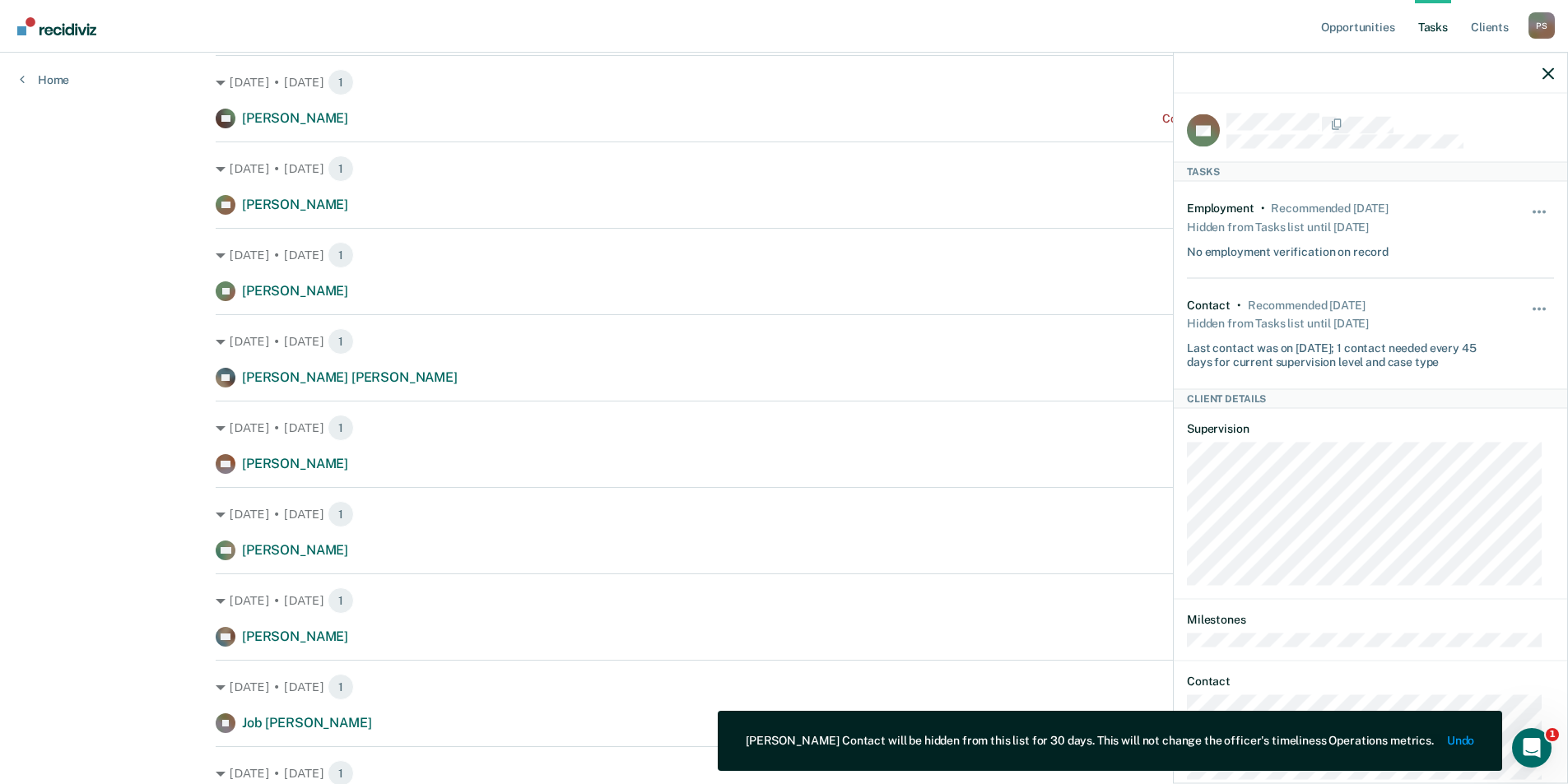
click at [155, 347] on div "Opportunities Tasks Client s [PERSON_NAME] Profile How it works Log Out Home Cl…" at bounding box center [784, 236] width 1568 height 1297
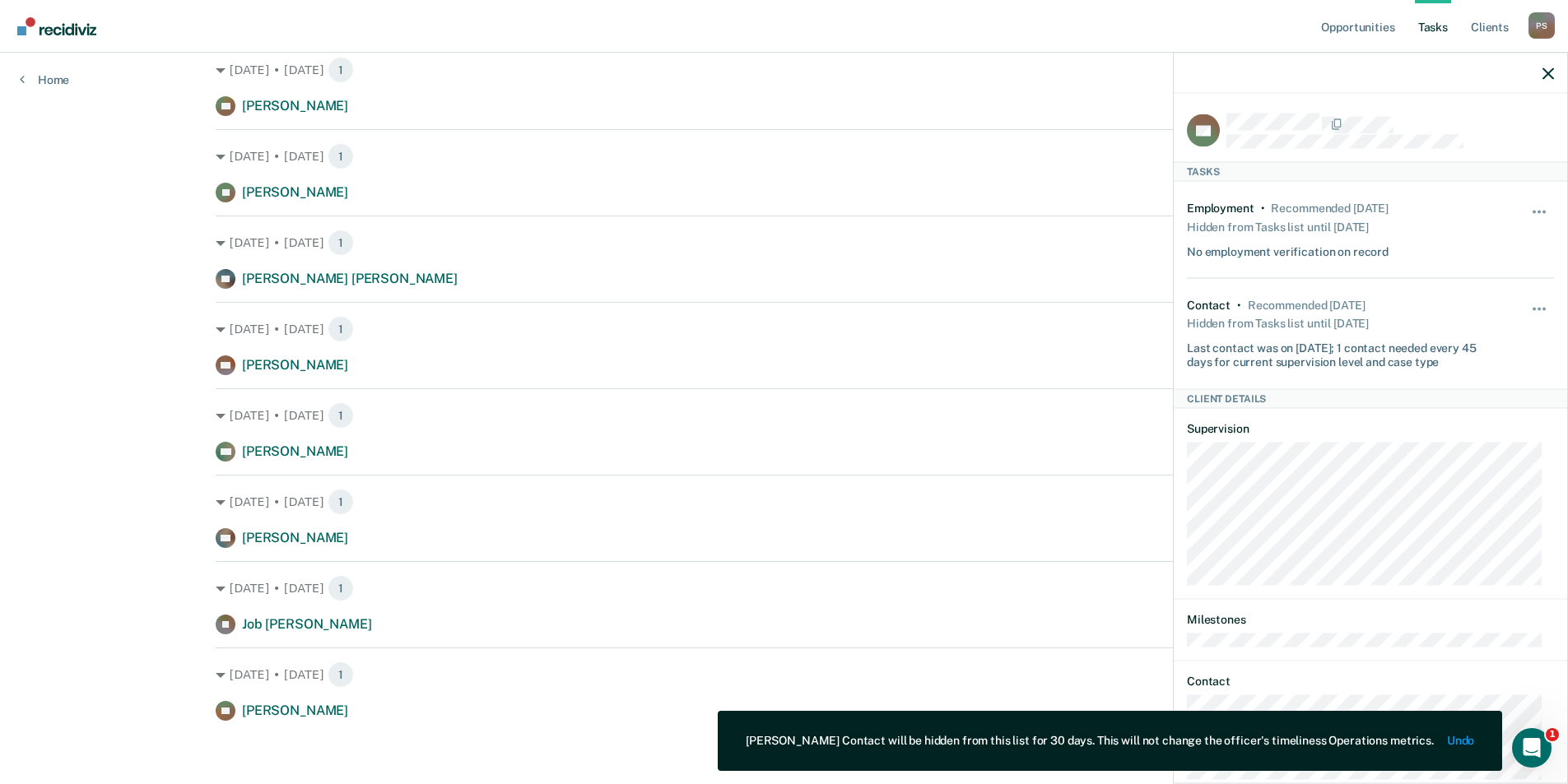
scroll to position [513, 0]
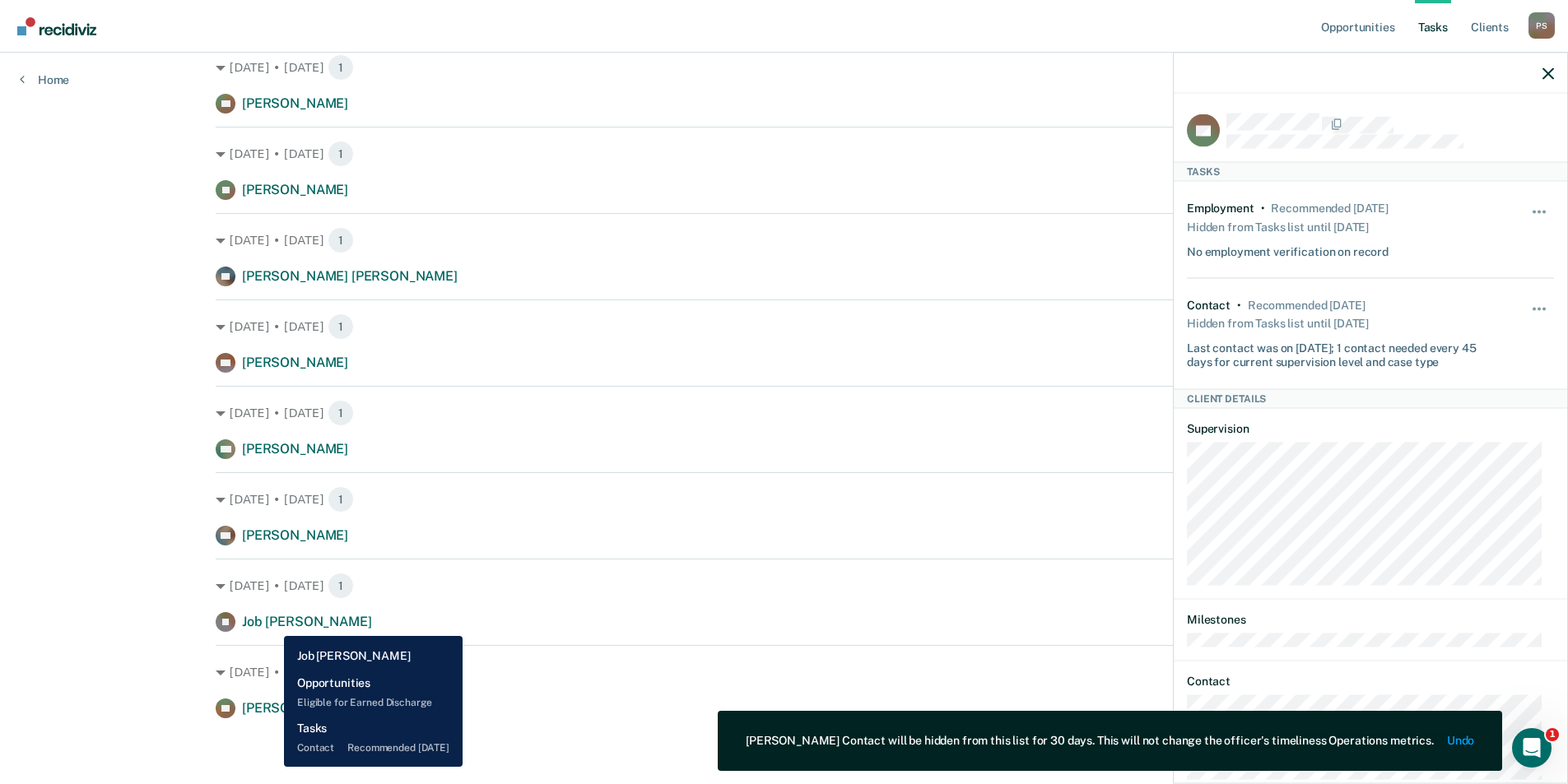
click at [271, 624] on span "Job [PERSON_NAME]" at bounding box center [306, 622] width 129 height 16
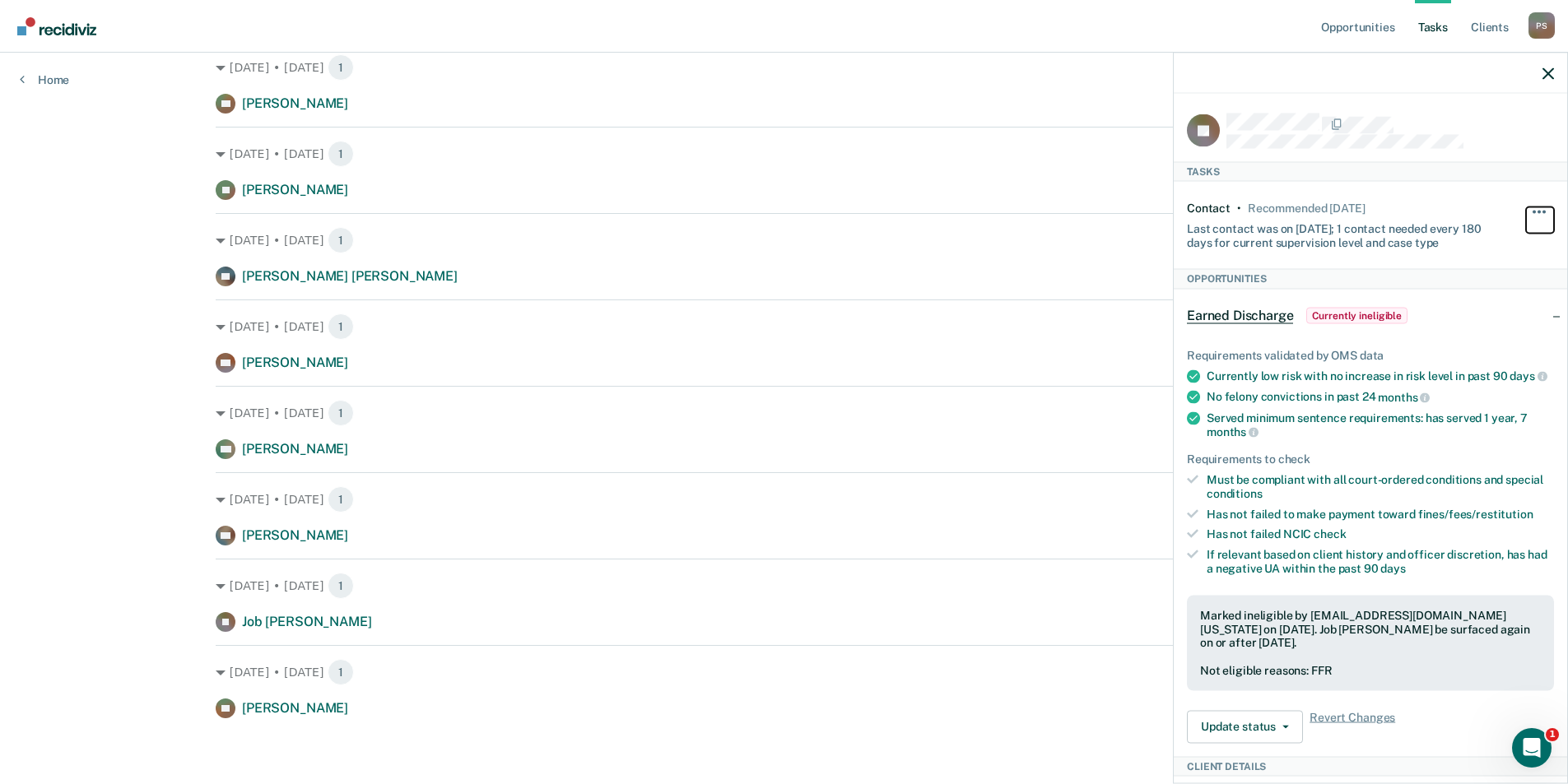
click at [1526, 212] on button "button" at bounding box center [1540, 219] width 28 height 26
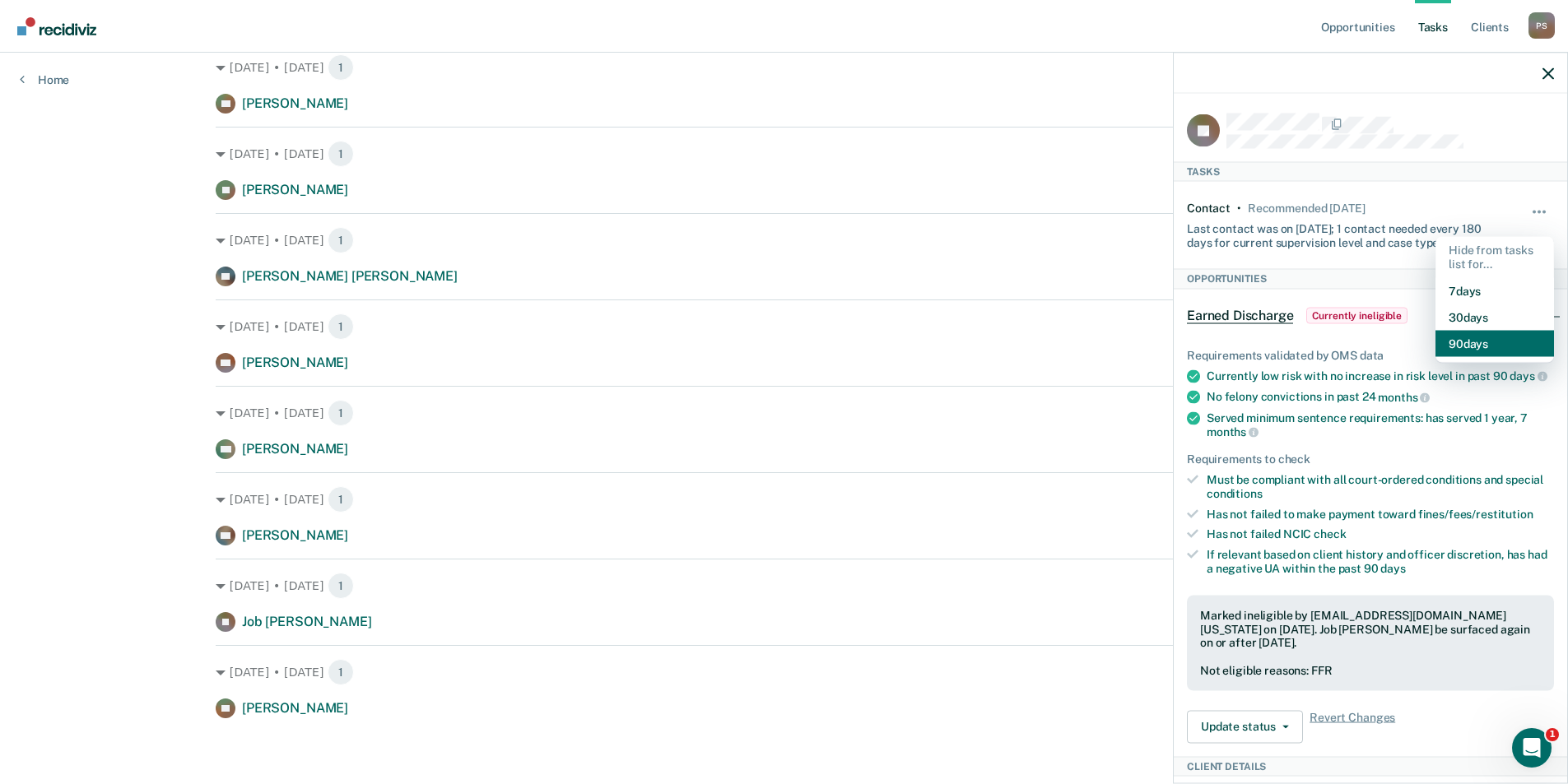
click at [1487, 331] on button "90 days" at bounding box center [1495, 342] width 119 height 26
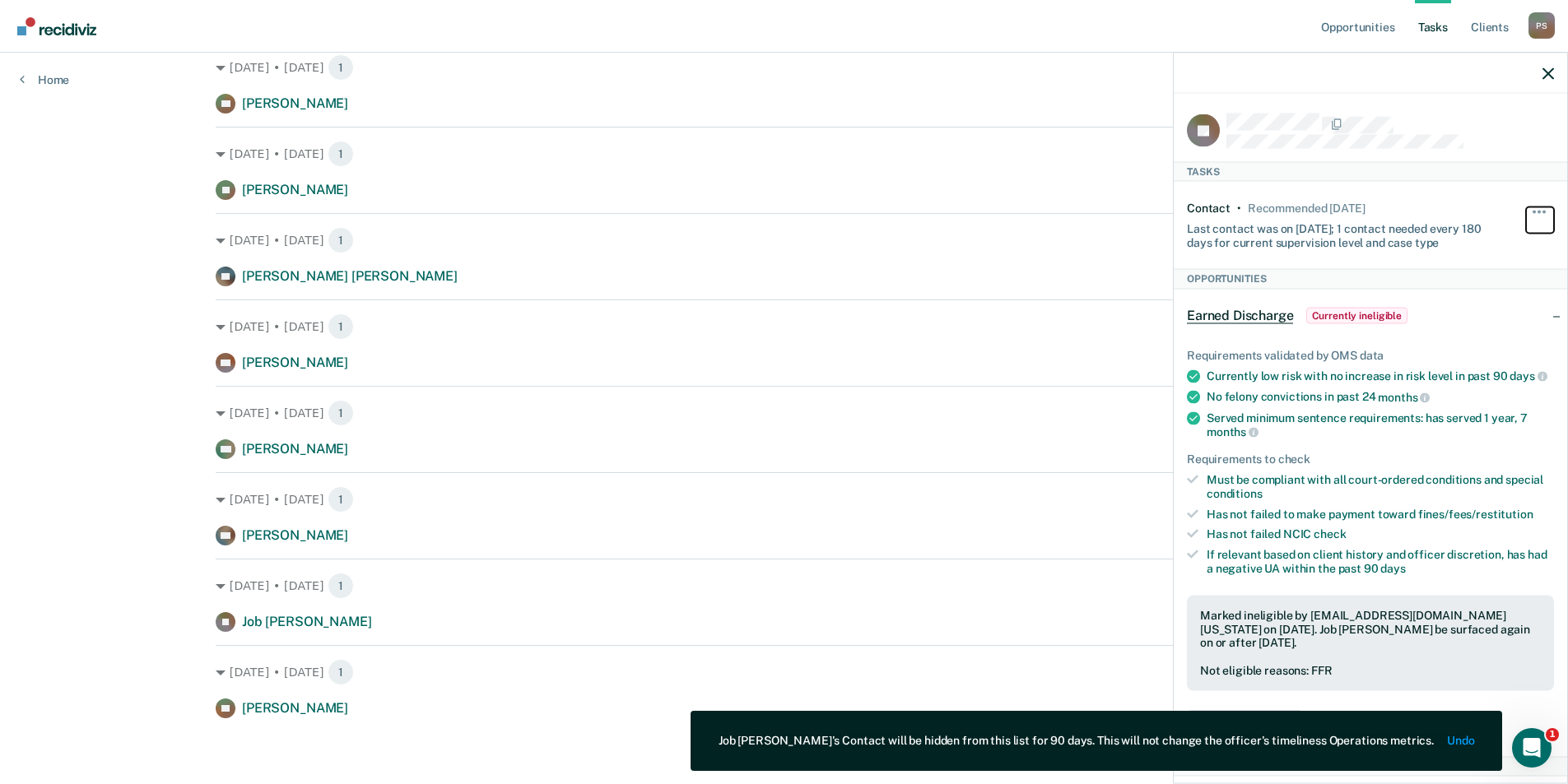
scroll to position [426, 0]
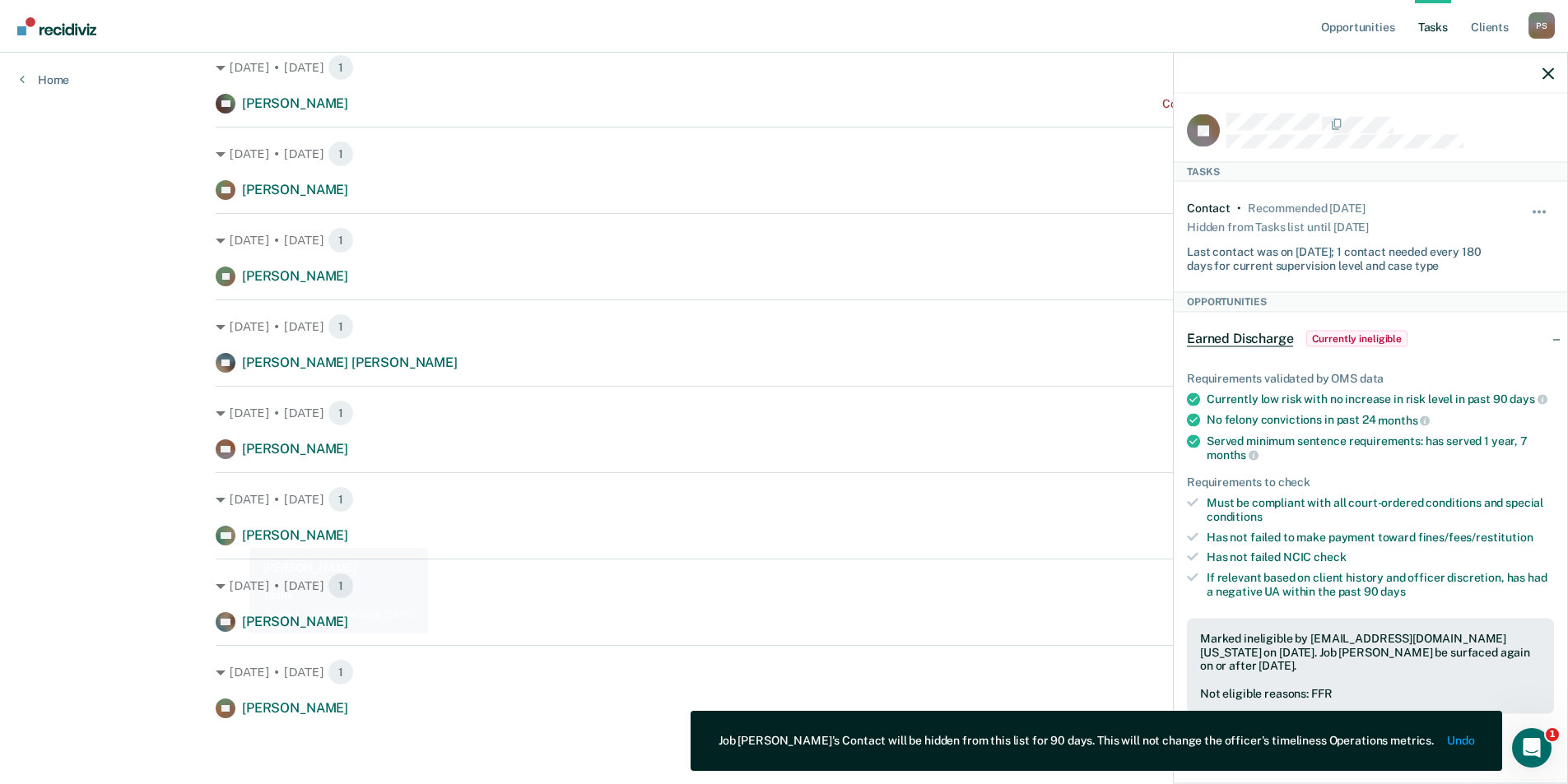
click at [167, 532] on div "Opportunities Tasks Client s [PERSON_NAME] Profile How it works Log Out Home Cl…" at bounding box center [784, 179] width 1568 height 1211
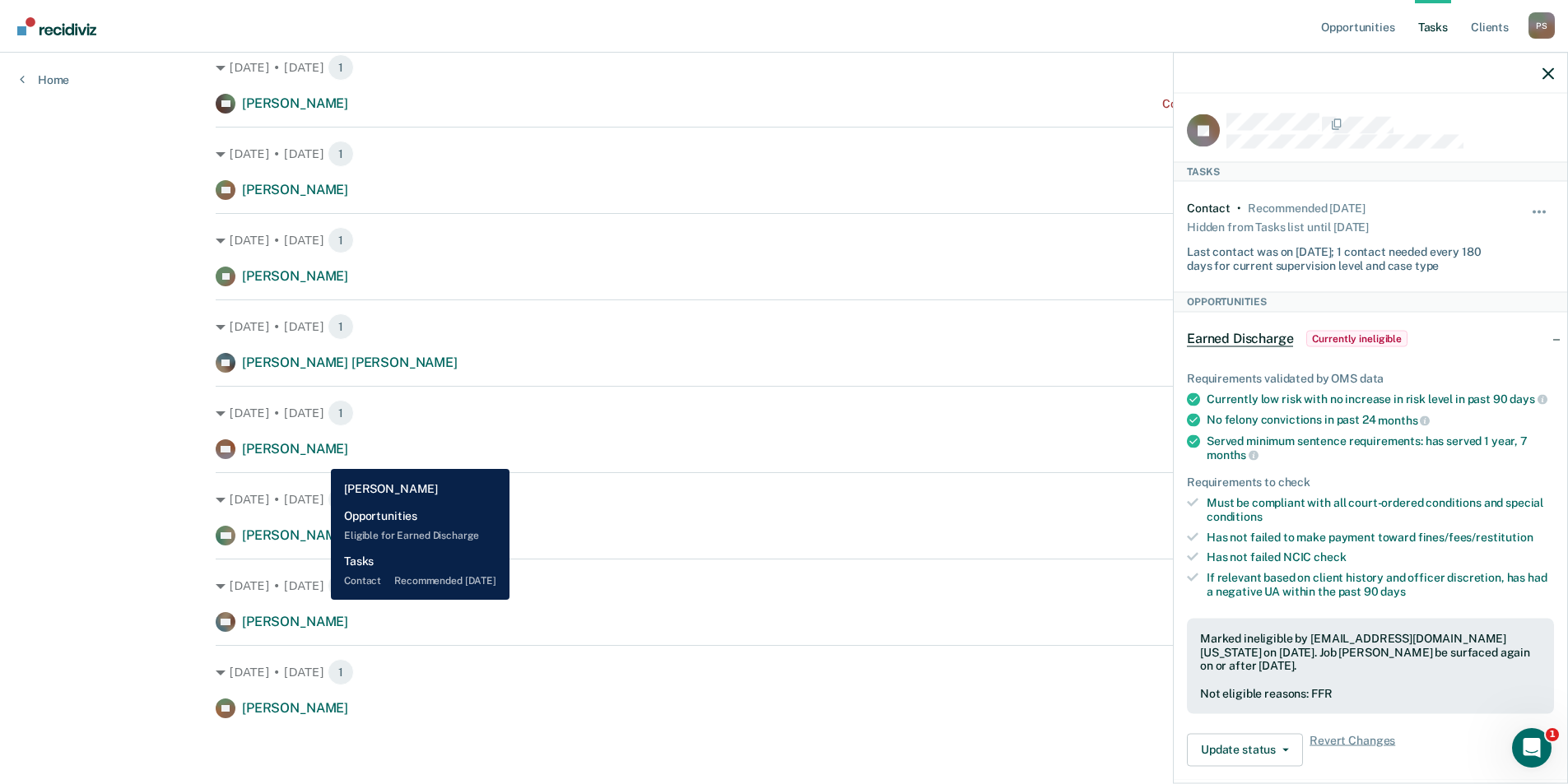
click at [314, 456] on span "[PERSON_NAME]" at bounding box center [295, 449] width 106 height 16
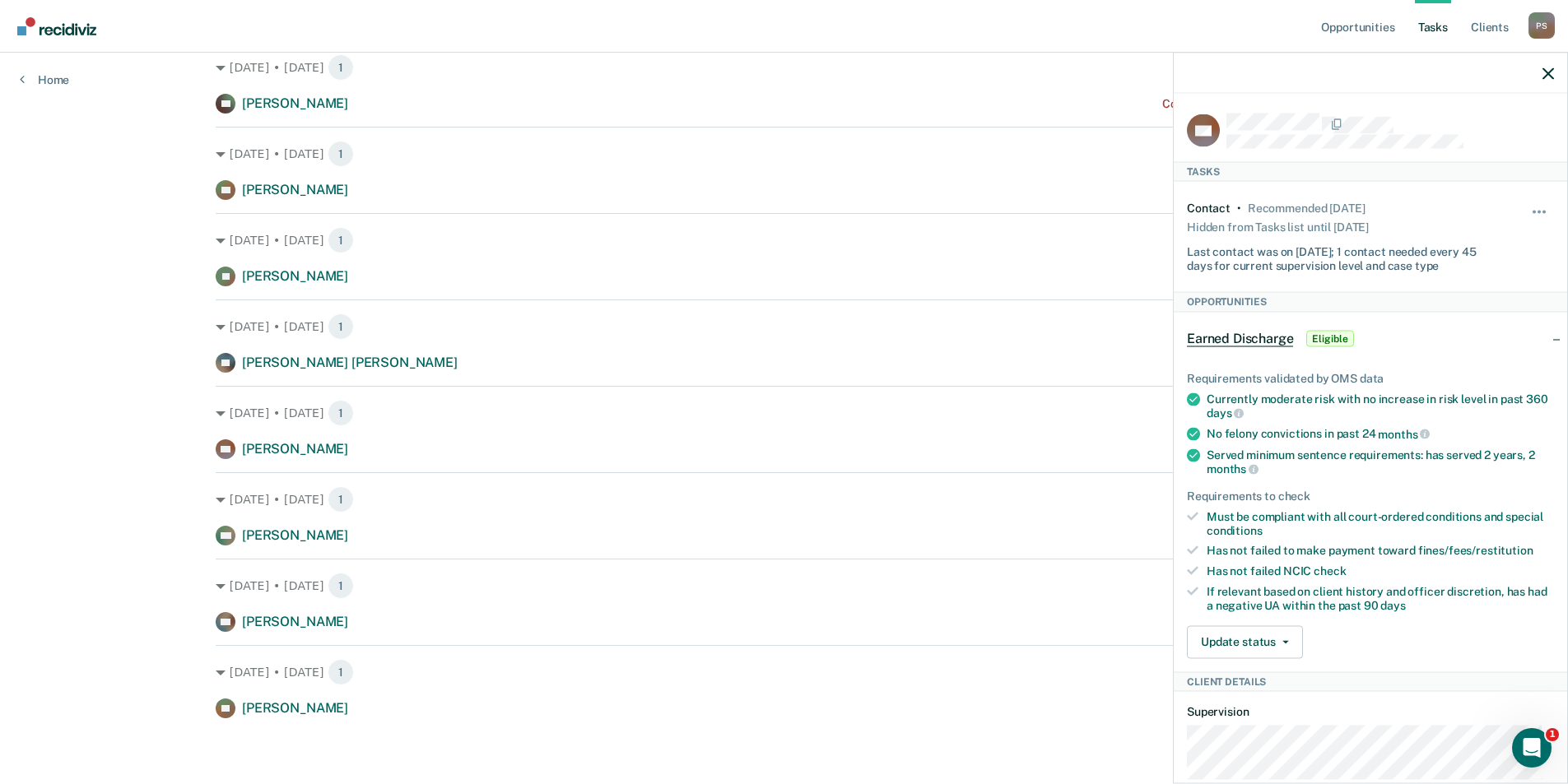
click at [153, 428] on div "Opportunities Tasks Client s [PERSON_NAME] Profile How it works Log Out Home Cl…" at bounding box center [784, 179] width 1568 height 1211
click at [1549, 75] on icon "button" at bounding box center [1549, 73] width 12 height 12
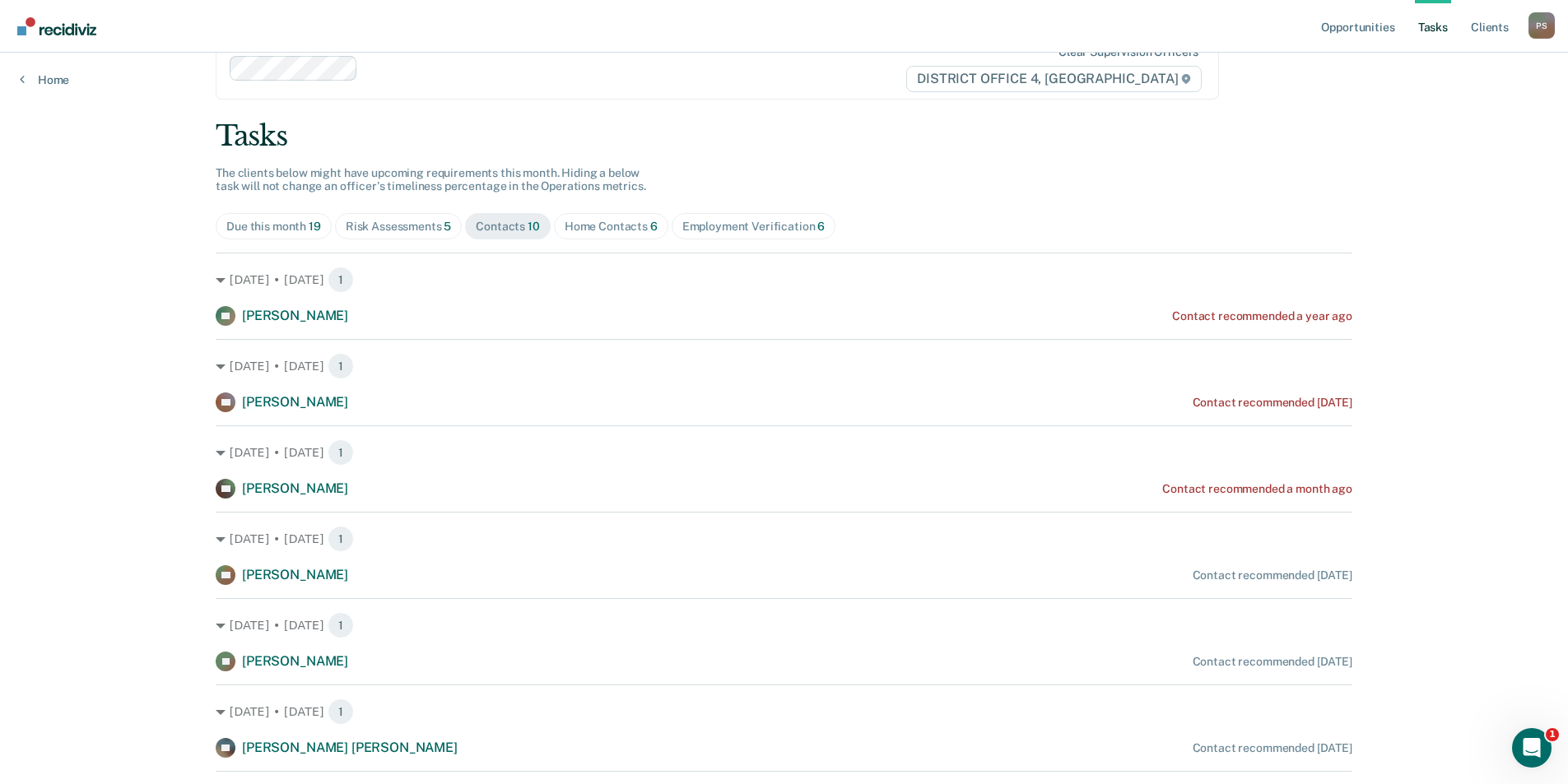
scroll to position [0, 0]
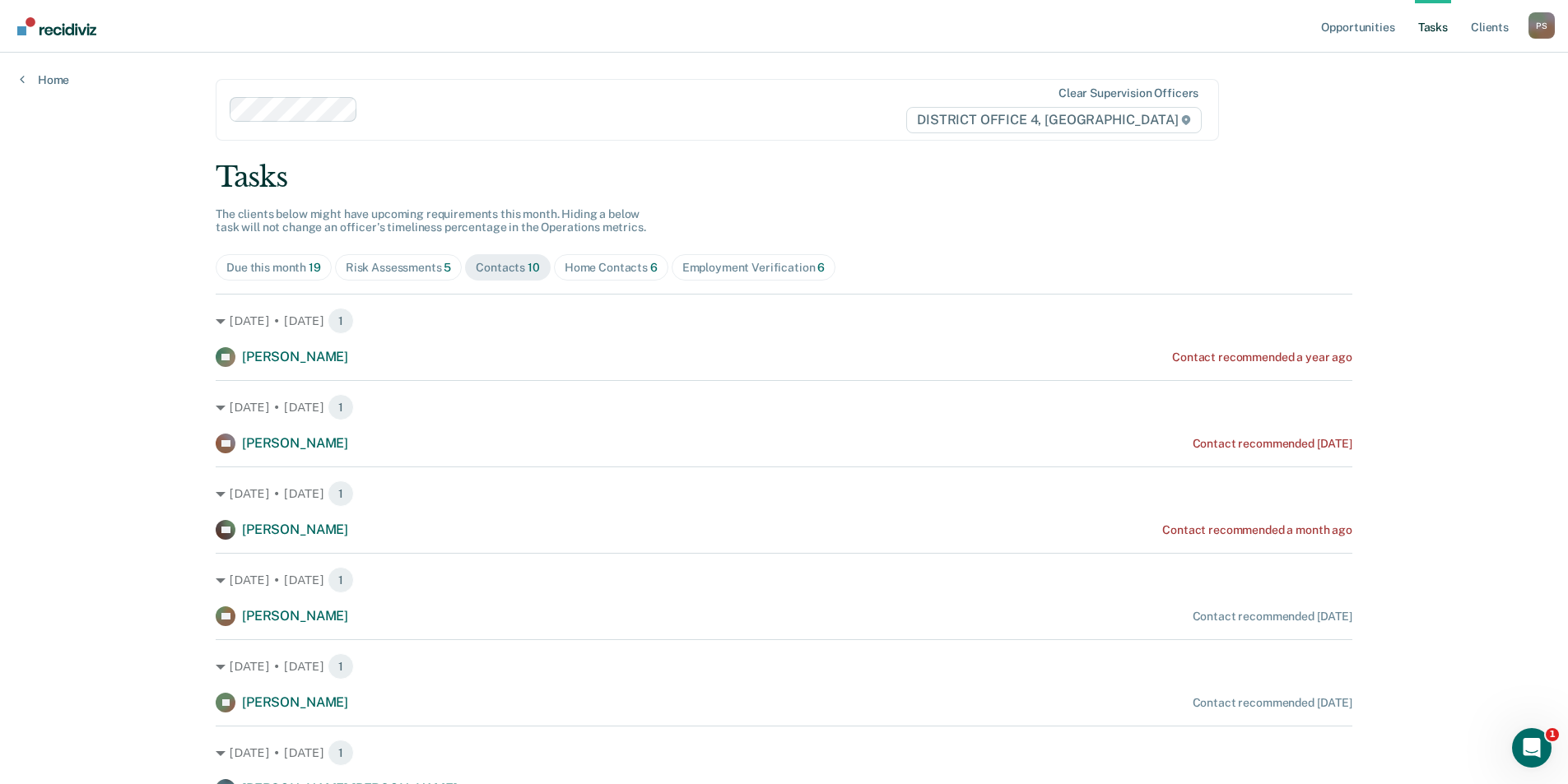
click at [605, 264] on div "Home Contacts 6" at bounding box center [611, 267] width 93 height 14
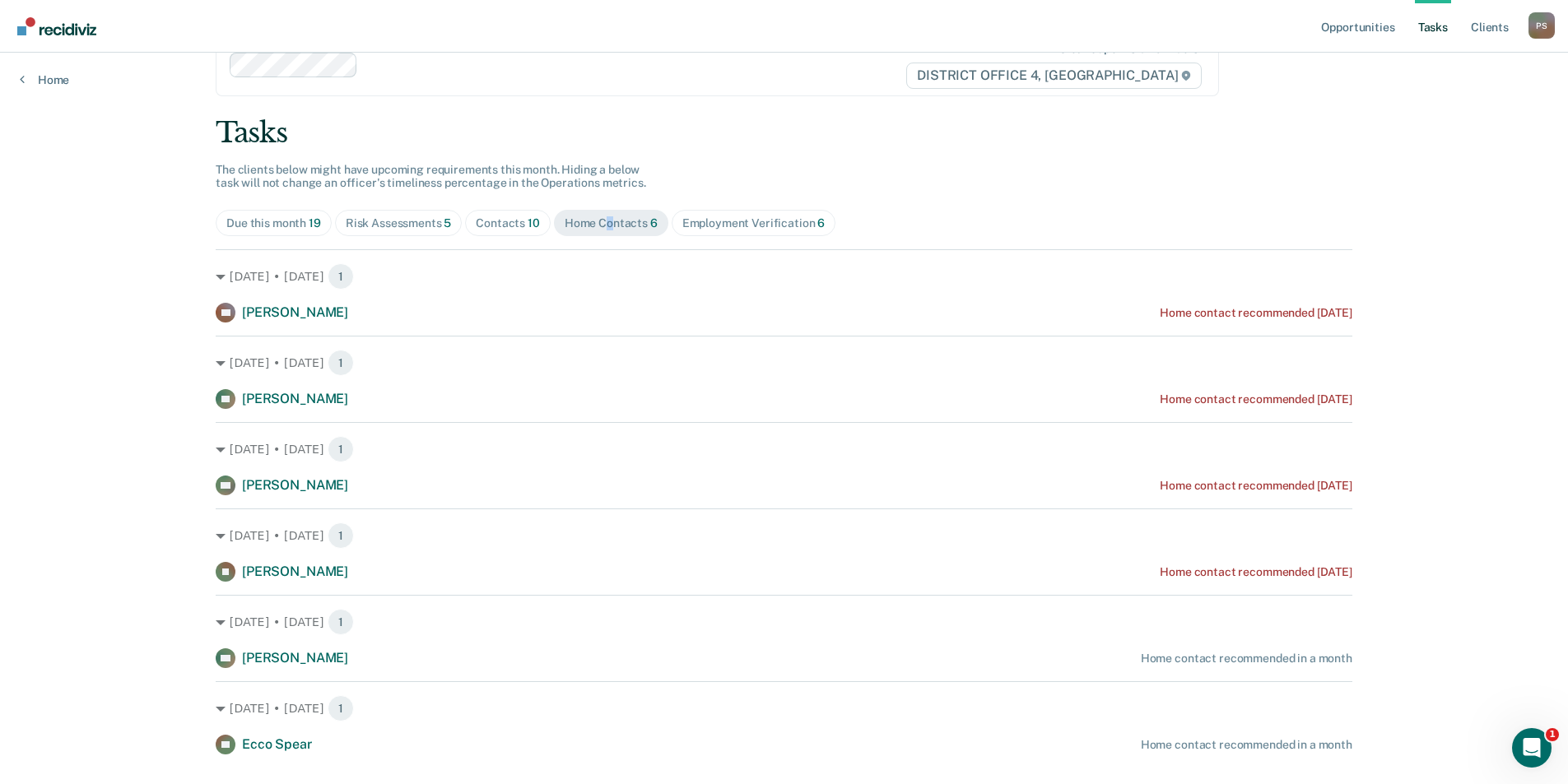
scroll to position [81, 0]
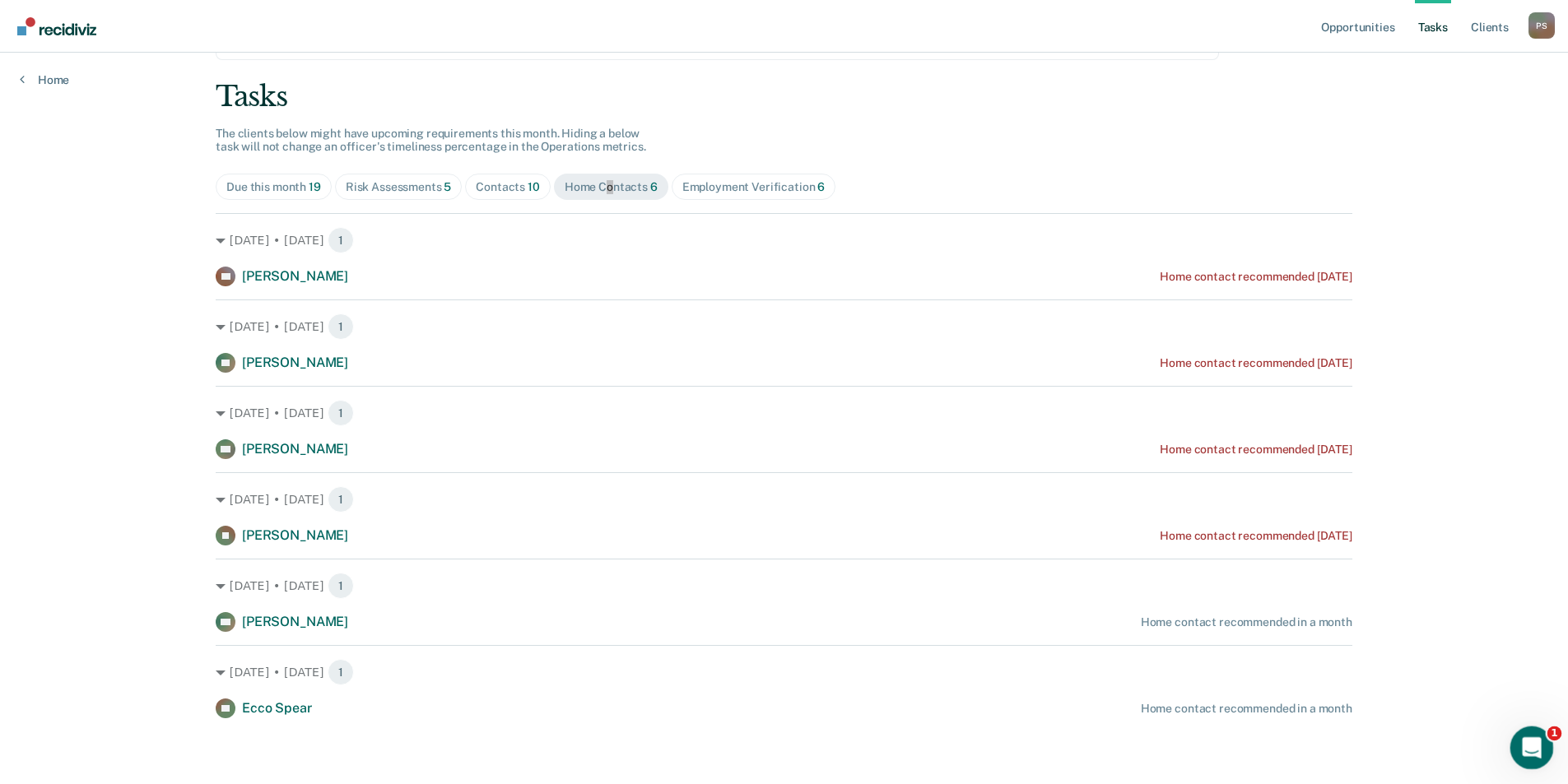
click at [1526, 741] on icon "Open Intercom Messenger" at bounding box center [1529, 746] width 27 height 27
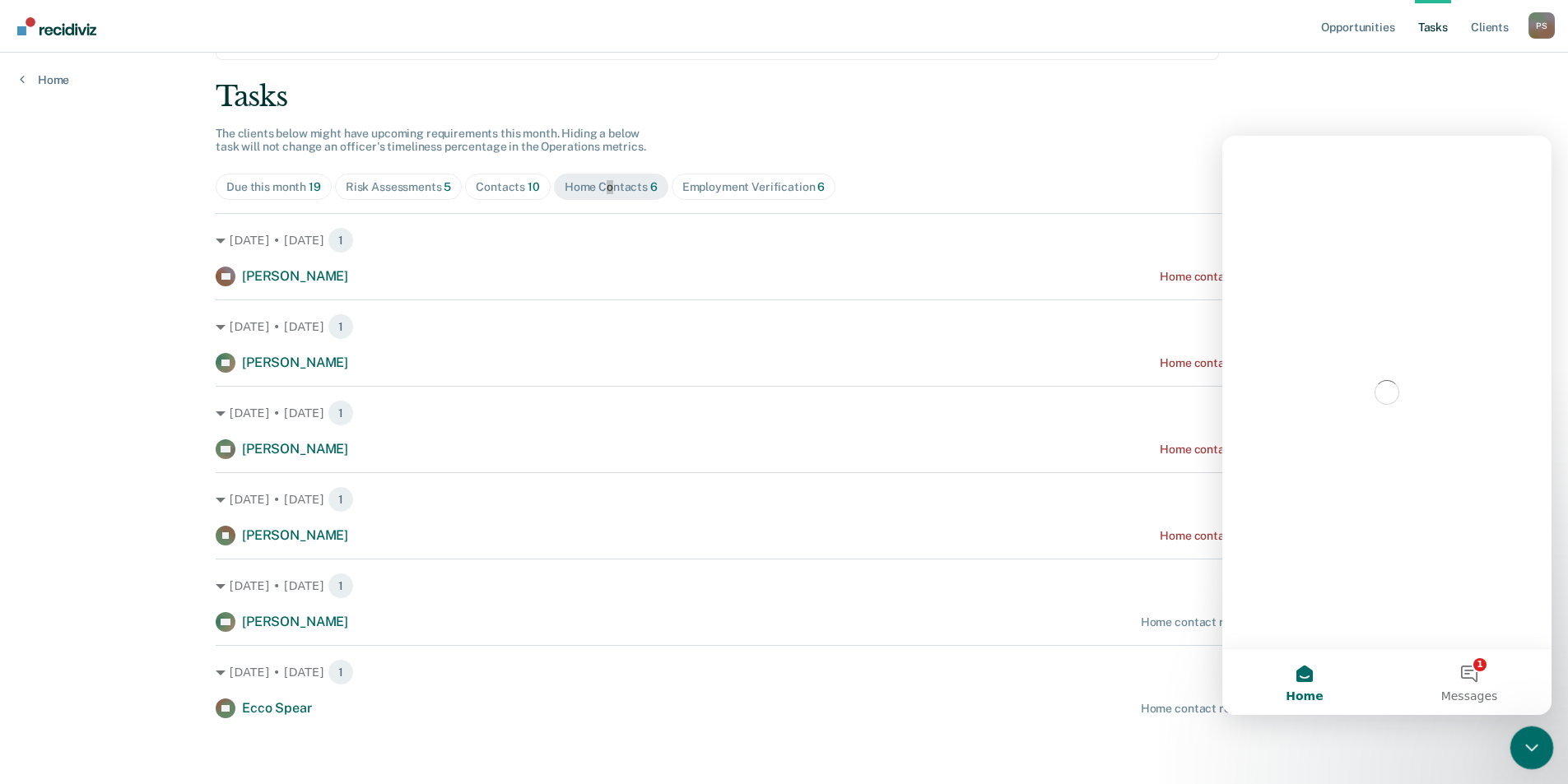
scroll to position [0, 0]
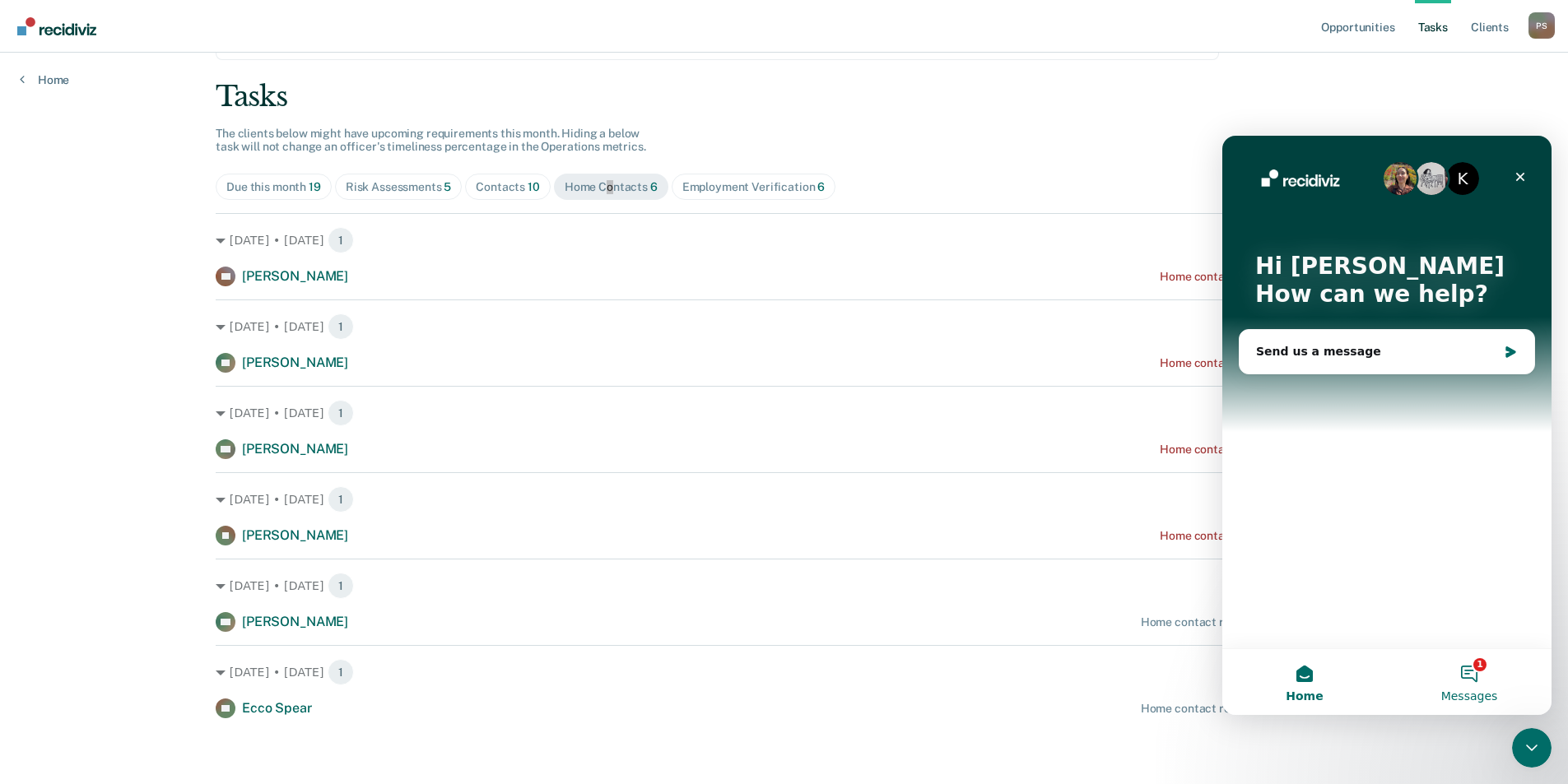
click at [1495, 677] on button "1 Messages" at bounding box center [1469, 683] width 164 height 66
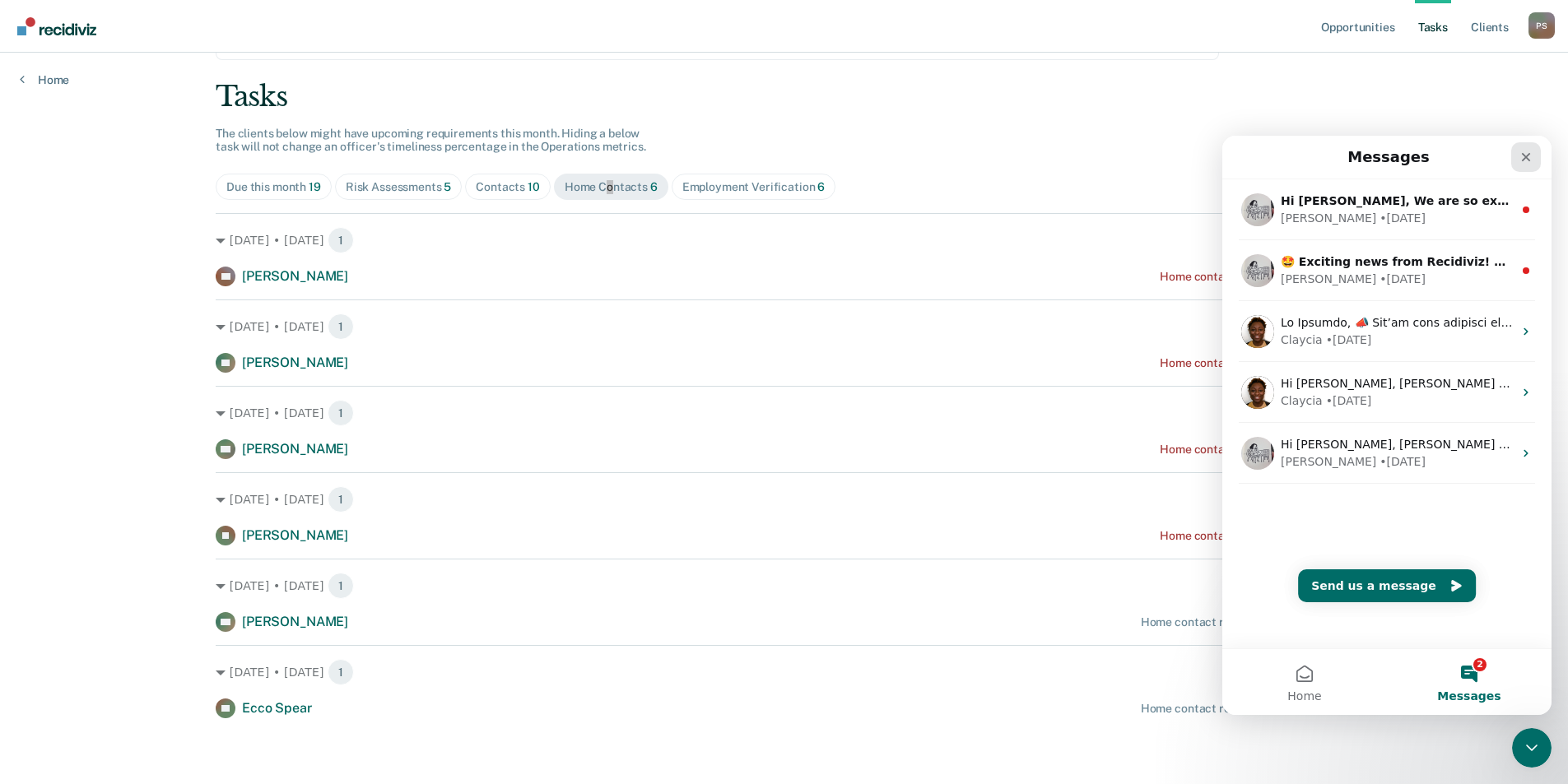
click at [1526, 160] on icon "Close" at bounding box center [1526, 158] width 14 height 14
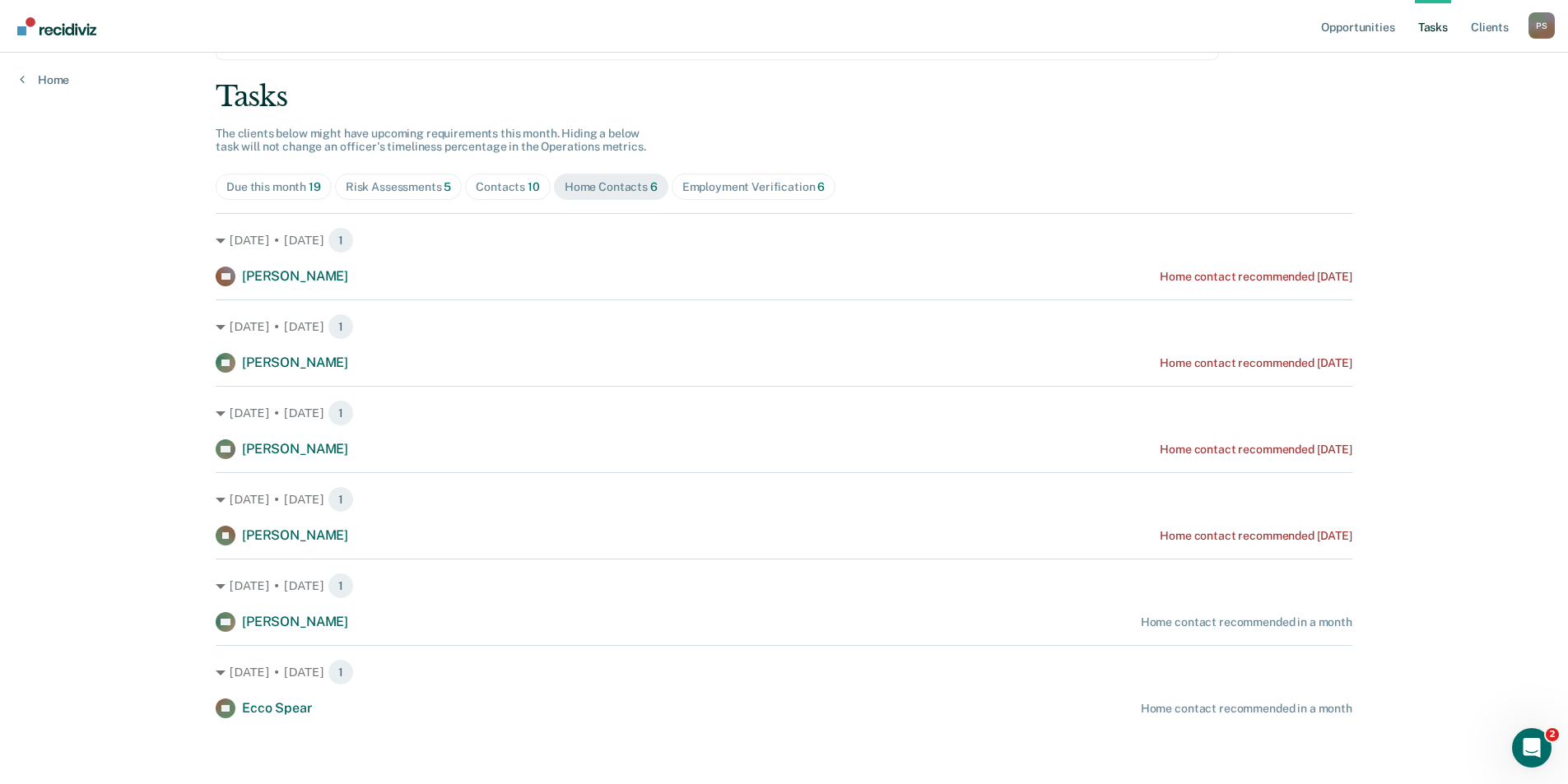
click at [762, 193] on div "Employment Verification 6" at bounding box center [753, 187] width 143 height 14
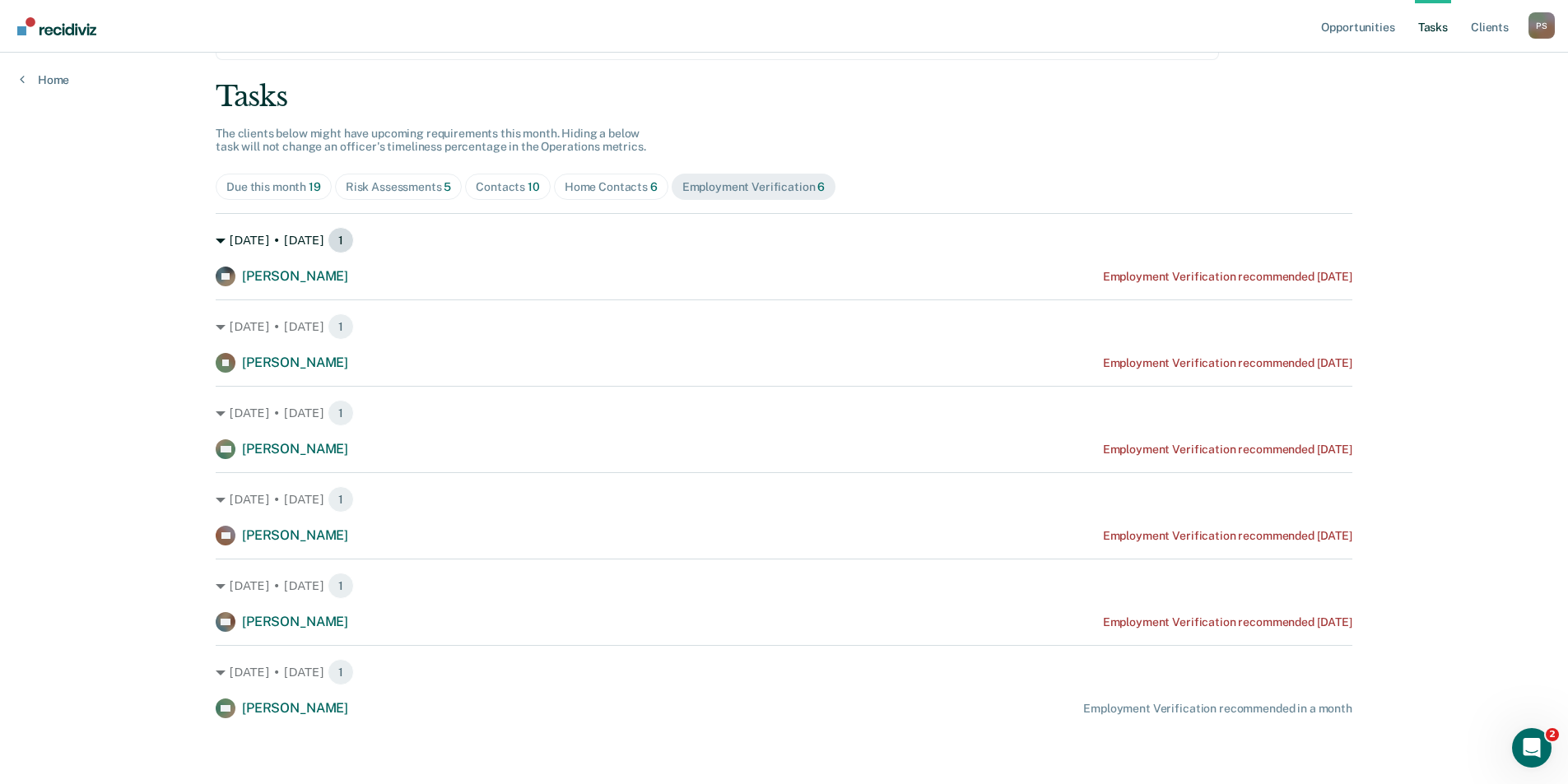
click at [216, 241] on icon at bounding box center [221, 241] width 10 height 10
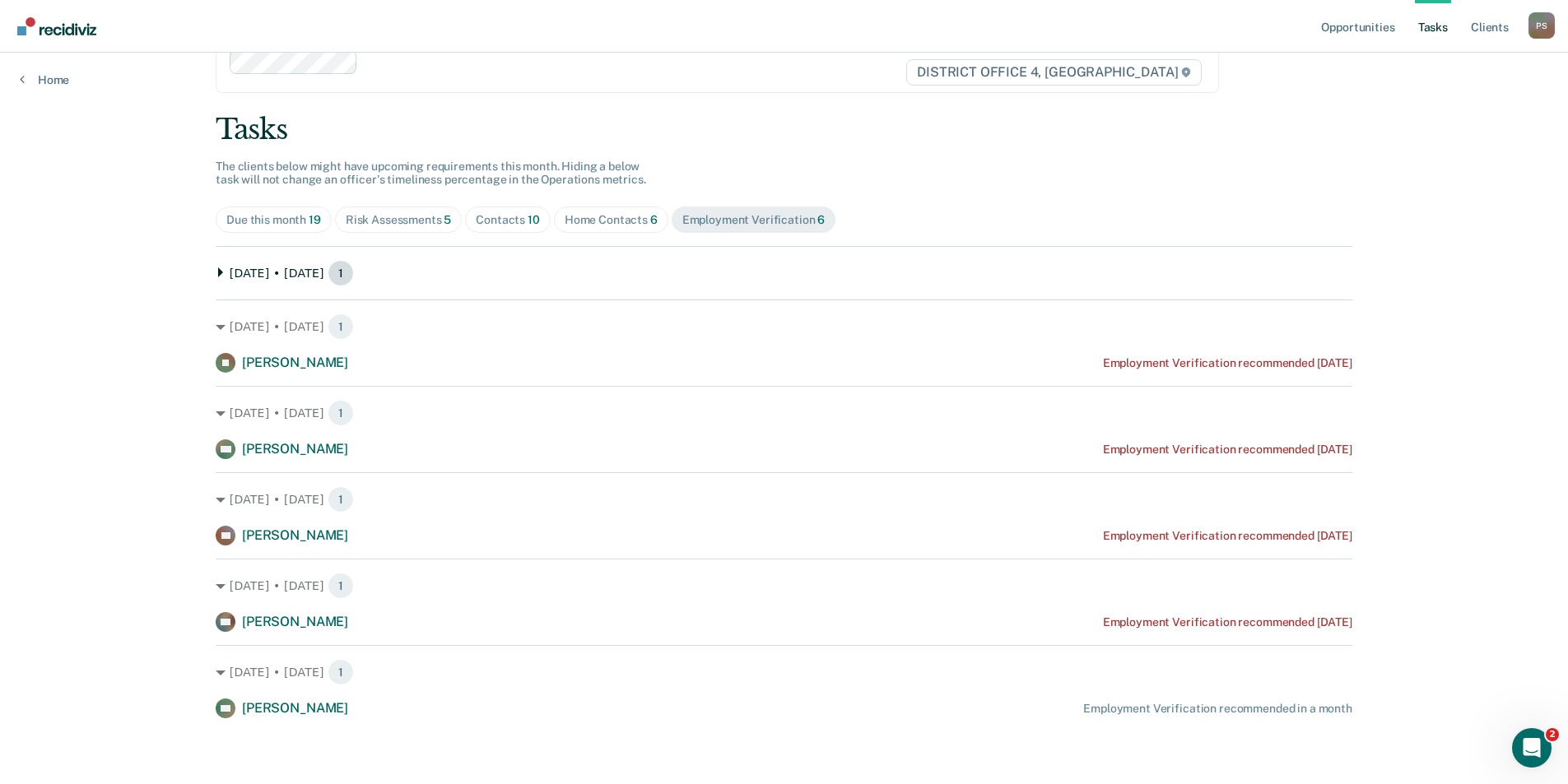
scroll to position [48, 0]
click at [216, 241] on div "Tasks The clients below might have upcoming requirements this month. Hiding a b…" at bounding box center [784, 415] width 1136 height 606
click at [216, 268] on icon at bounding box center [221, 272] width 10 height 10
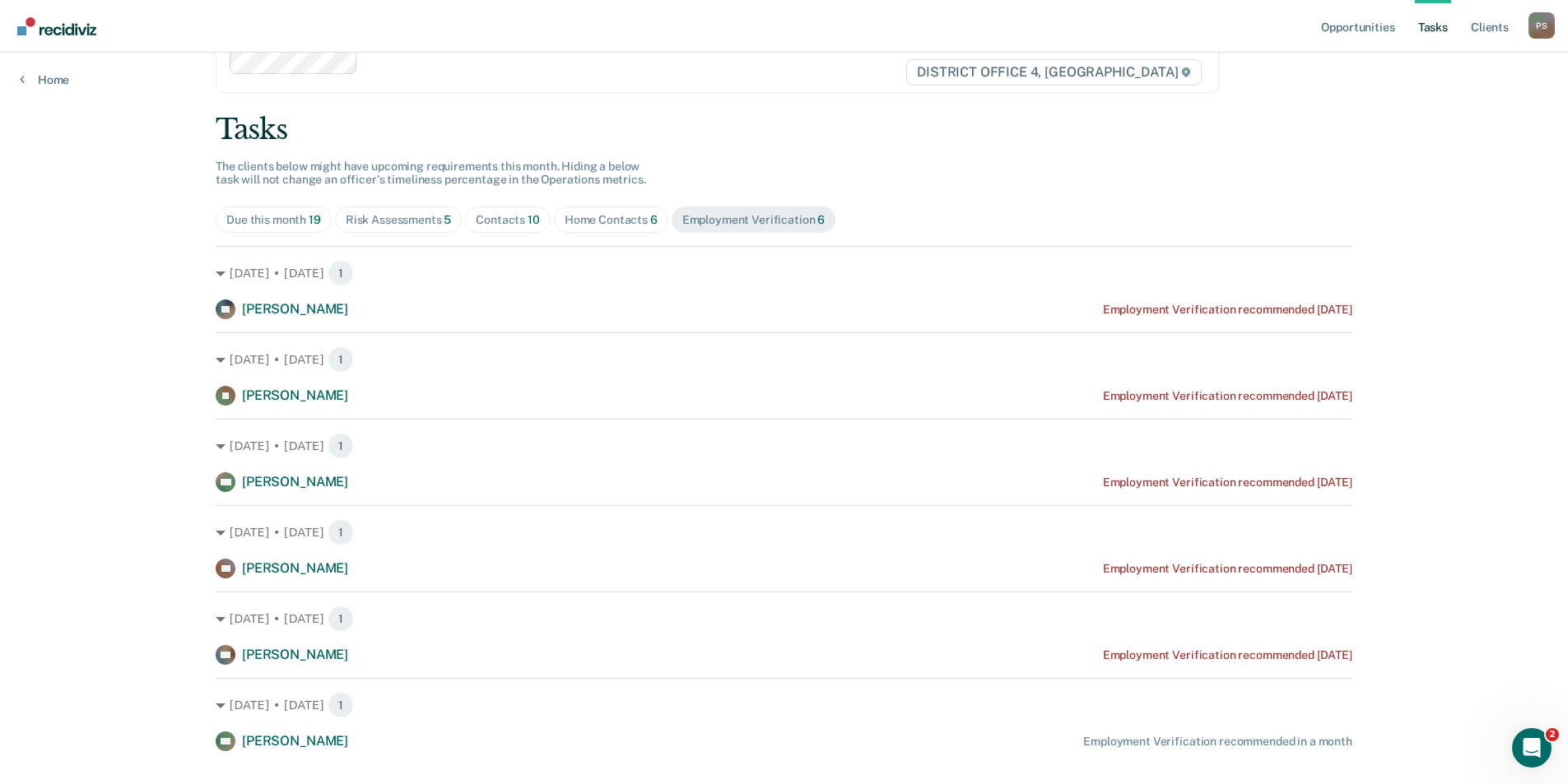
click at [626, 217] on div "Home Contacts 6" at bounding box center [611, 220] width 93 height 14
click at [527, 219] on span "10" at bounding box center [533, 220] width 13 height 14
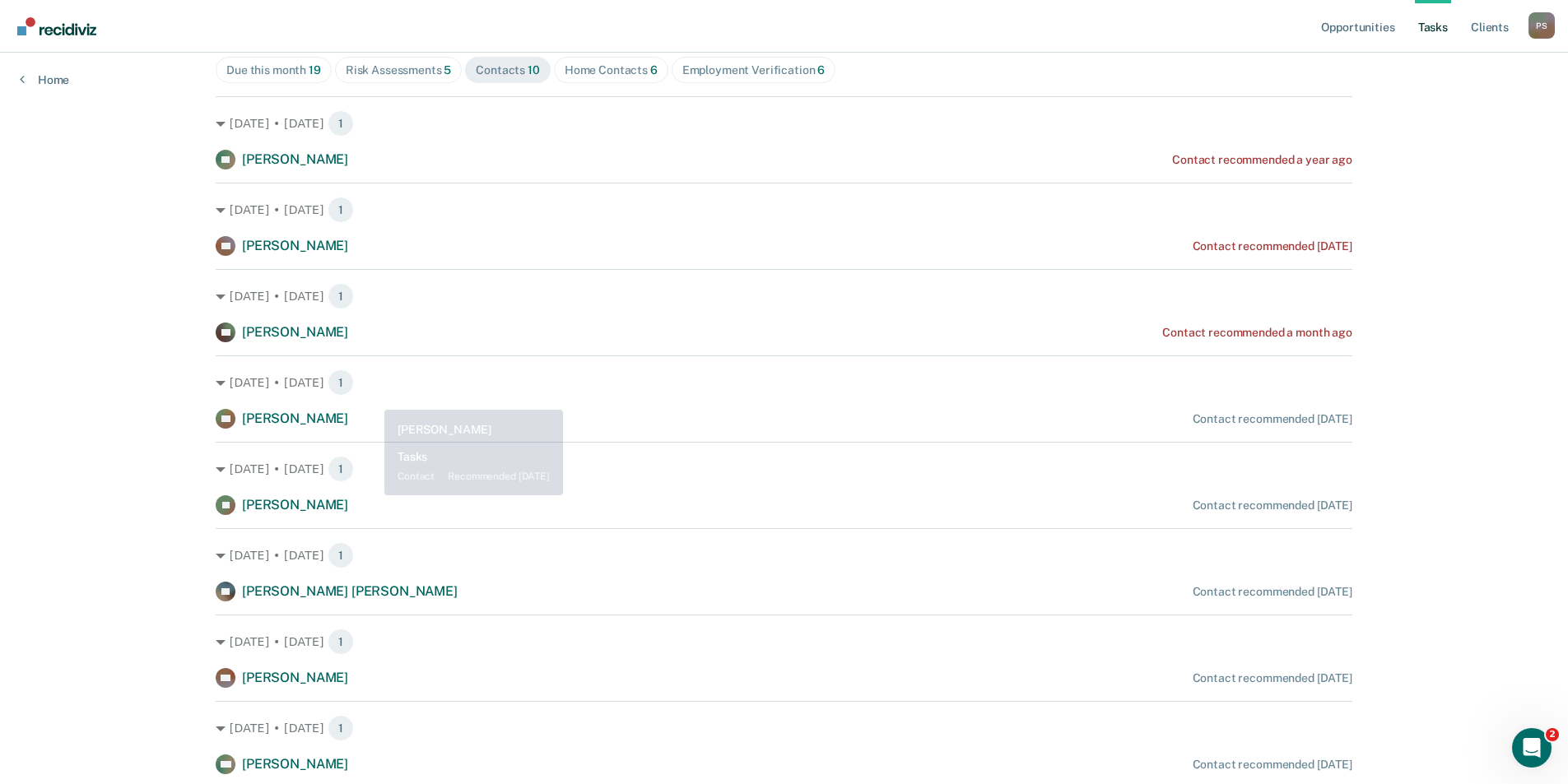
scroll to position [212, 0]
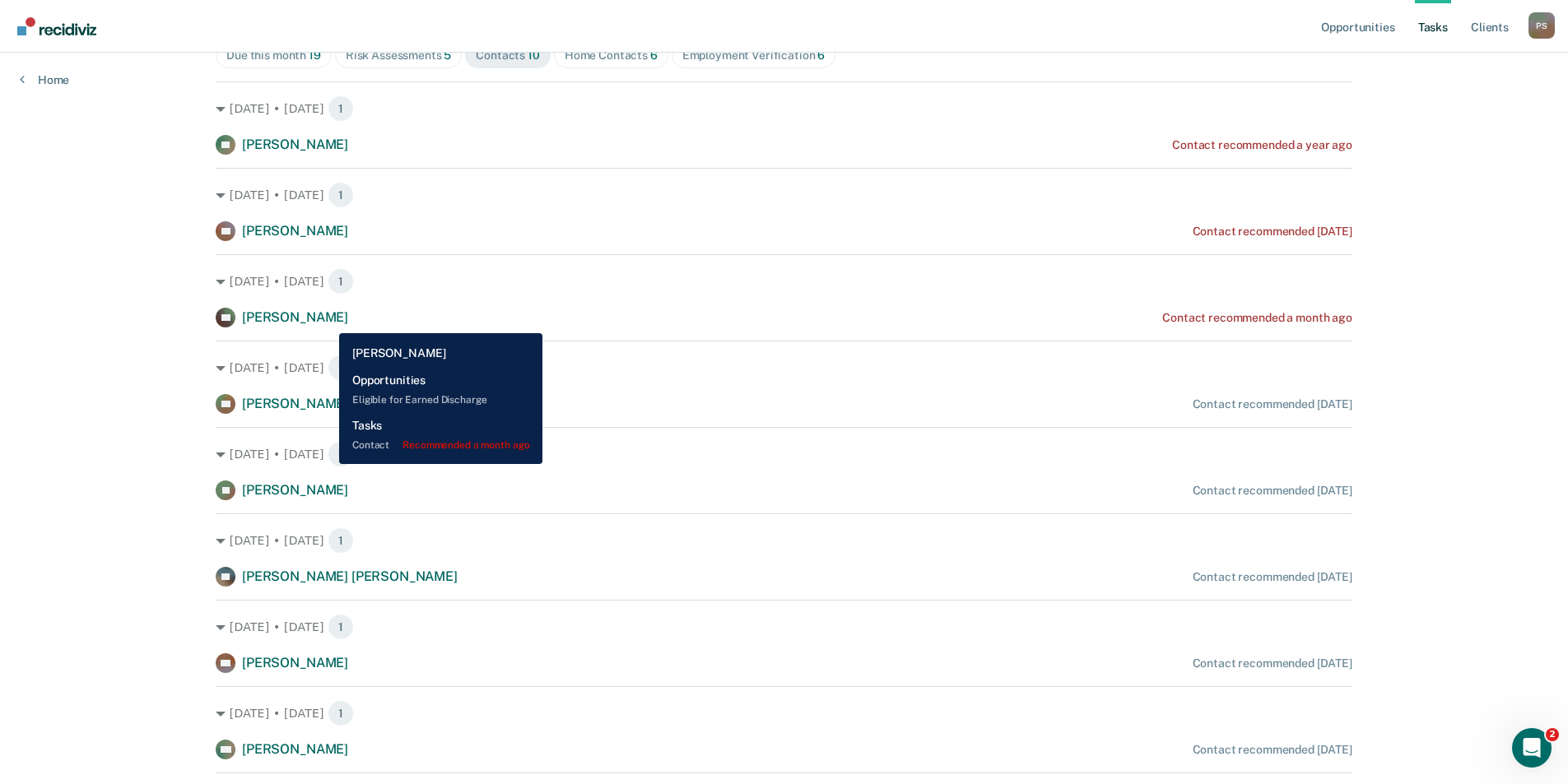
click at [327, 321] on span "[PERSON_NAME]" at bounding box center [295, 317] width 106 height 16
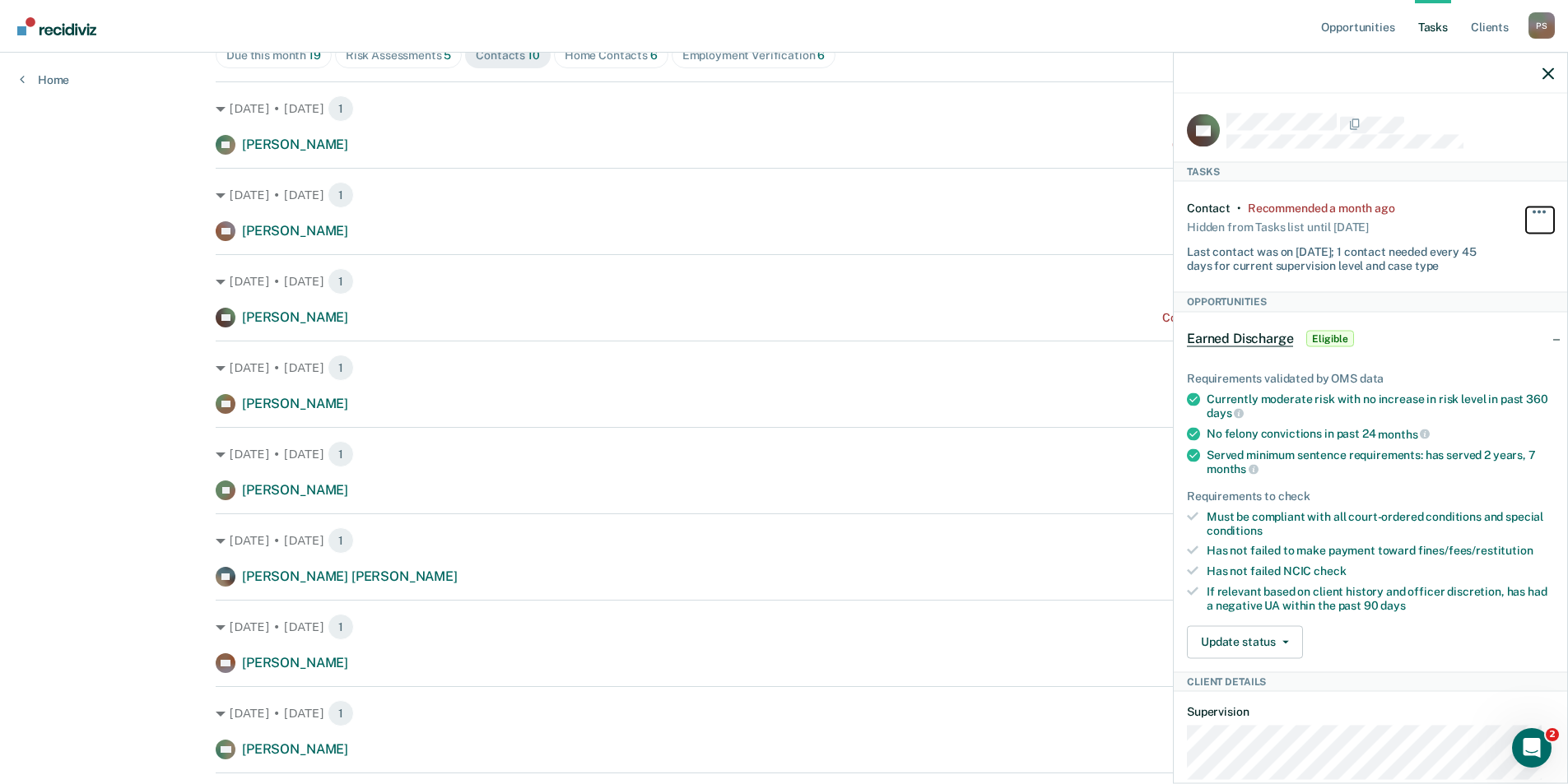
click at [1526, 211] on button "button" at bounding box center [1540, 219] width 28 height 26
click at [1475, 320] on button "30 days" at bounding box center [1495, 316] width 119 height 26
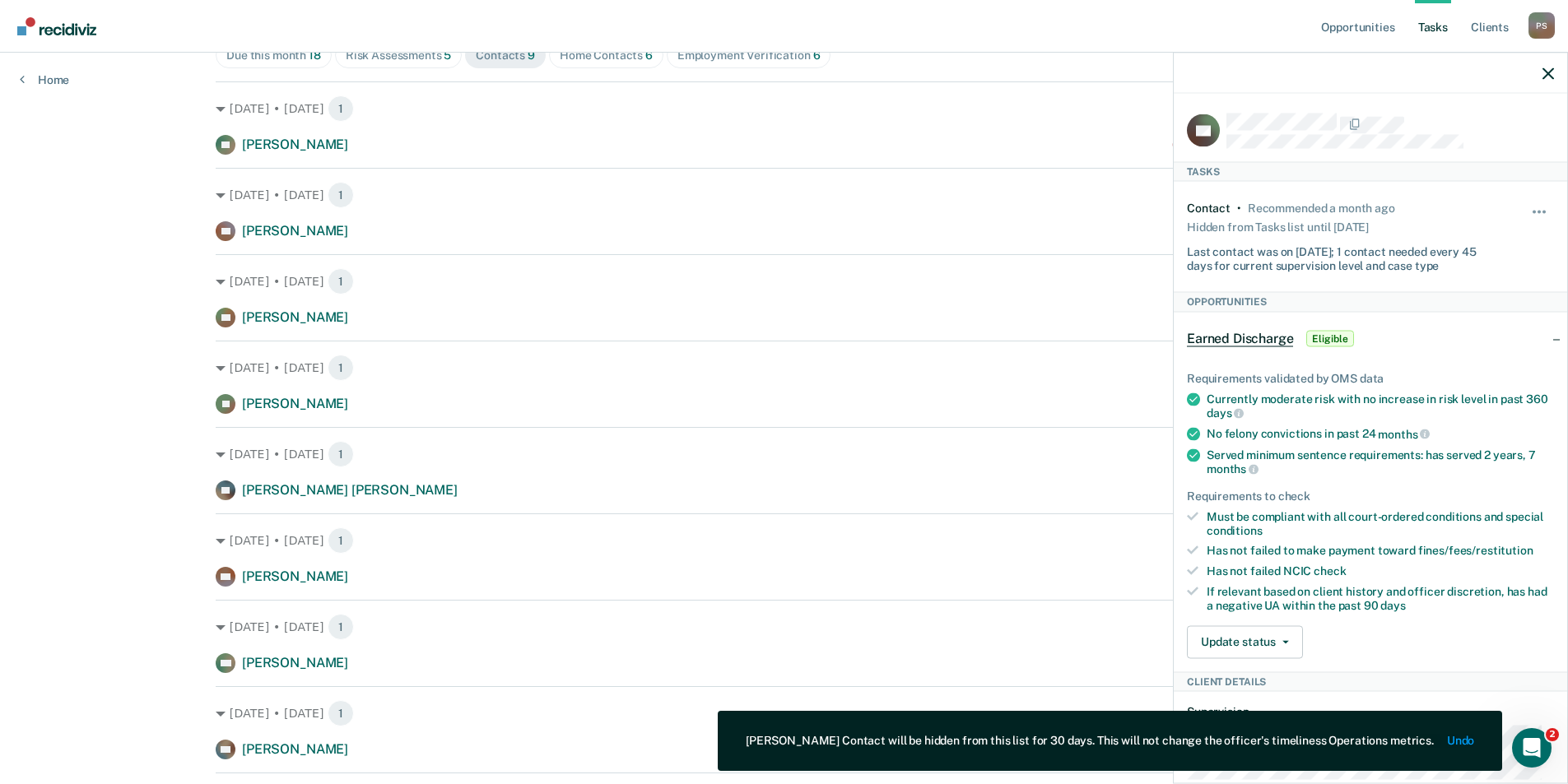
click at [170, 261] on div "Opportunities Tasks Client s [PERSON_NAME] Profile How it works Log Out Home Cl…" at bounding box center [784, 350] width 1568 height 1124
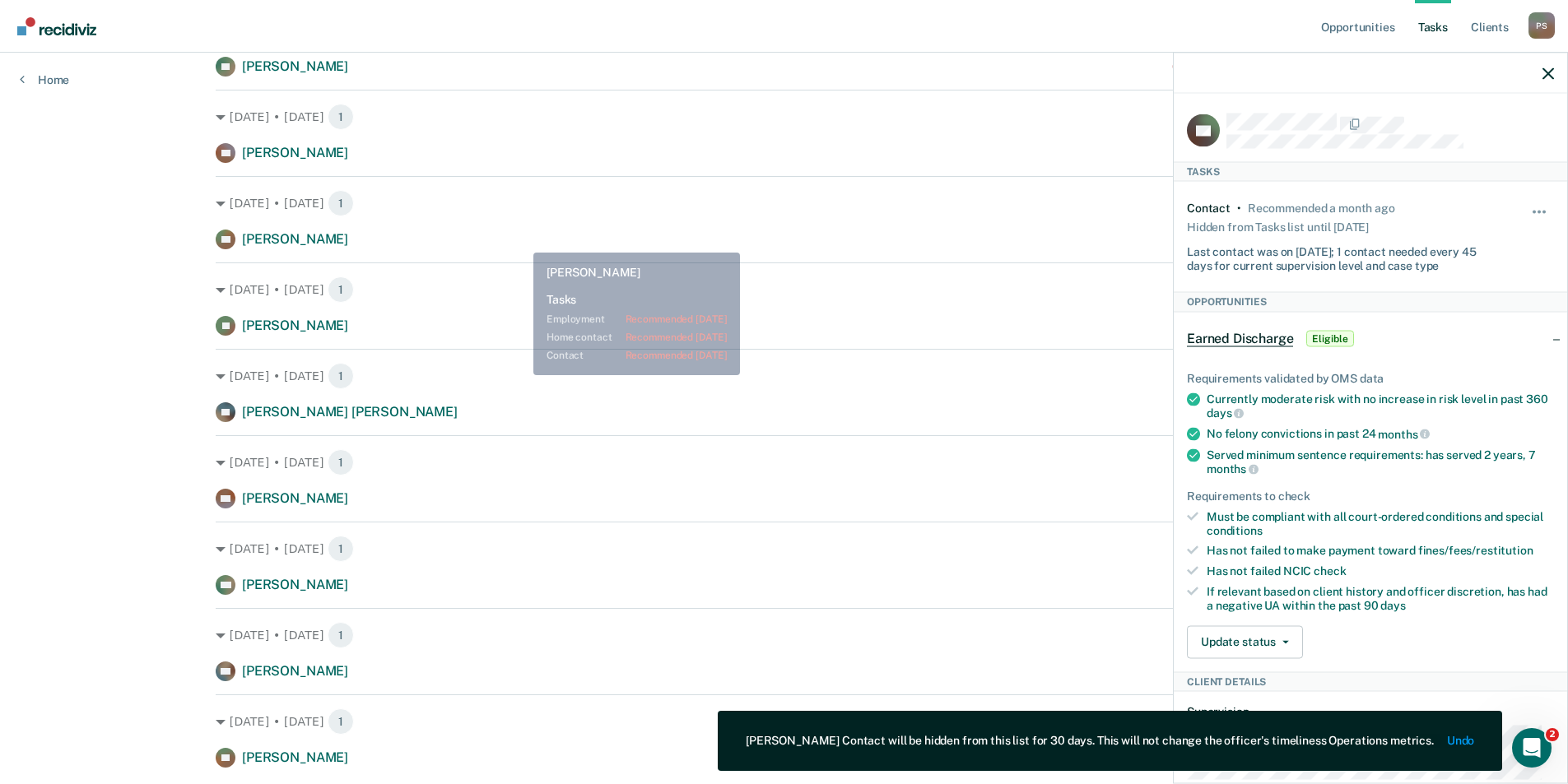
scroll to position [295, 0]
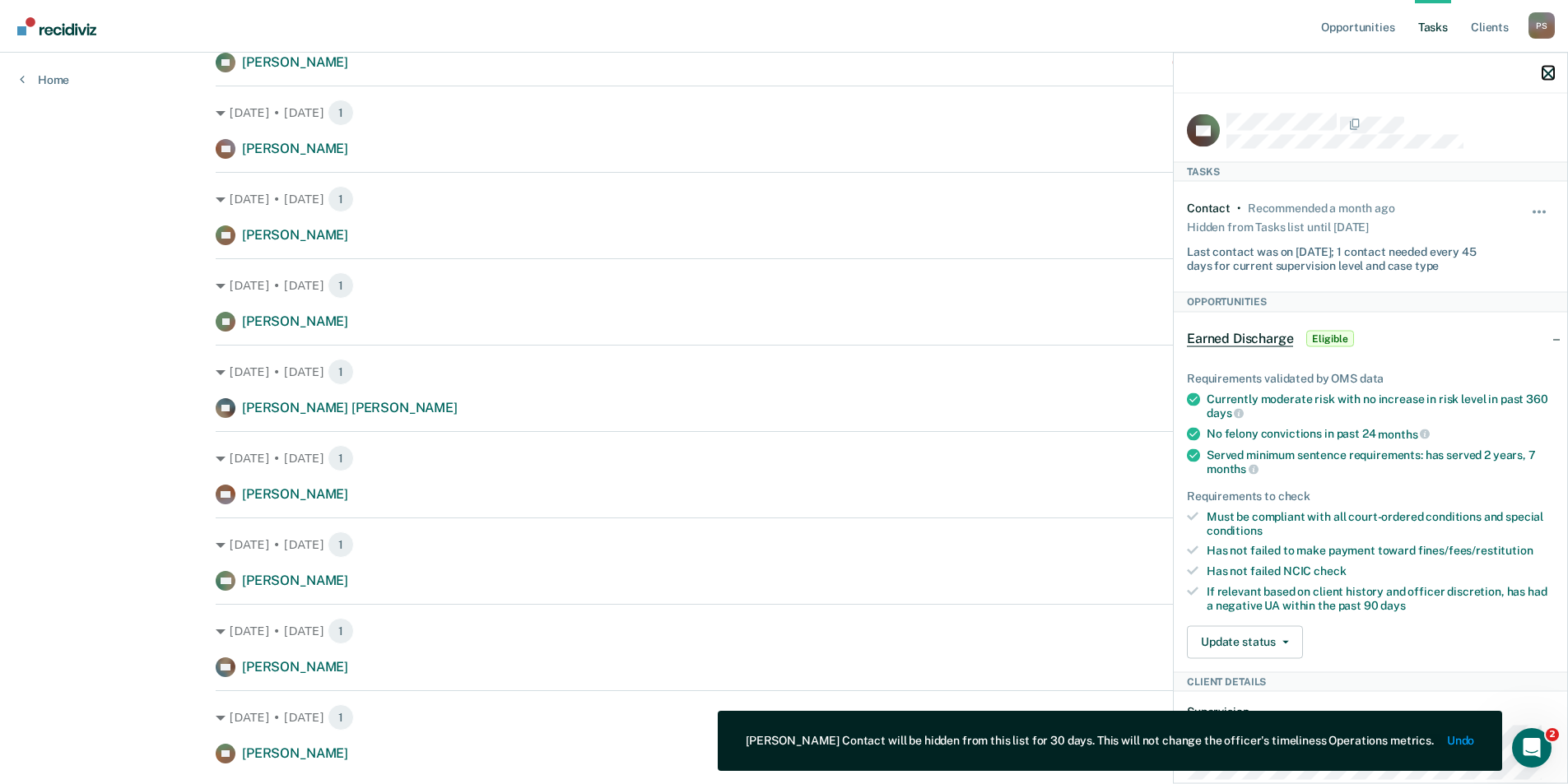
click at [1545, 77] on icon "button" at bounding box center [1549, 73] width 12 height 12
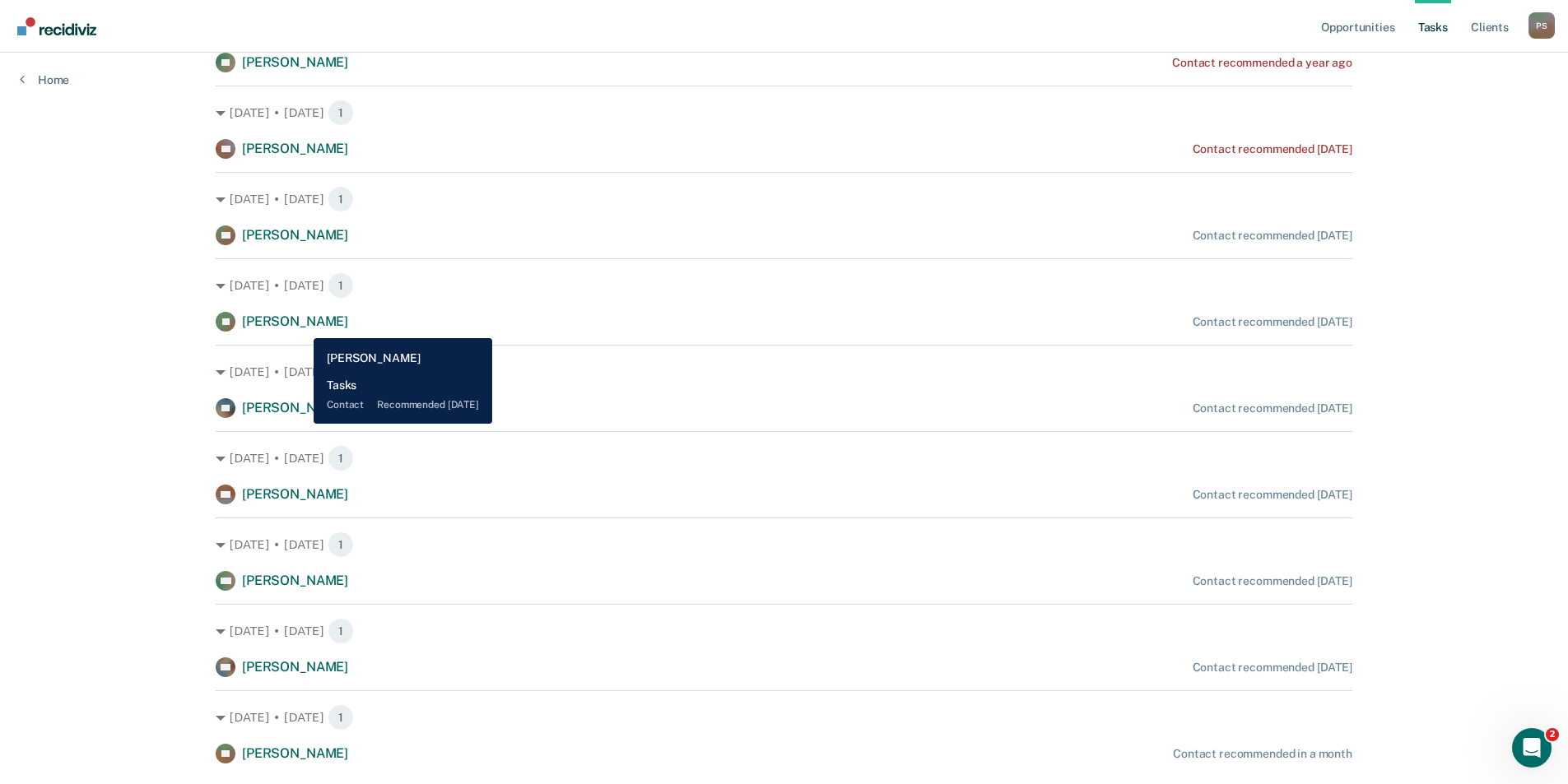
click at [303, 326] on span "[PERSON_NAME]" at bounding box center [295, 321] width 106 height 16
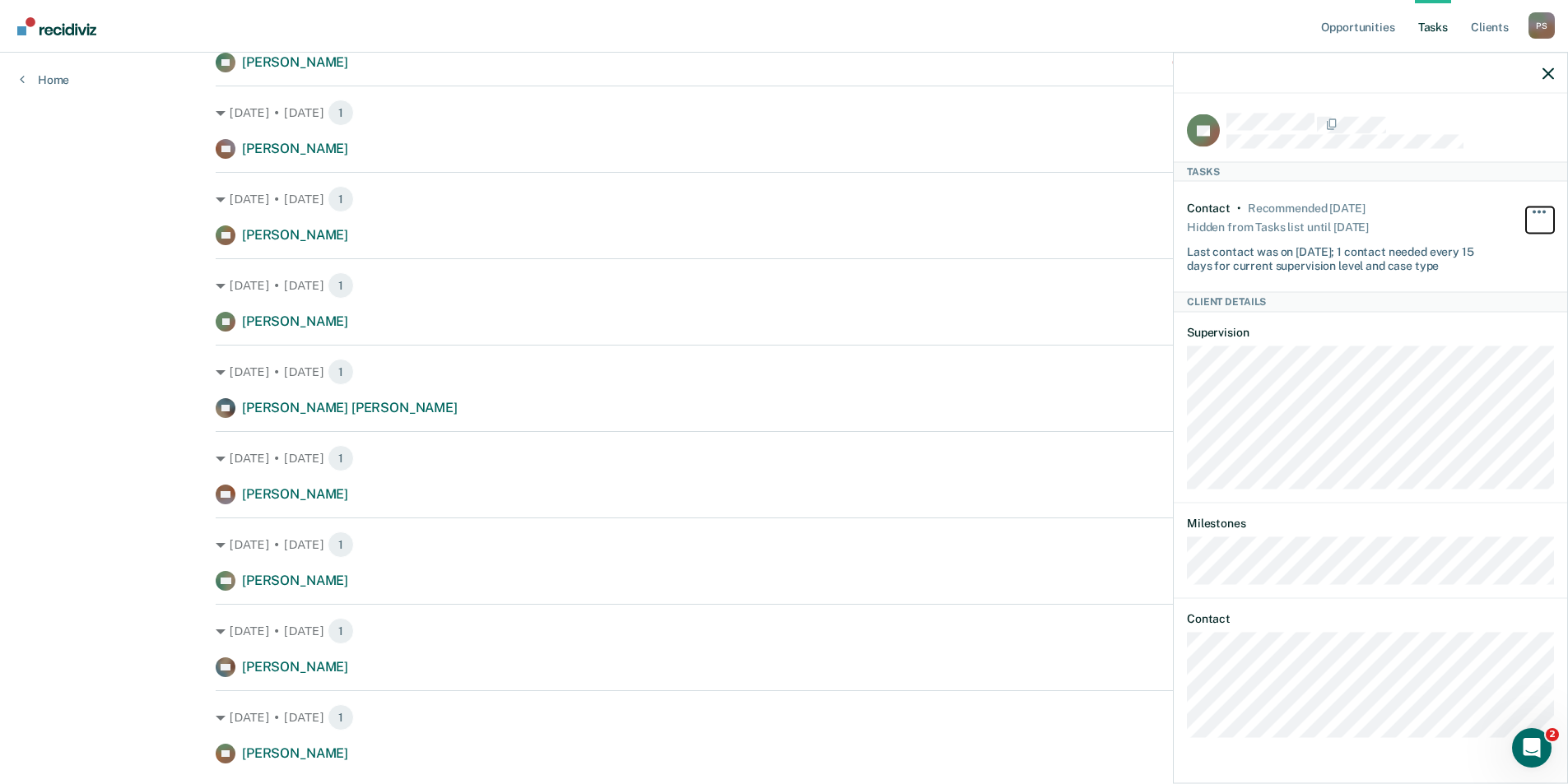
click at [1533, 206] on button "button" at bounding box center [1540, 219] width 28 height 26
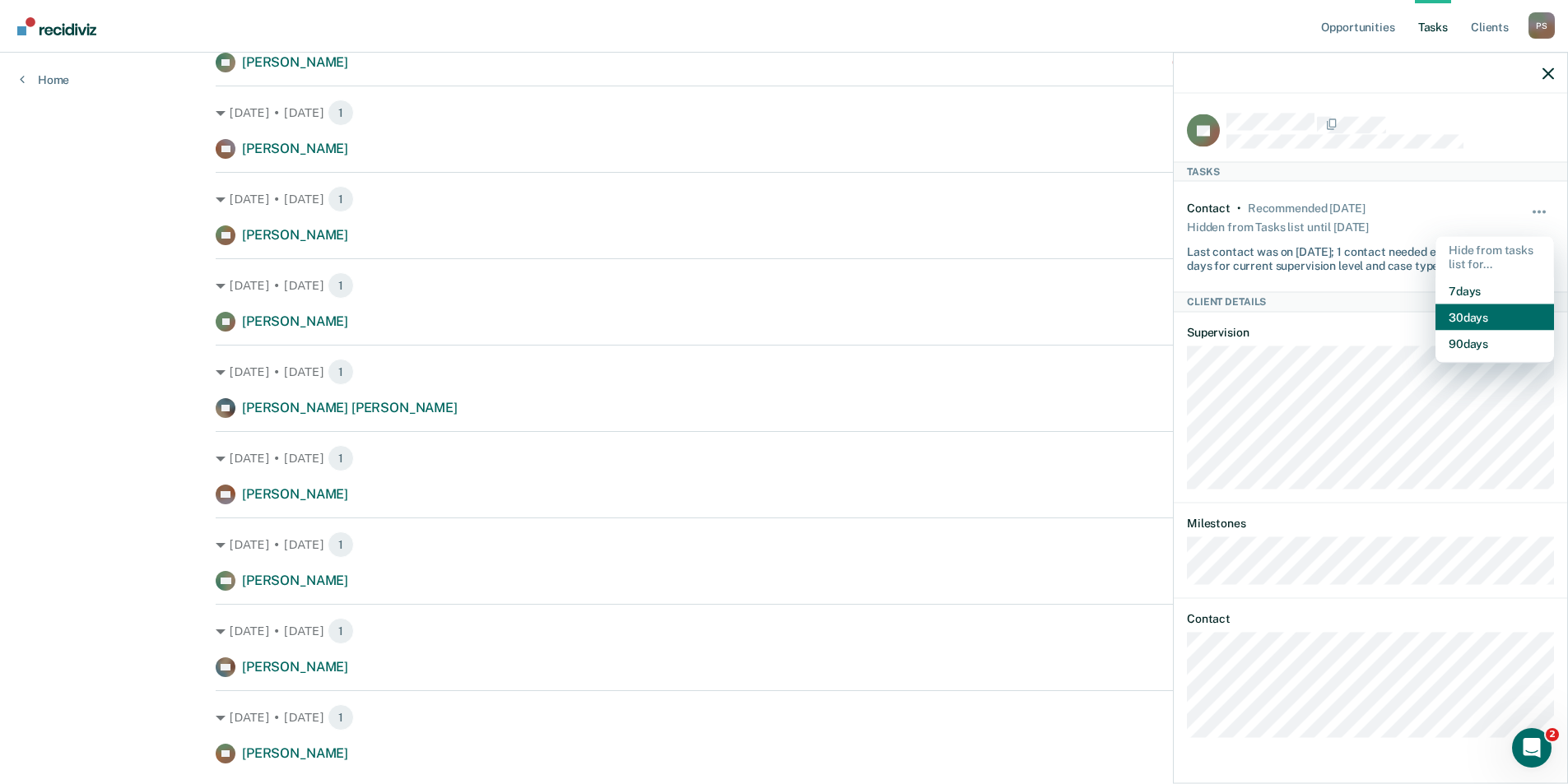
click at [1509, 312] on button "30 days" at bounding box center [1495, 316] width 119 height 26
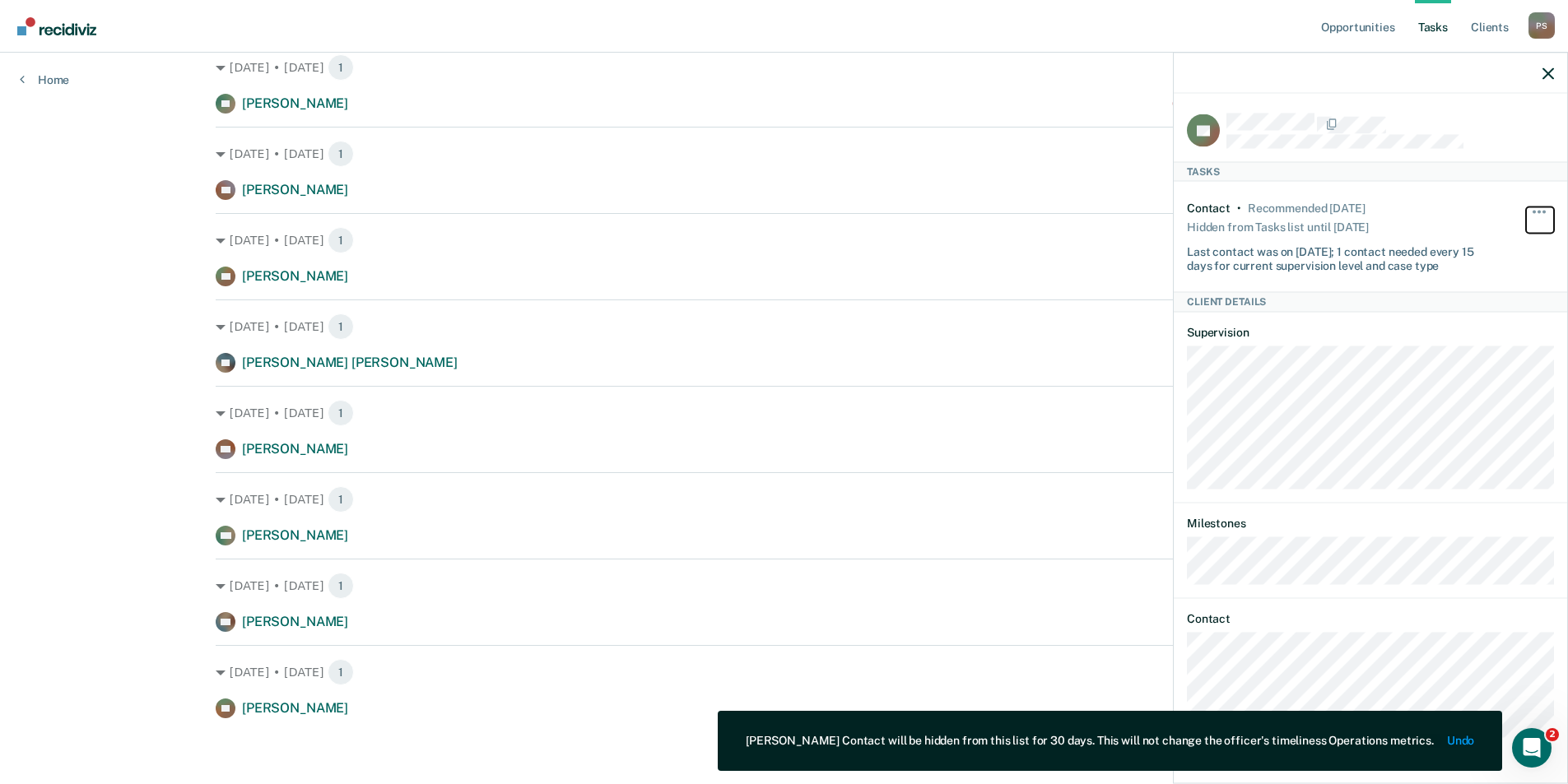
scroll to position [254, 0]
click at [107, 254] on div "Opportunities Tasks Client s [PERSON_NAME] Profile How it works Log Out Home Cl…" at bounding box center [784, 265] width 1568 height 1038
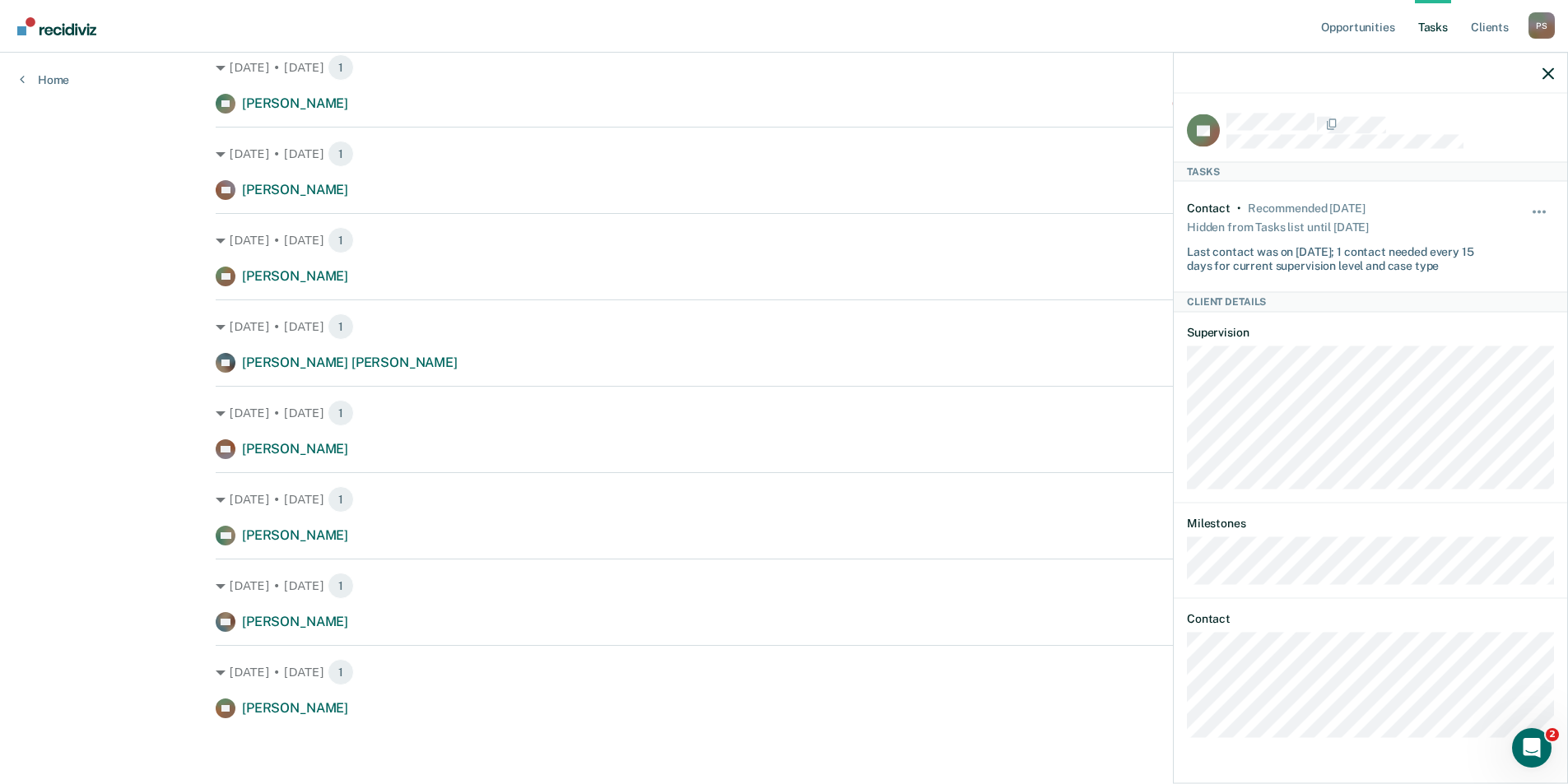
click at [174, 303] on div "Opportunities Tasks Client s [PERSON_NAME] Profile How it works Log Out Home Cl…" at bounding box center [784, 265] width 1568 height 1038
click at [1550, 79] on icon "button" at bounding box center [1549, 73] width 12 height 12
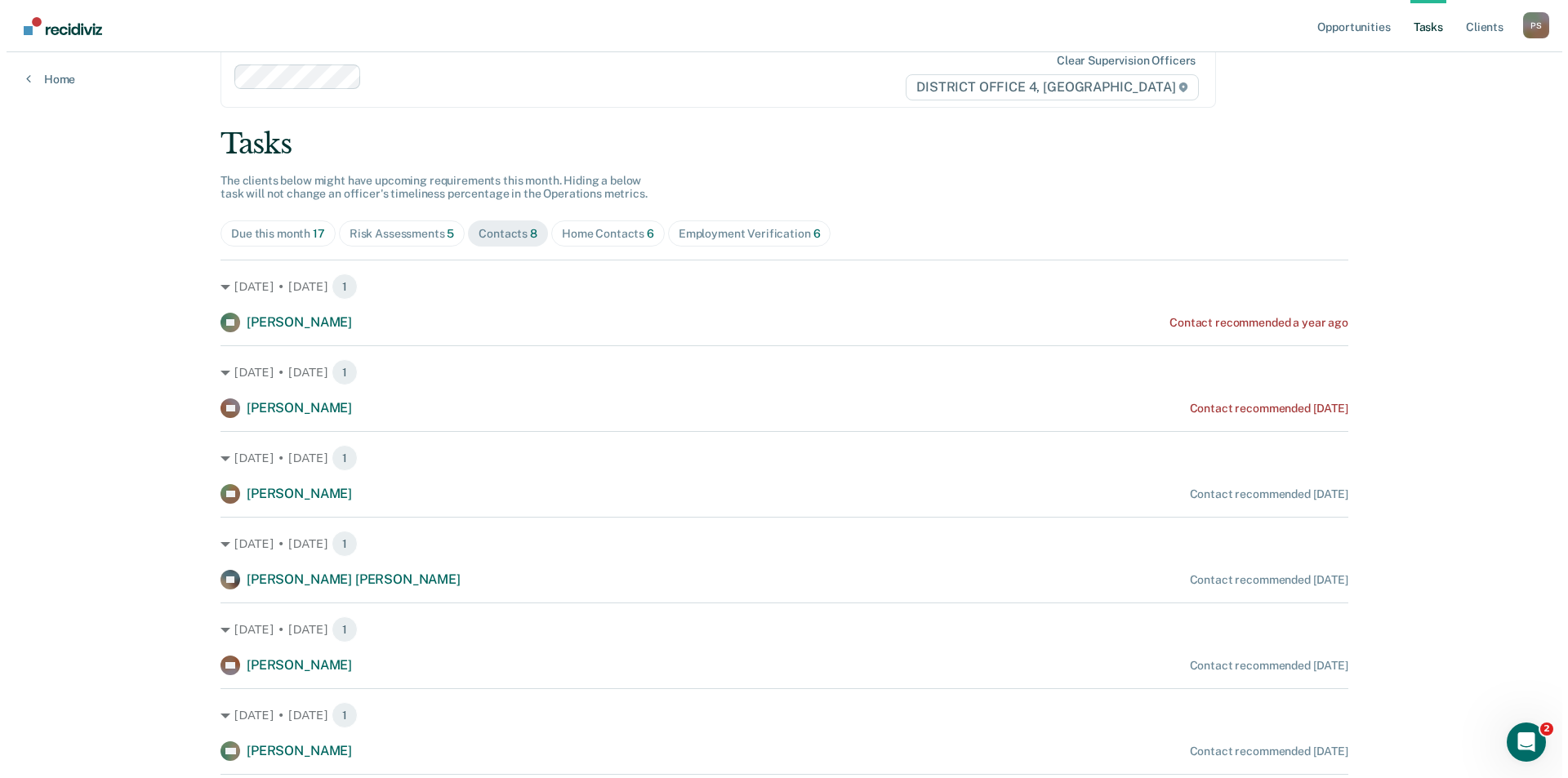
scroll to position [0, 0]
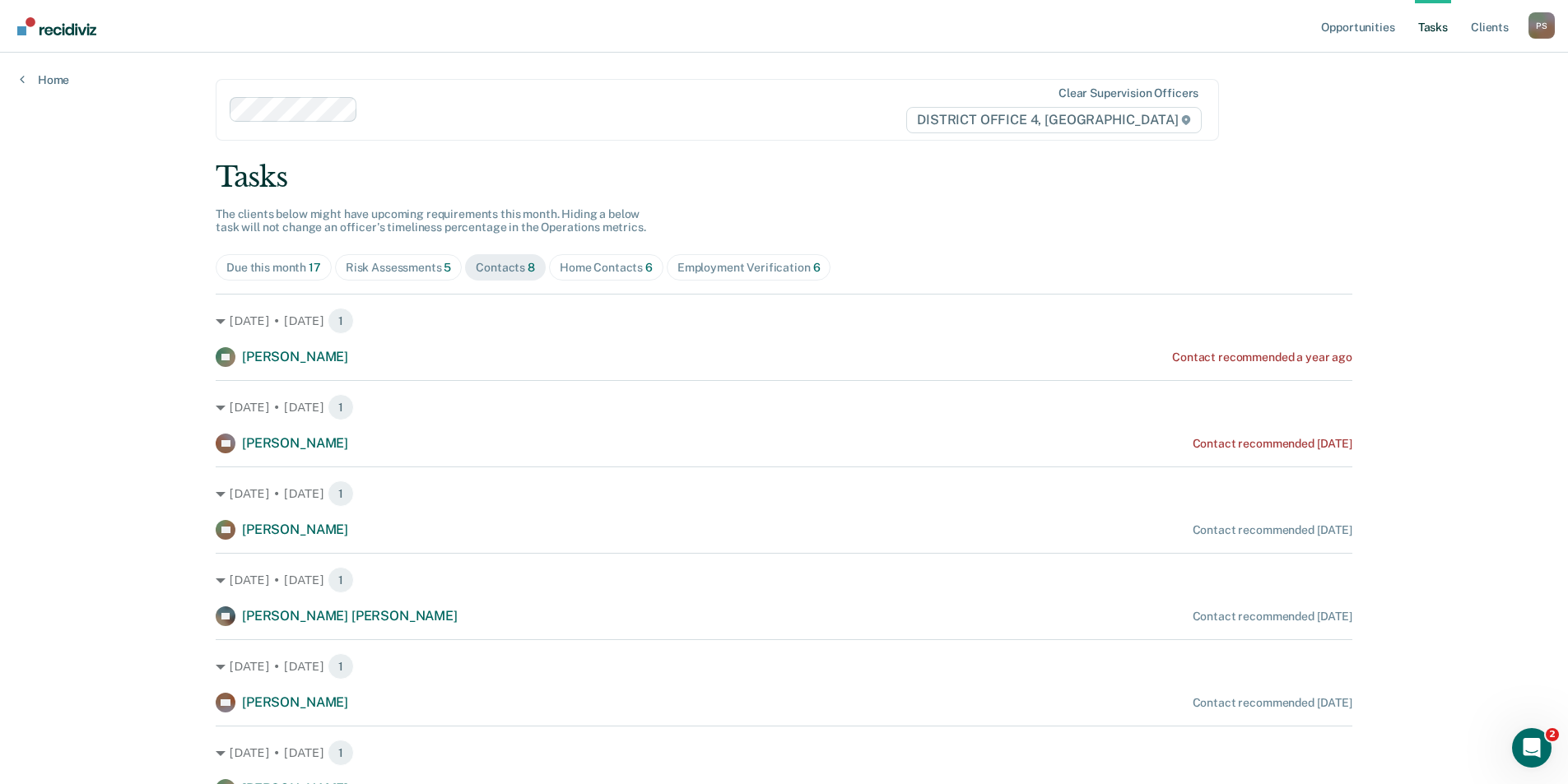
click at [271, 270] on div "Due this month 17" at bounding box center [273, 267] width 94 height 14
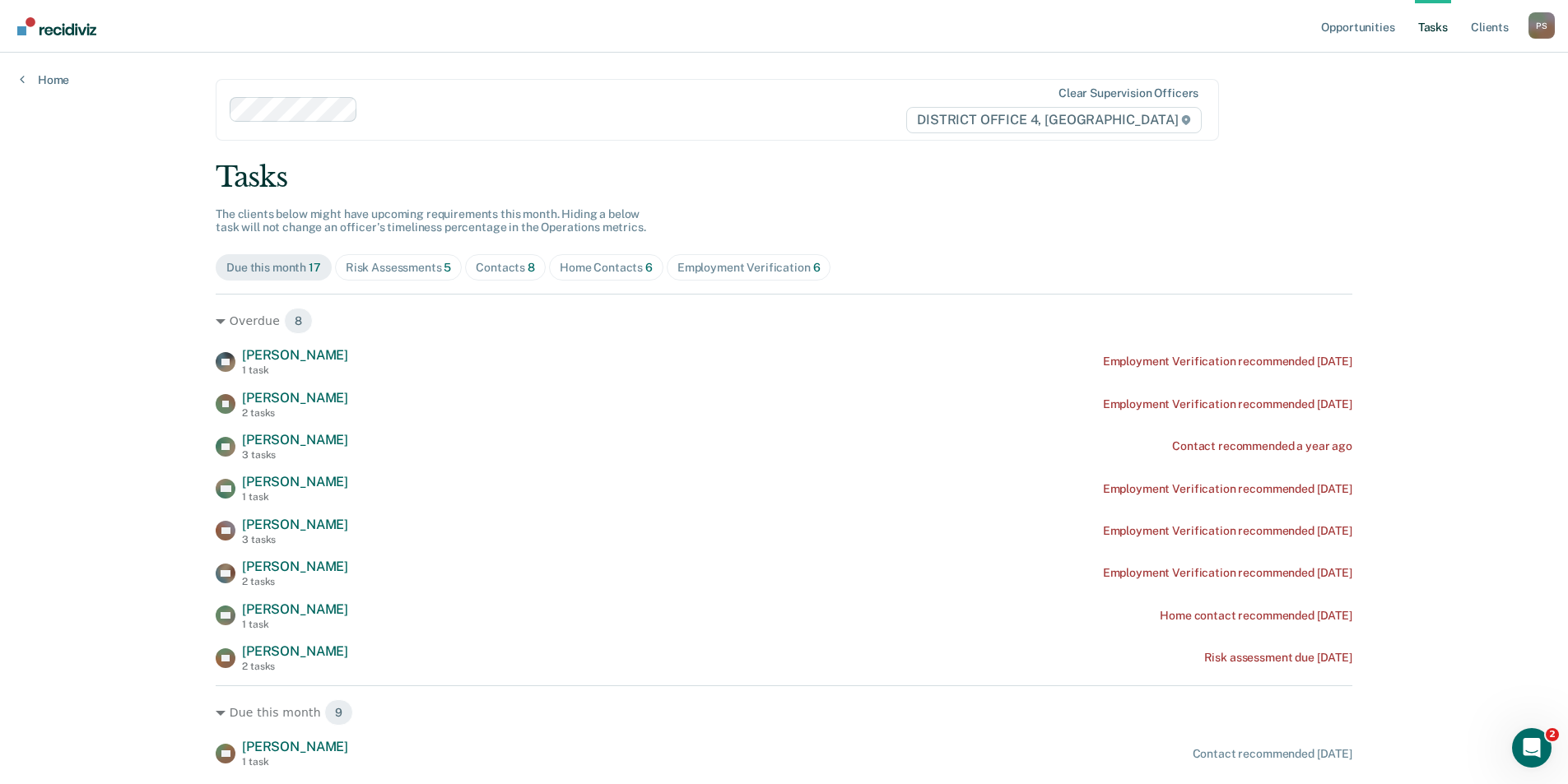
click at [364, 272] on div "Risk Assessments 5" at bounding box center [398, 267] width 106 height 14
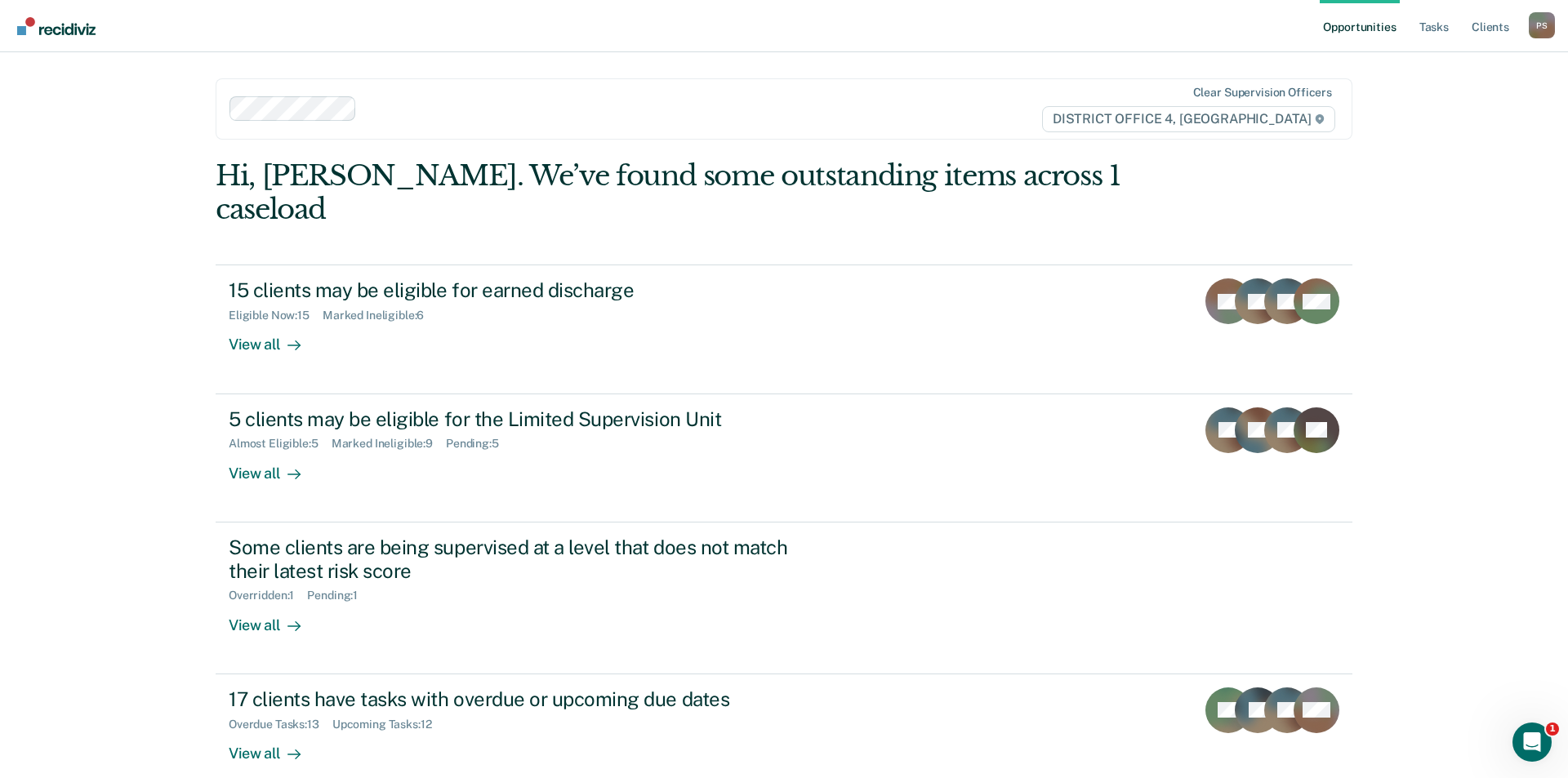
click at [1456, 31] on ul "Opportunities Tasks Client s" at bounding box center [1424, 26] width 210 height 52
click at [1450, 35] on link "Tasks" at bounding box center [1434, 26] width 36 height 52
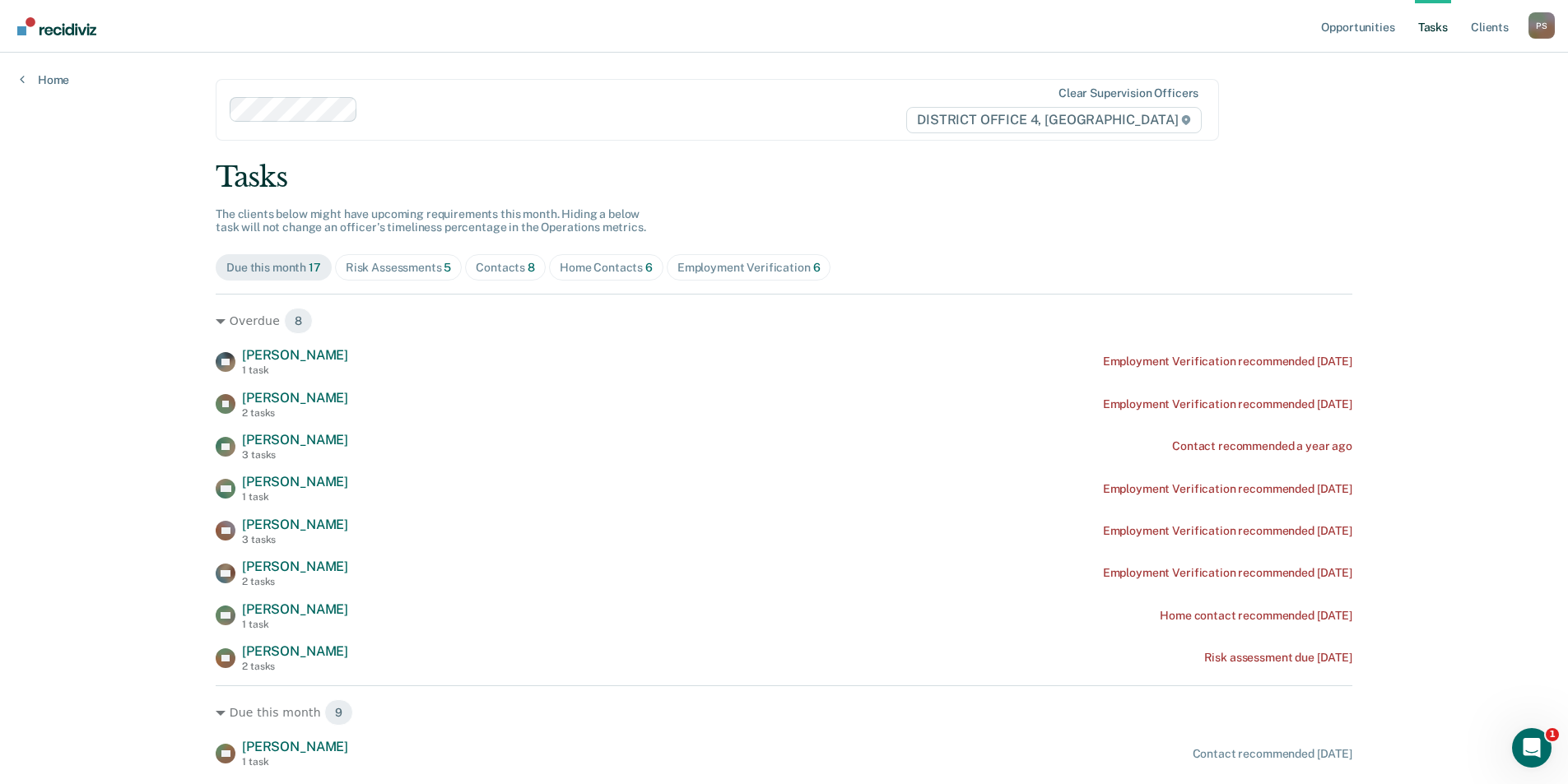
click at [604, 266] on div "Home Contacts 6" at bounding box center [606, 267] width 93 height 14
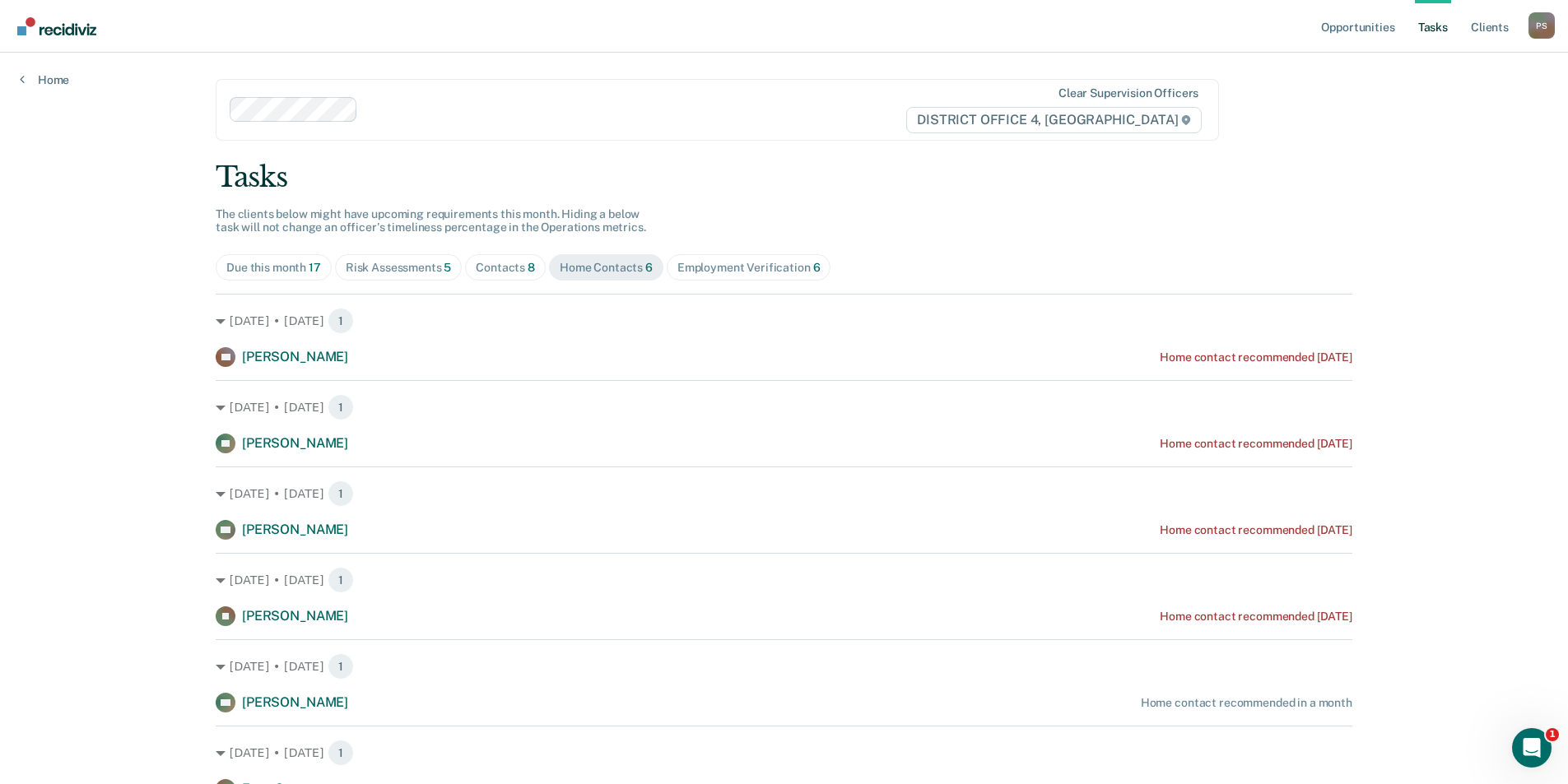
click at [515, 271] on div "Contacts 8" at bounding box center [505, 267] width 59 height 14
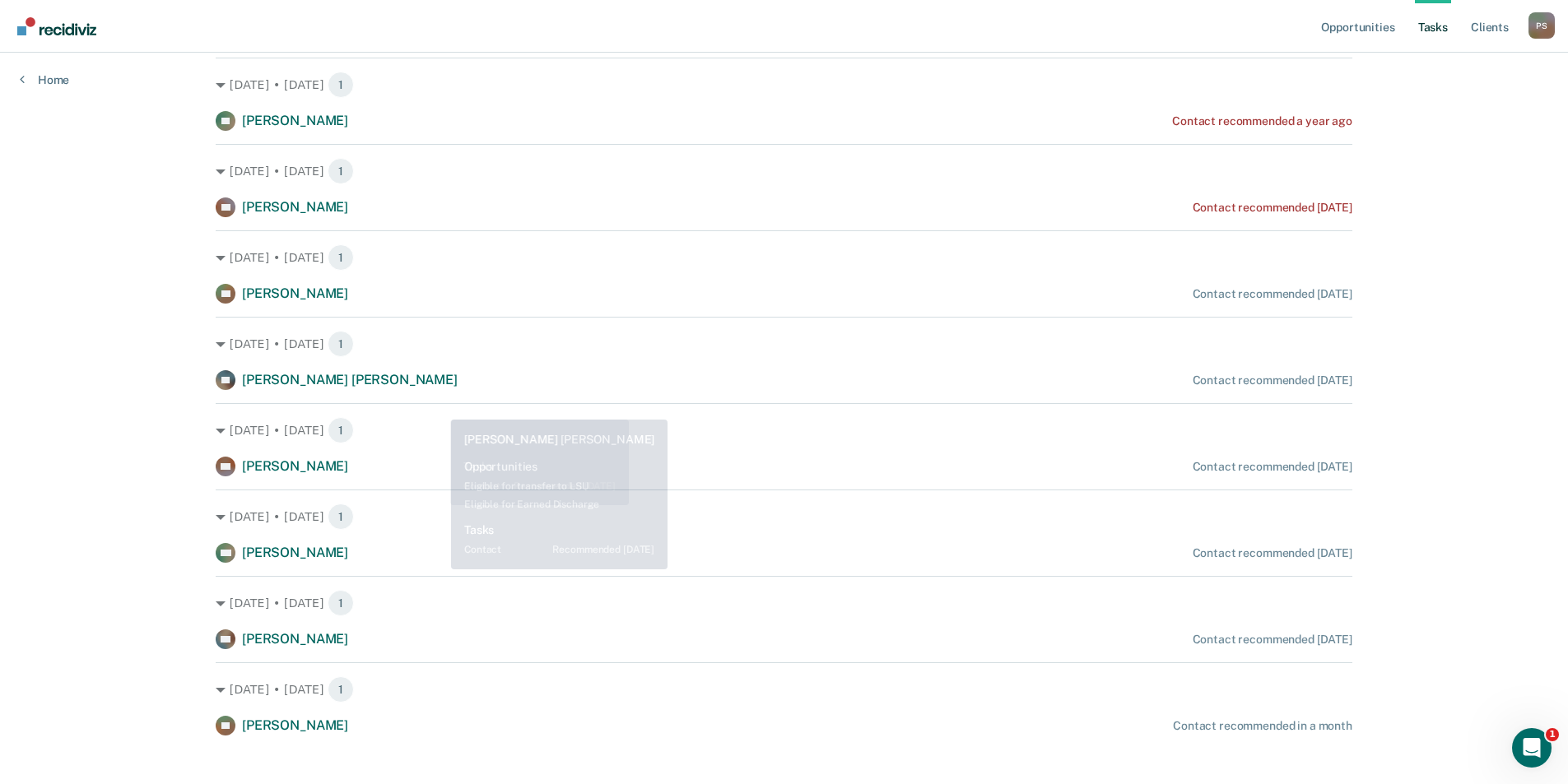
scroll to position [254, 0]
